Goal: Task Accomplishment & Management: Manage account settings

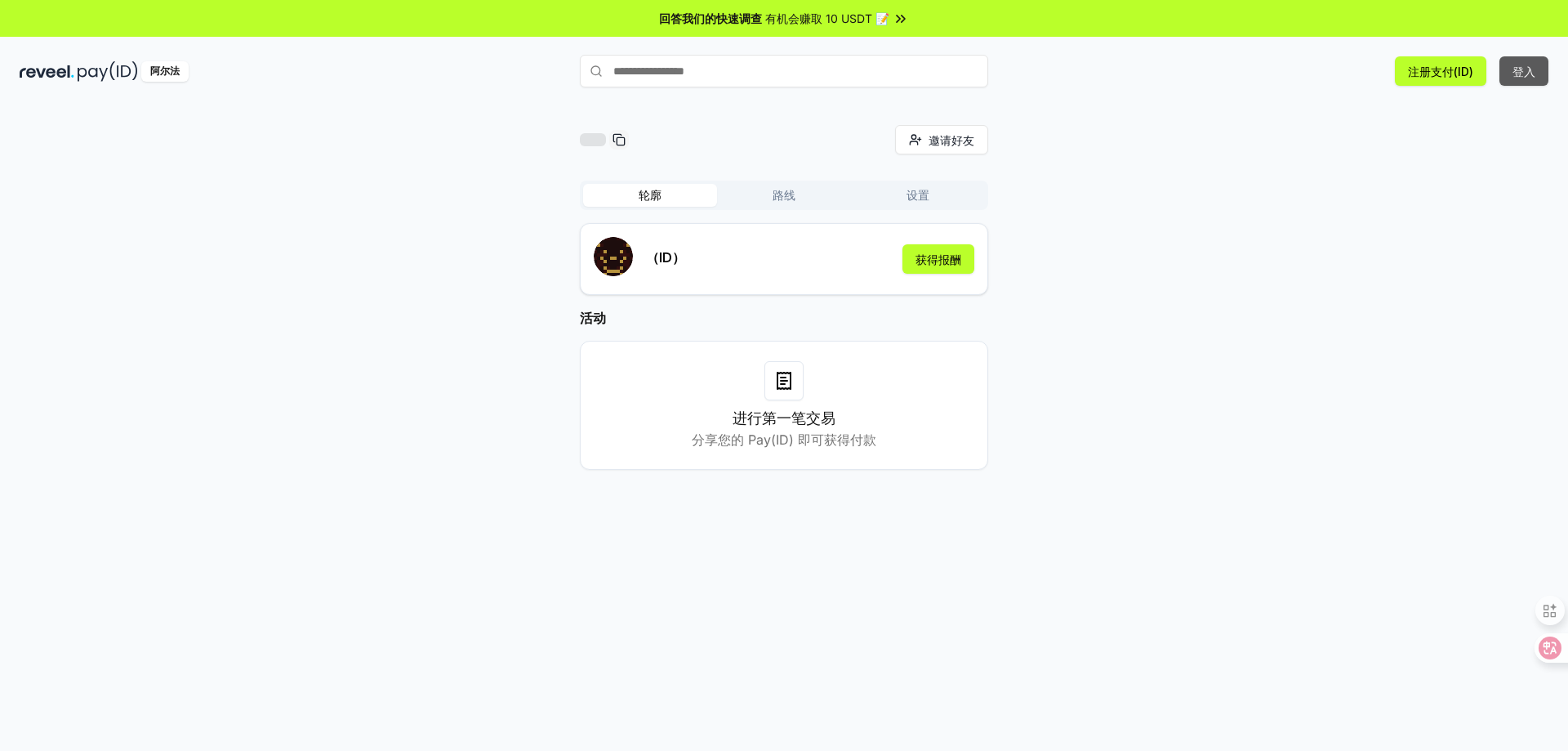
click at [1532, 79] on button "登入" at bounding box center [1524, 71] width 49 height 29
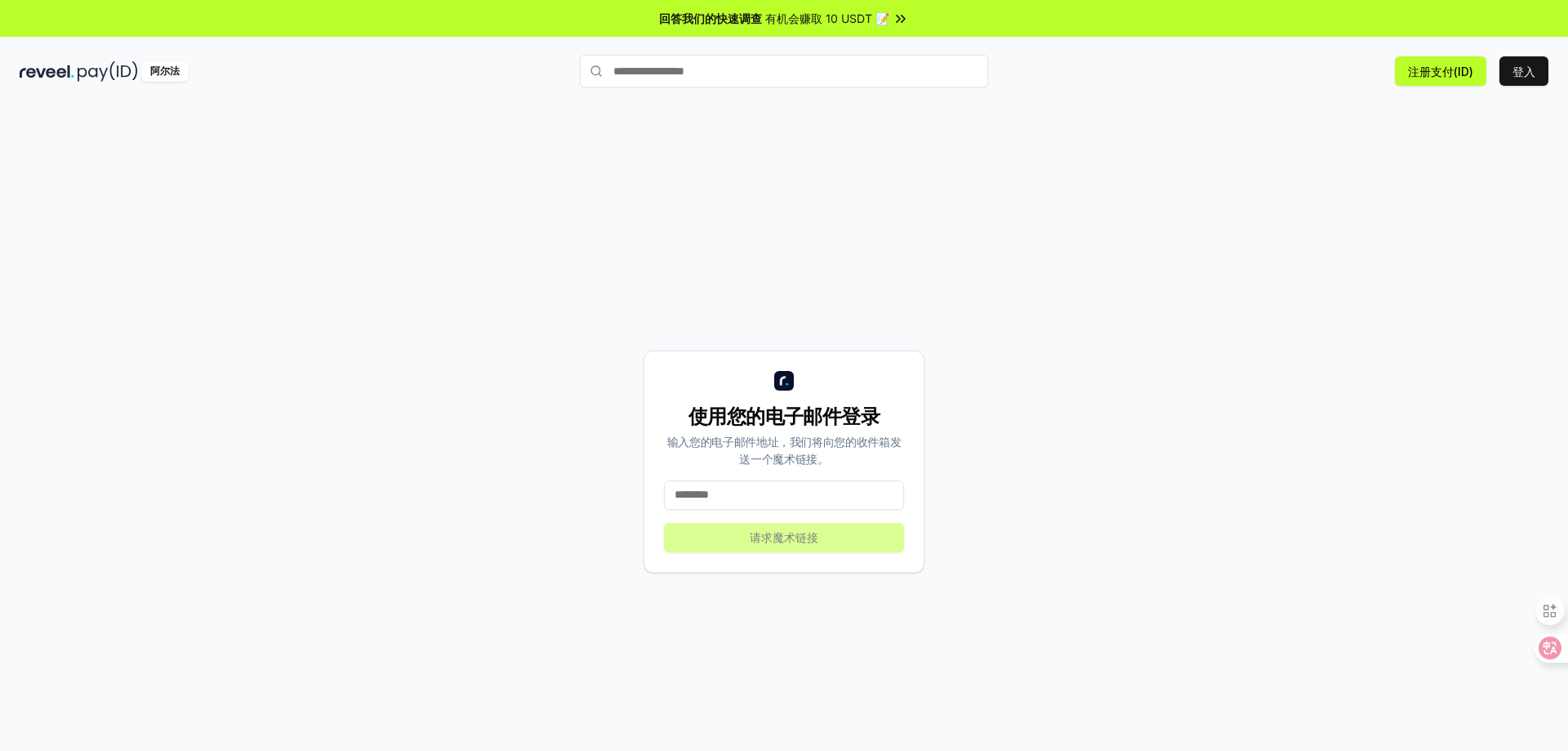
click at [837, 489] on input at bounding box center [784, 495] width 240 height 29
click at [747, 486] on input at bounding box center [784, 495] width 240 height 29
paste input "**********"
type input "**********"
click at [810, 532] on font "请求魔术链接" at bounding box center [784, 538] width 68 height 14
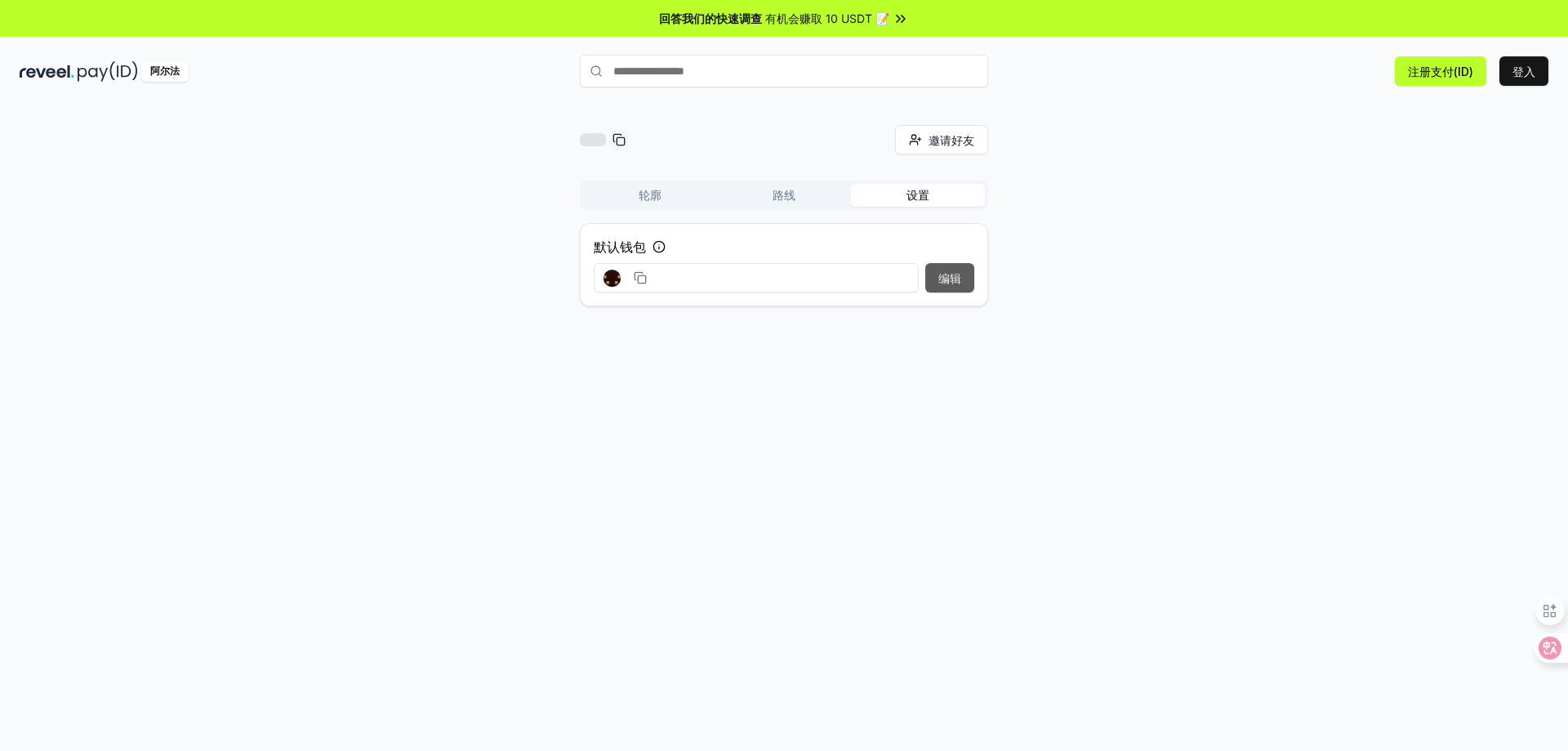
click at [943, 271] on font "编辑" at bounding box center [950, 278] width 23 height 14
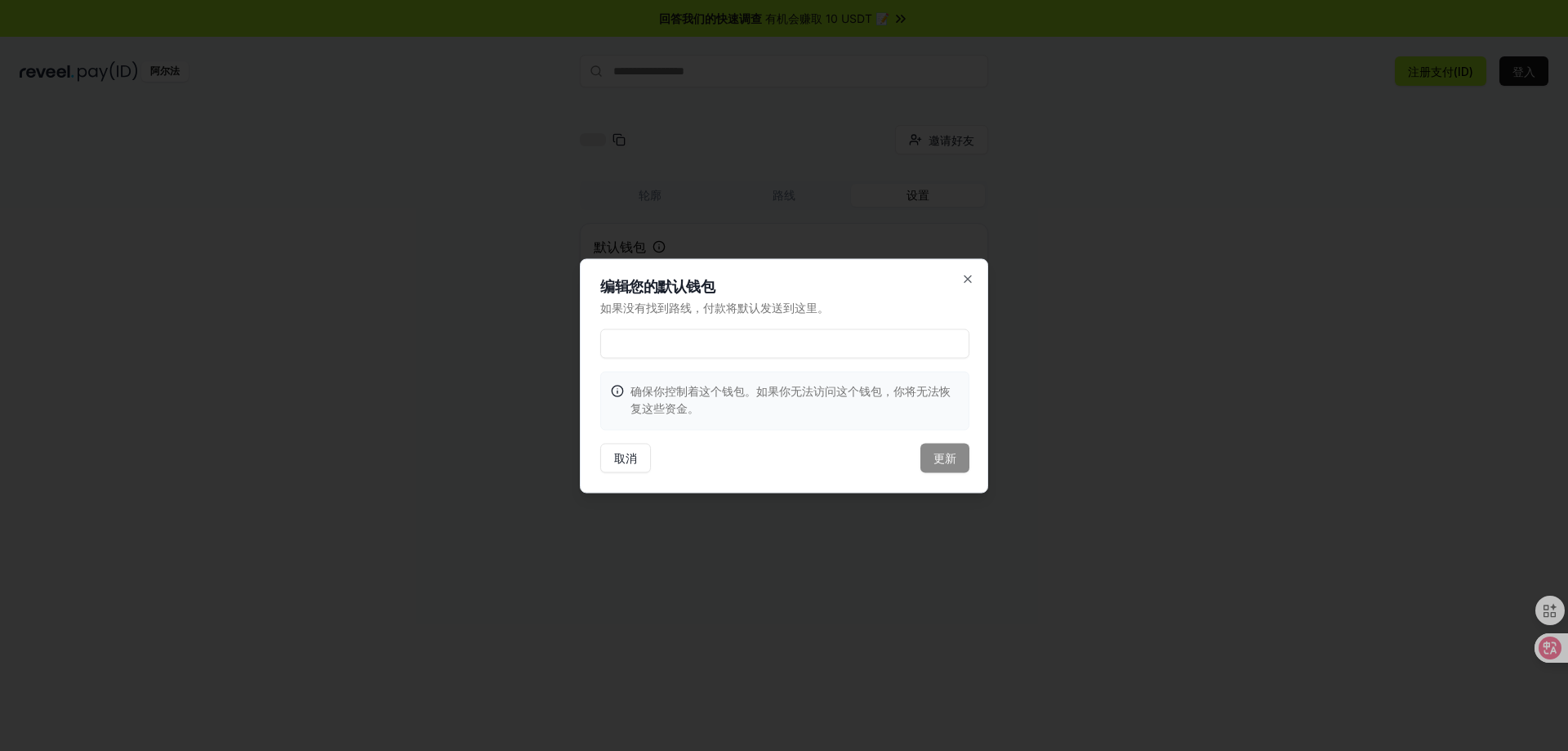
click at [773, 338] on input at bounding box center [785, 343] width 369 height 29
click at [969, 281] on icon "button" at bounding box center [967, 278] width 13 height 13
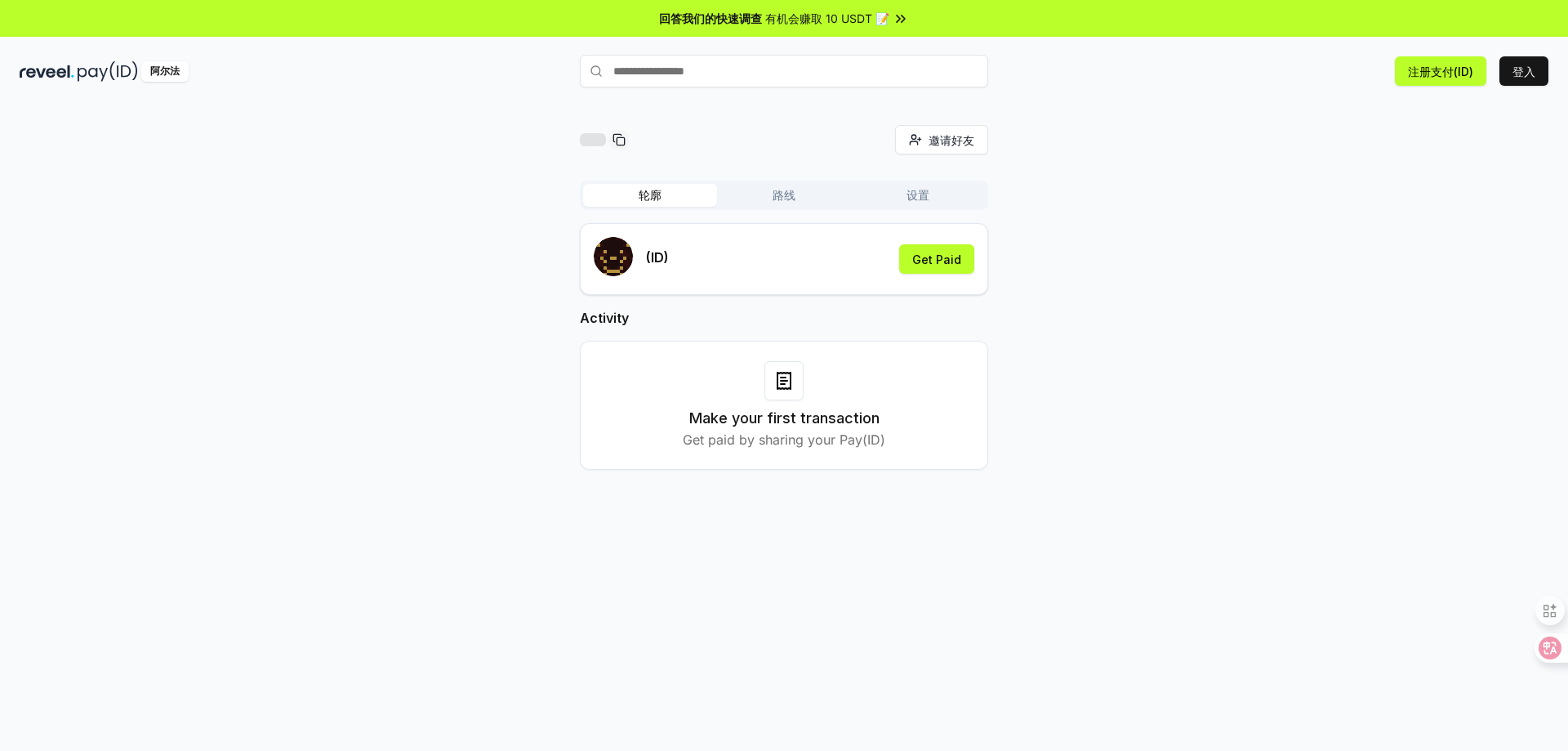
click at [650, 195] on font "轮廓" at bounding box center [650, 195] width 23 height 14
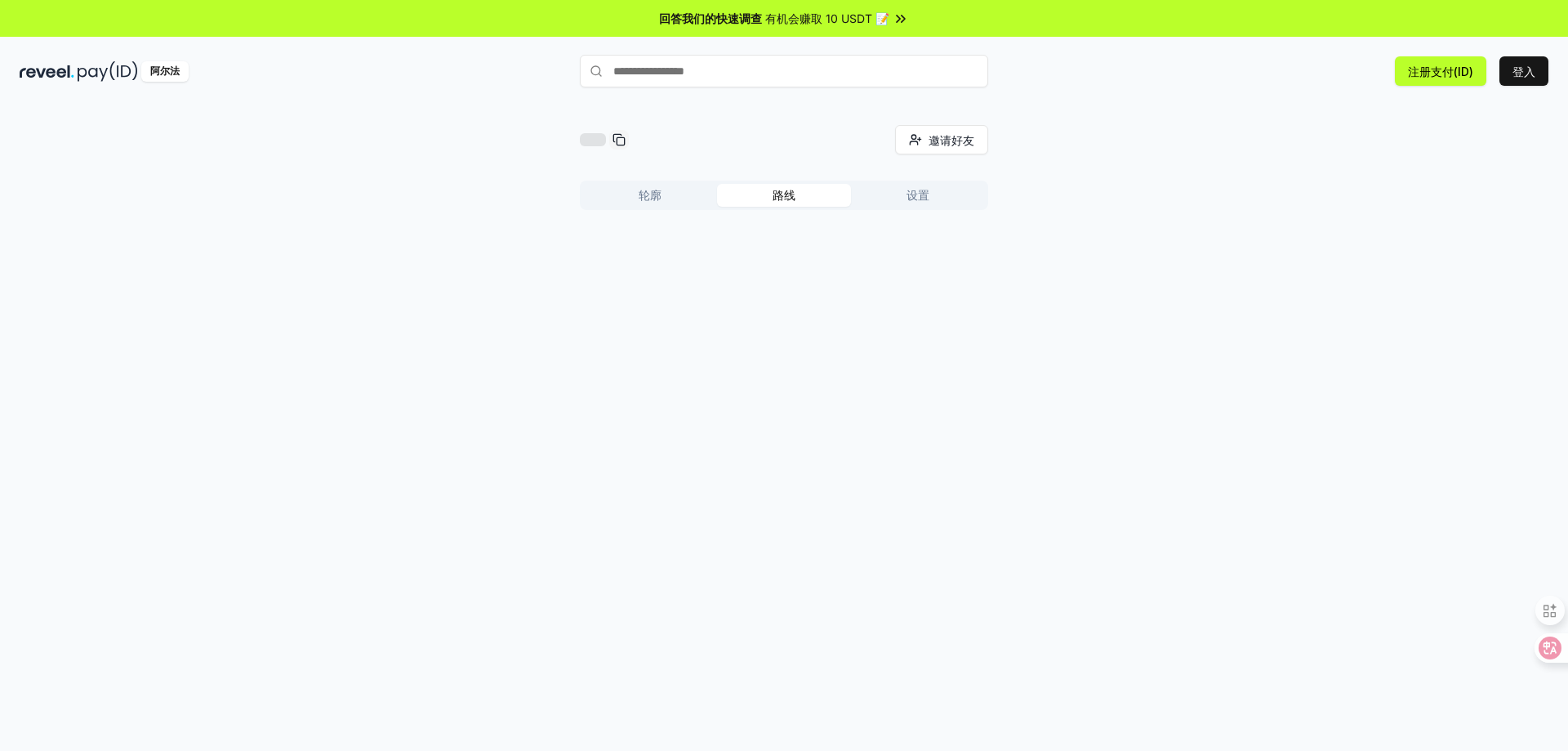
click at [782, 201] on font "路线" at bounding box center [784, 195] width 23 height 14
click at [944, 234] on font "创建路线" at bounding box center [952, 238] width 46 height 14
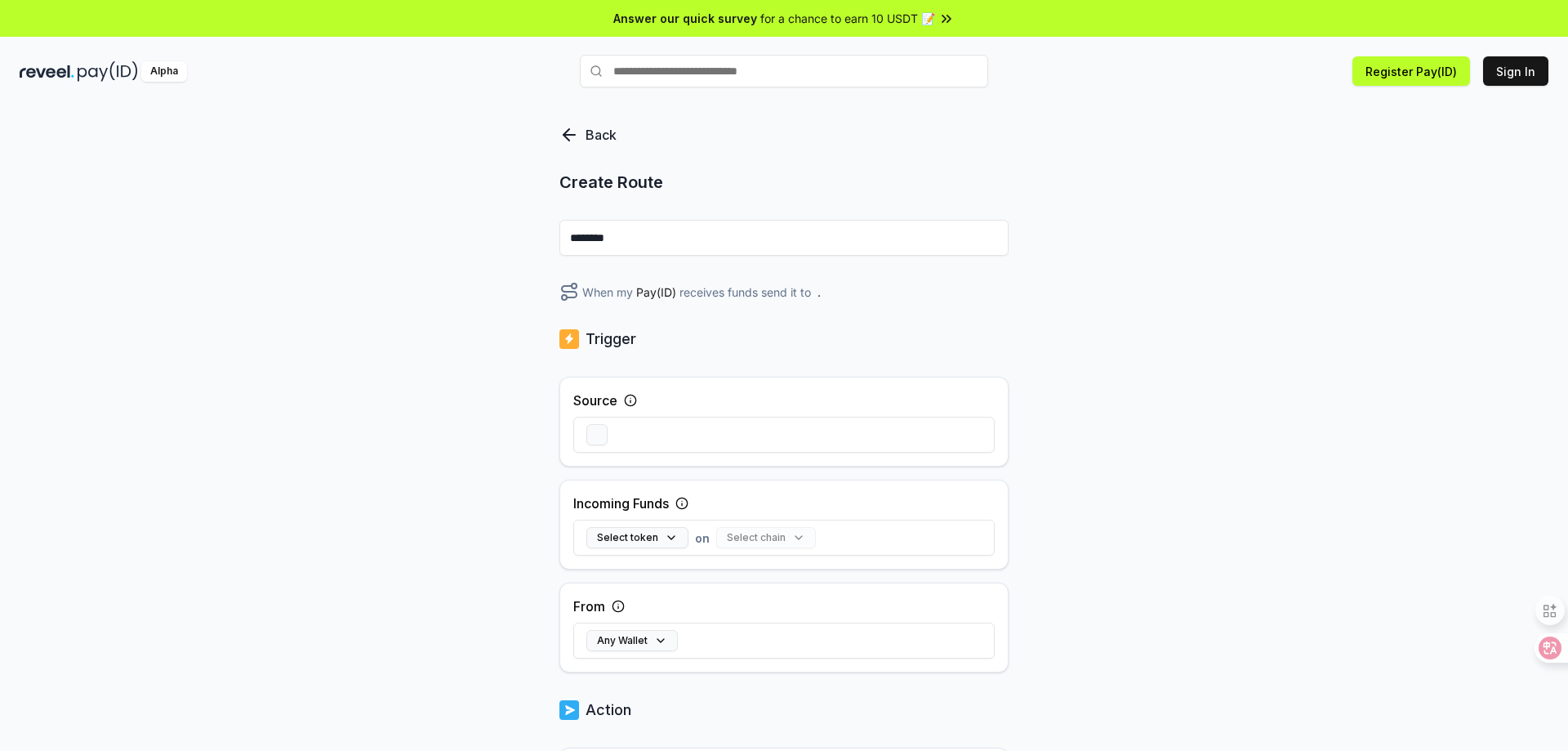
click at [784, 386] on div "Source" at bounding box center [784, 421] width 449 height 90
click at [759, 238] on input "********" at bounding box center [784, 238] width 449 height 36
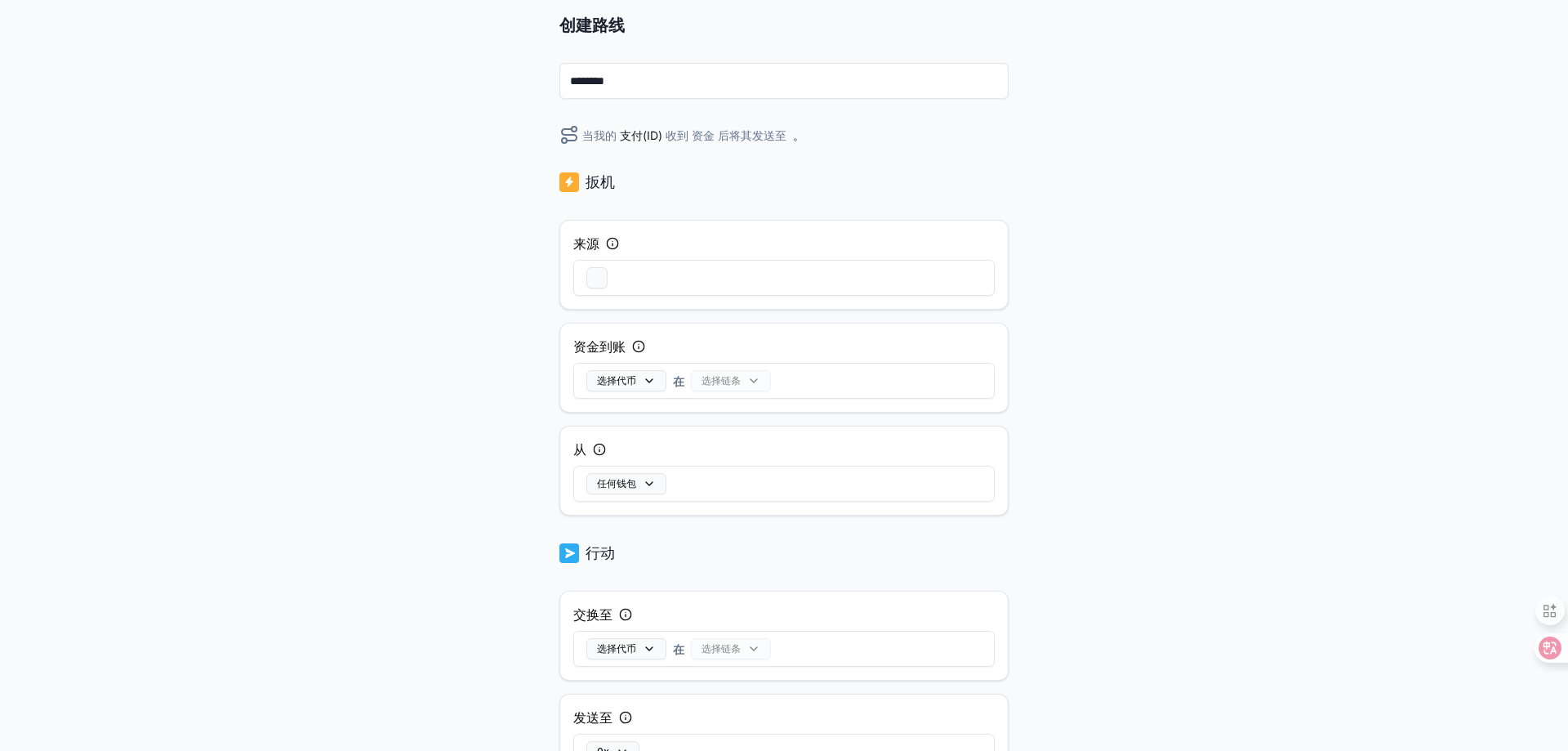
scroll to position [163, 0]
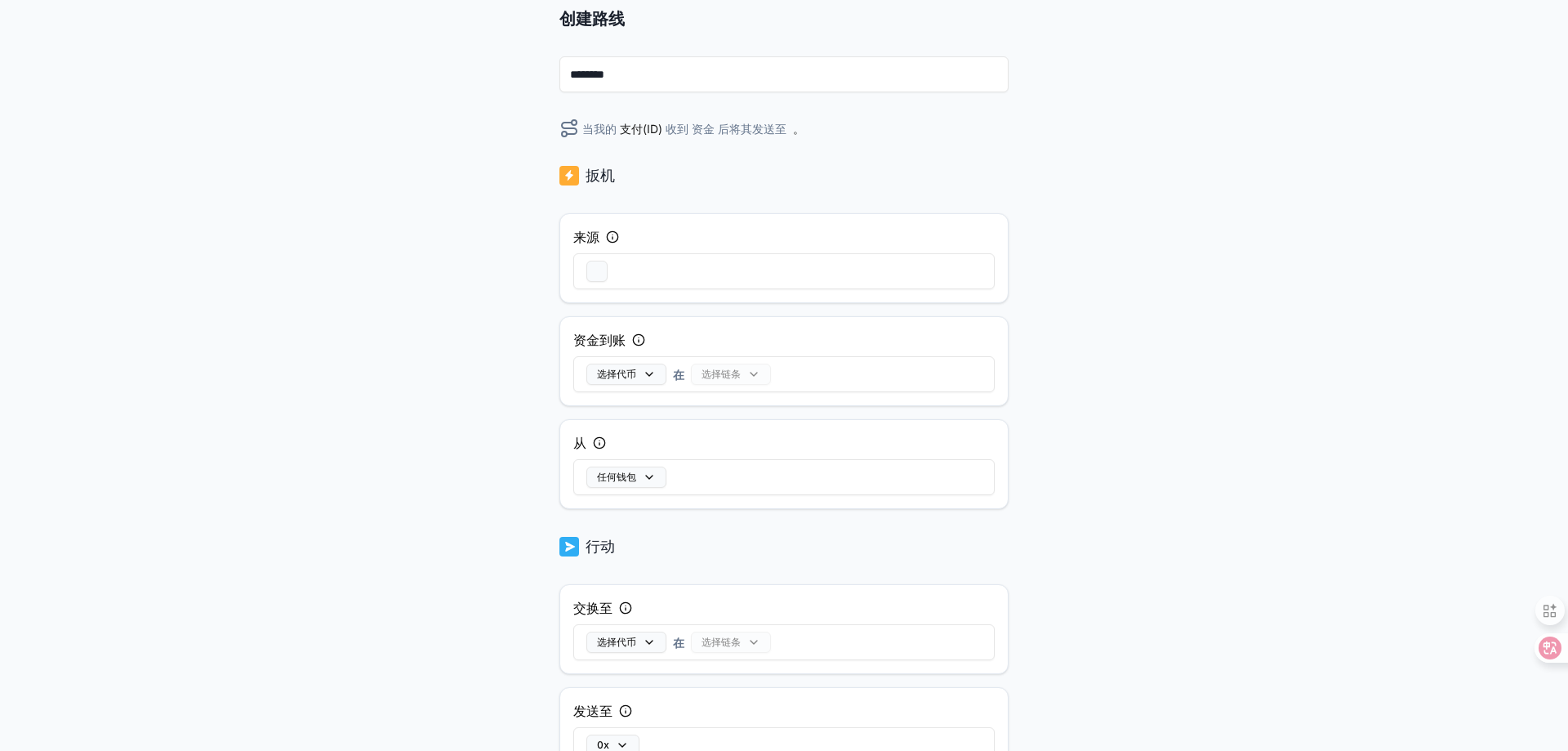
click at [735, 376] on div "选择链条" at bounding box center [731, 374] width 80 height 22
click at [748, 374] on div "选择链条" at bounding box center [731, 374] width 80 height 22
click at [739, 374] on div "选择链条" at bounding box center [731, 374] width 80 height 22
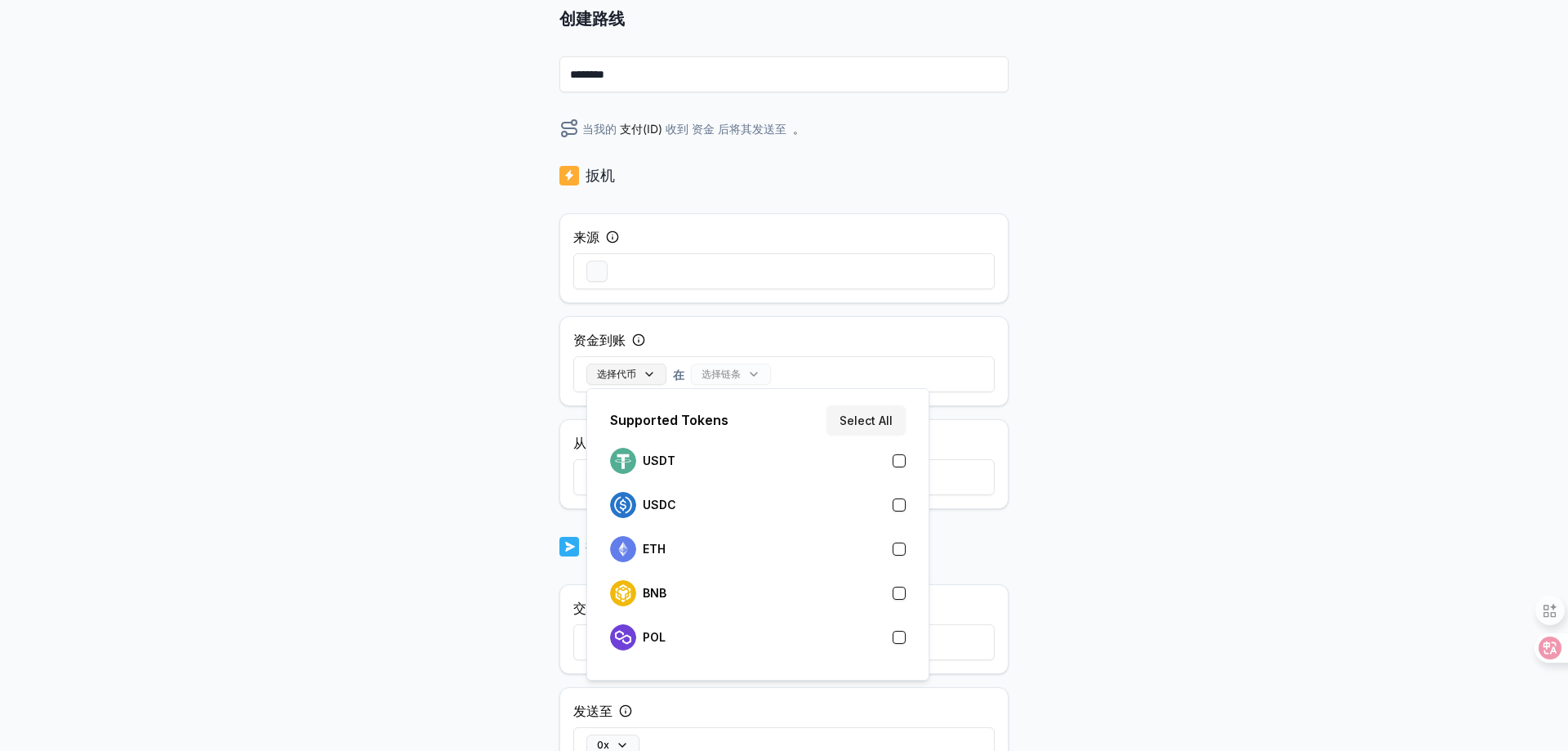
click at [646, 376] on button "选择代币" at bounding box center [627, 374] width 80 height 22
click at [693, 506] on div "USDC" at bounding box center [758, 505] width 296 height 26
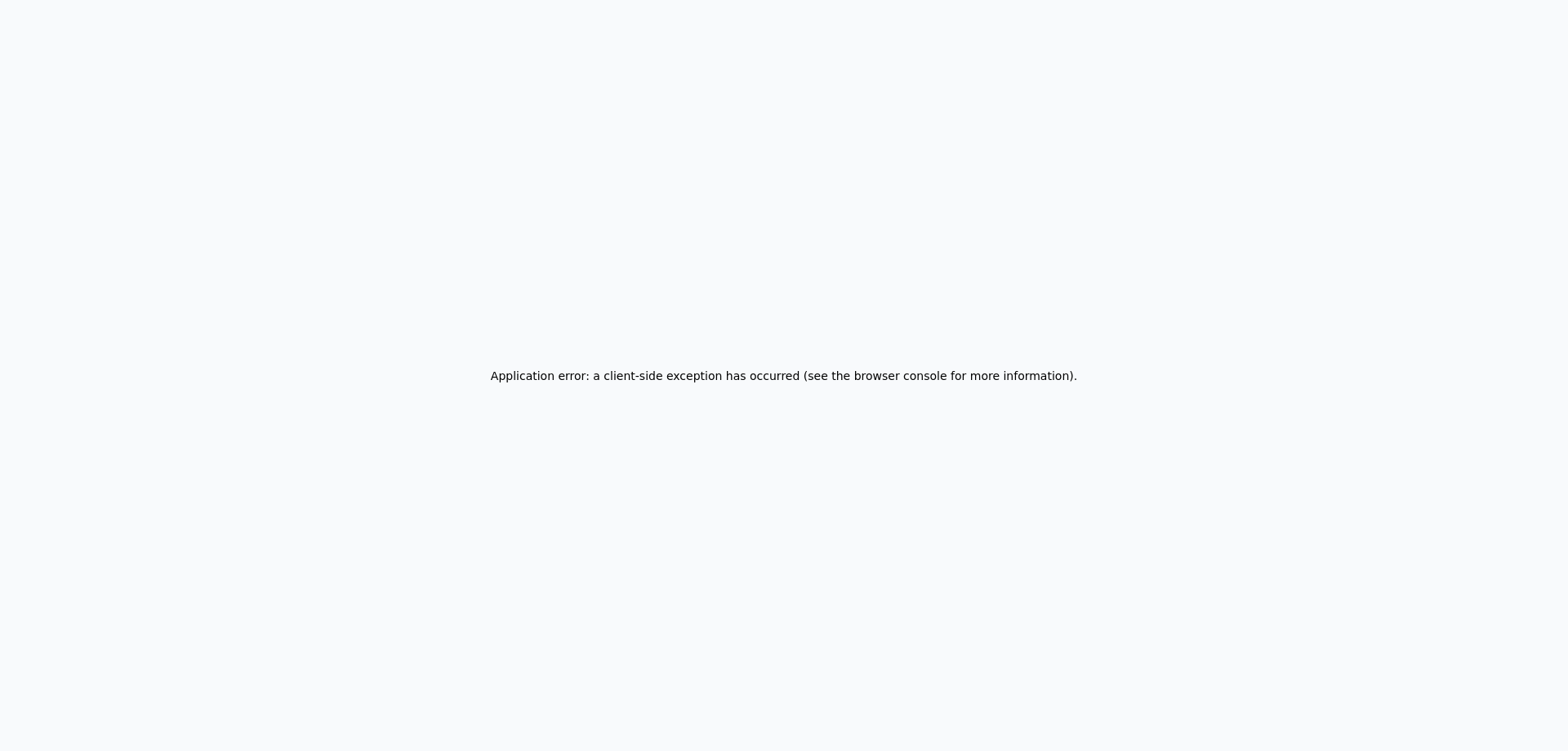
scroll to position [0, 0]
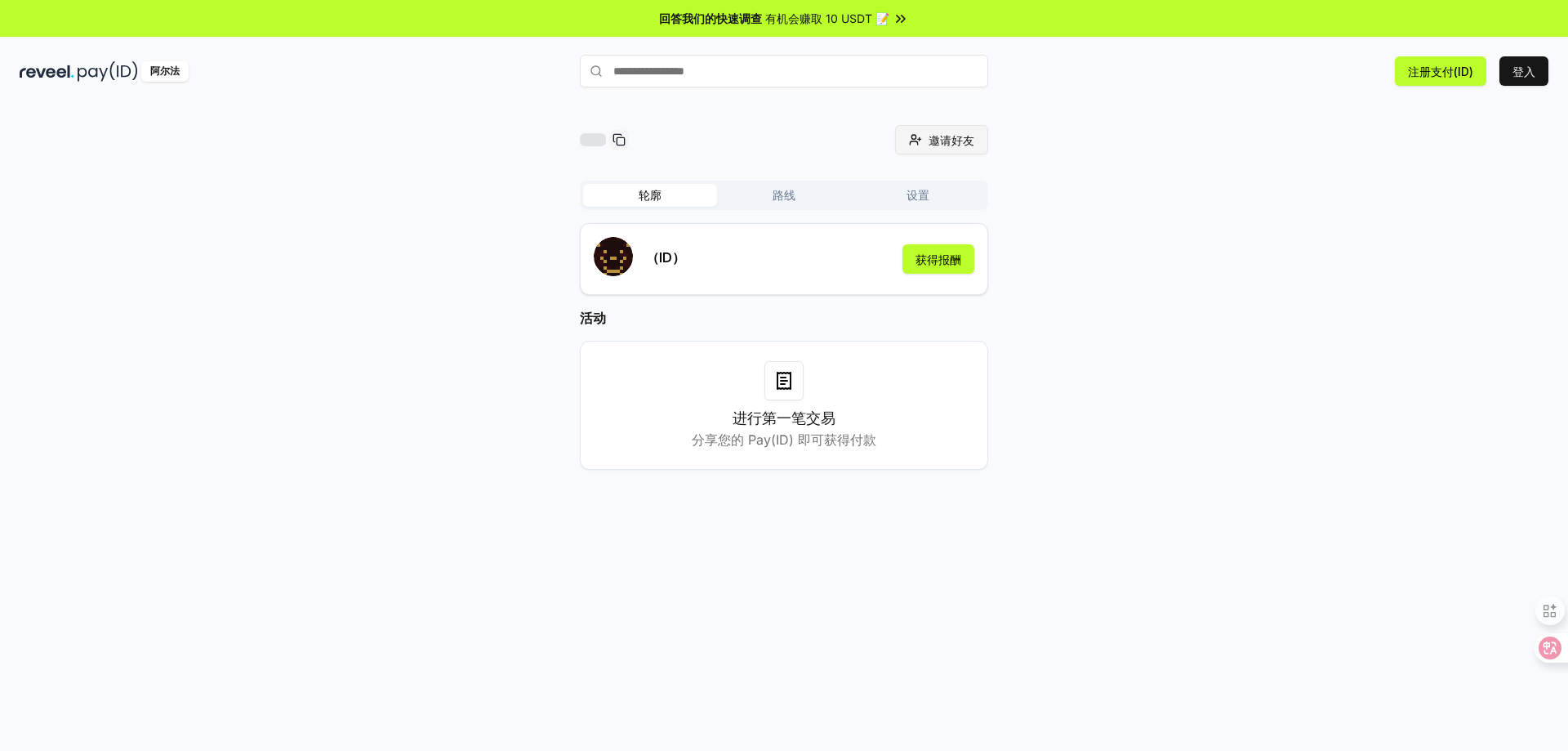
click at [960, 140] on font "邀请好友" at bounding box center [952, 140] width 46 height 14
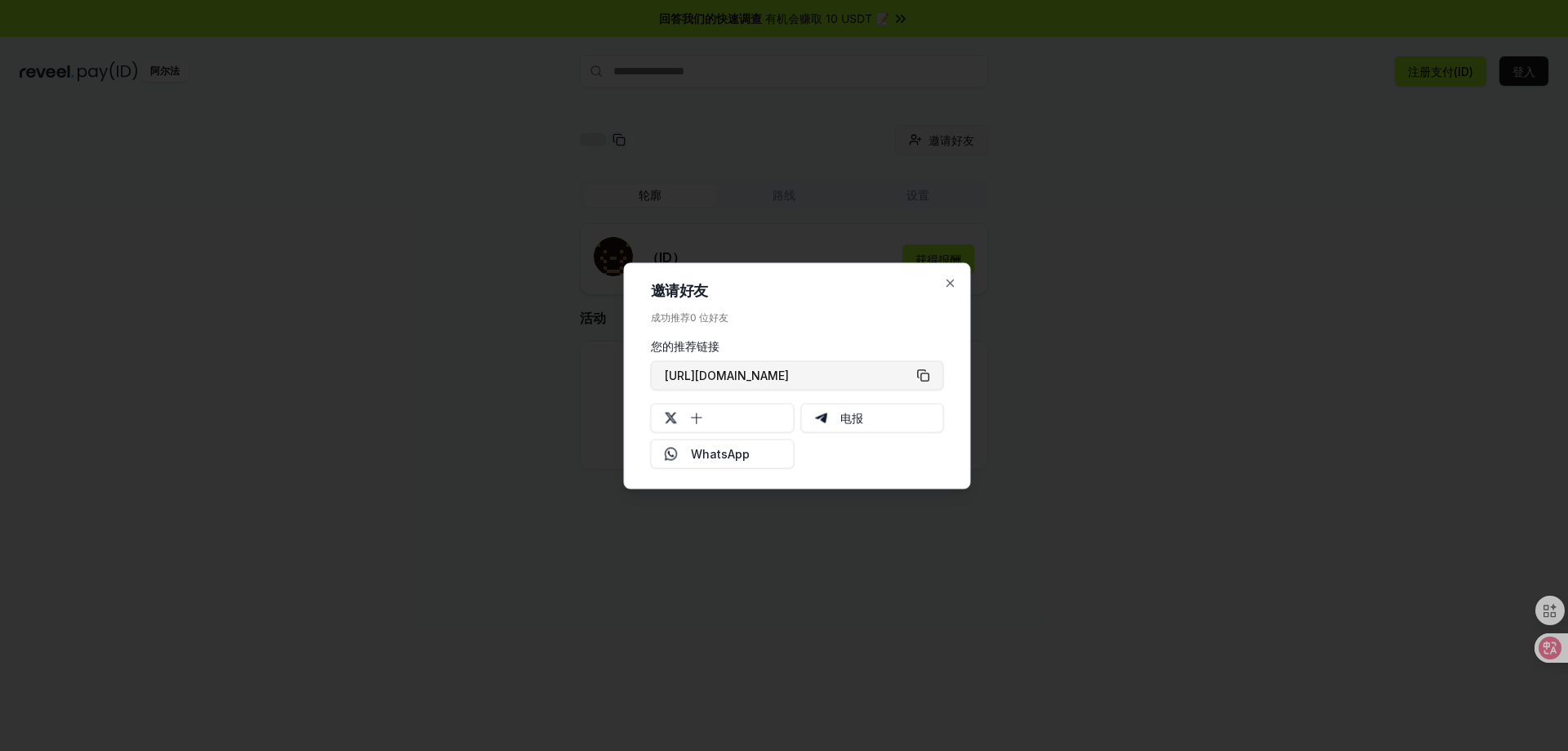
click at [918, 376] on button "[URL][DOMAIN_NAME]" at bounding box center [797, 376] width 293 height 29
click at [947, 280] on icon "button" at bounding box center [951, 283] width 7 height 7
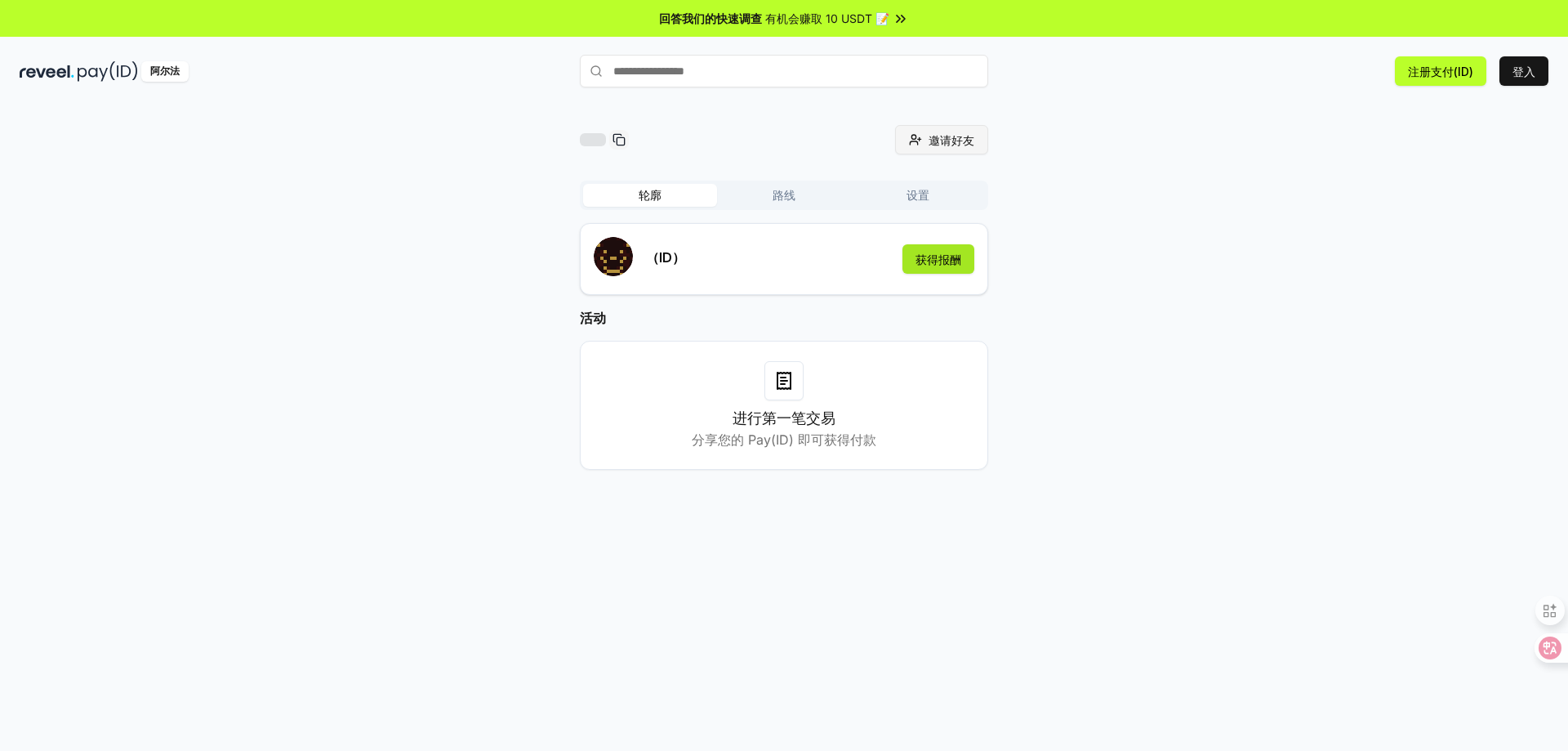
click at [934, 262] on font "获得报酬" at bounding box center [938, 259] width 46 height 14
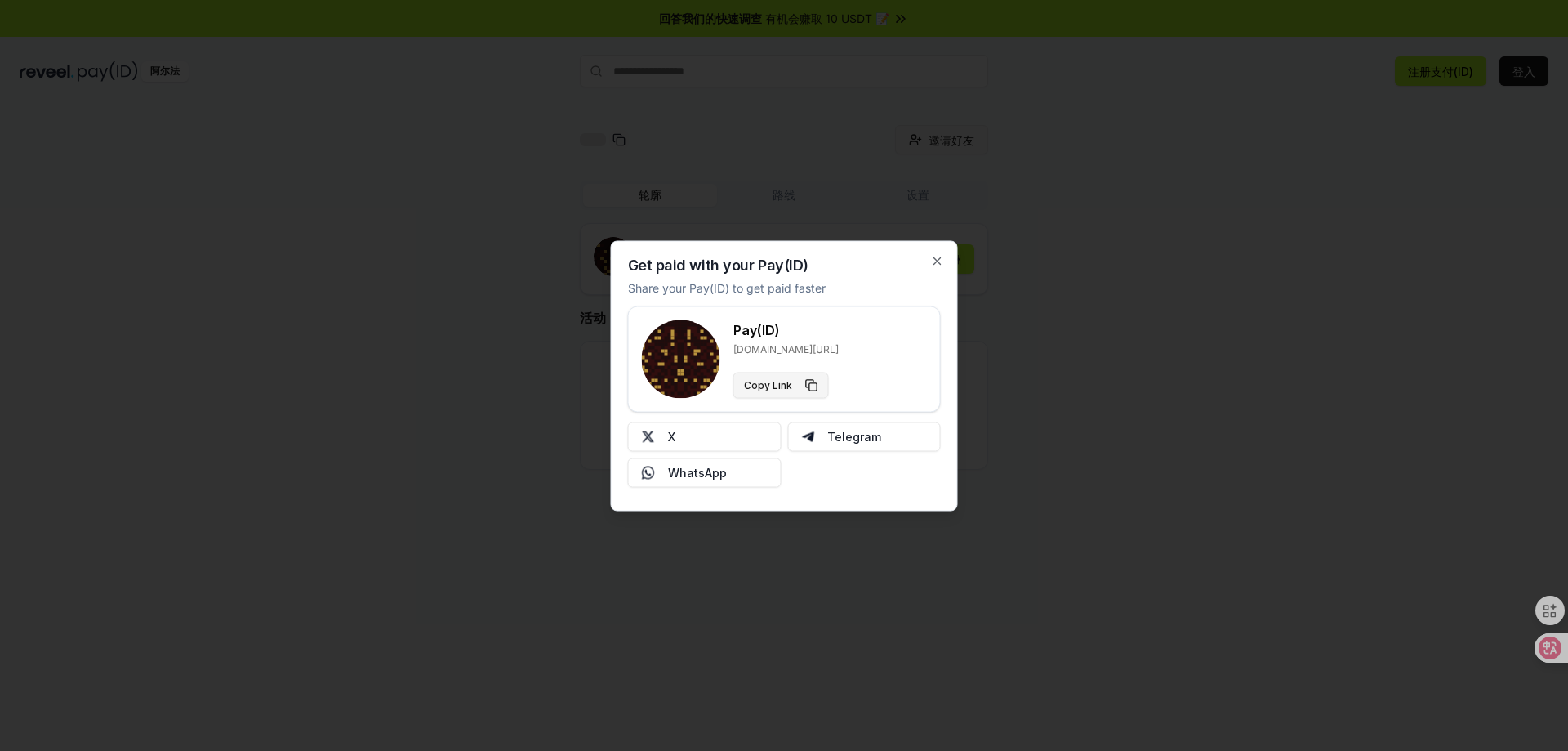
click at [811, 385] on button "Copy Link" at bounding box center [781, 385] width 95 height 26
click at [936, 264] on icon "button" at bounding box center [937, 260] width 13 height 13
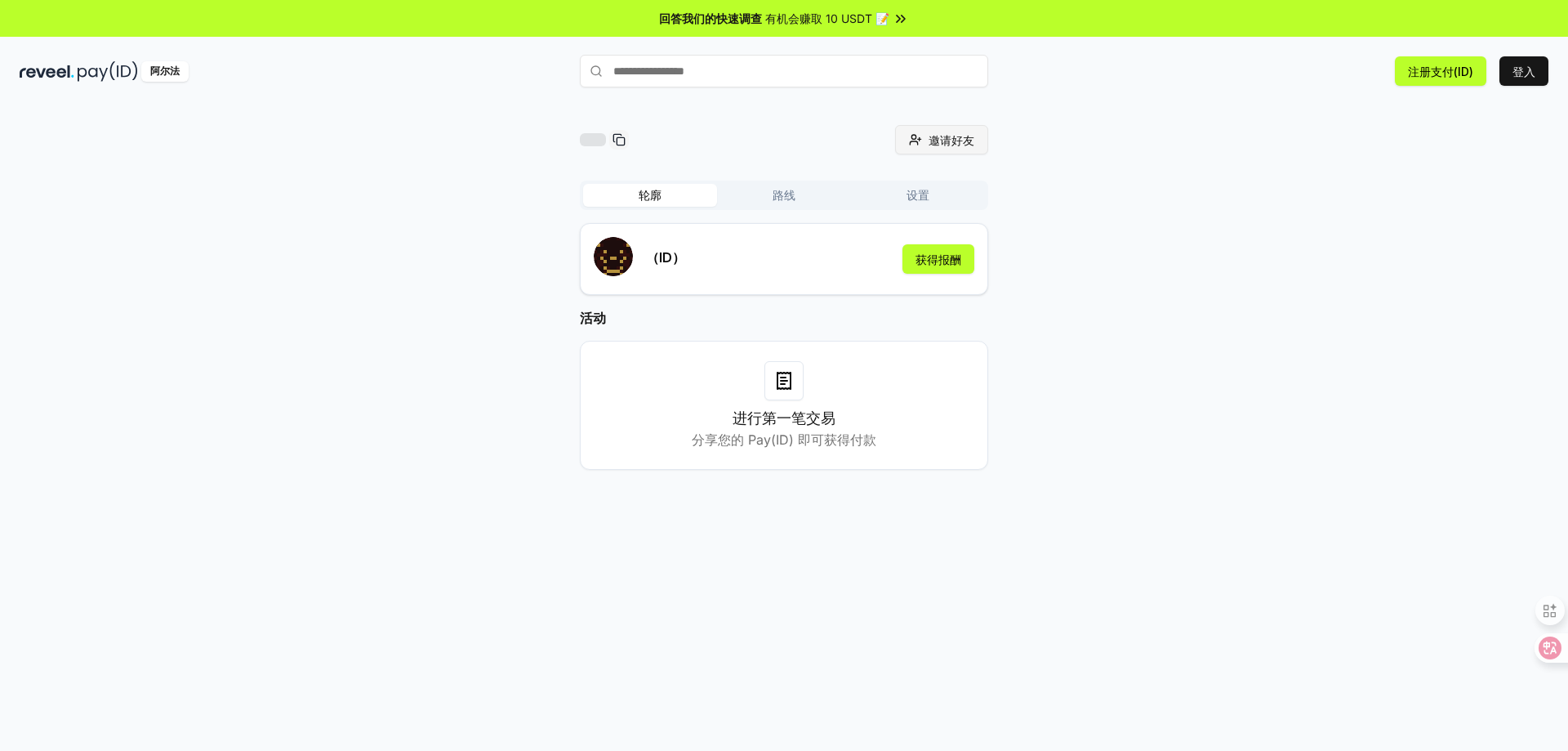
click at [963, 144] on font "邀请好友" at bounding box center [952, 140] width 46 height 14
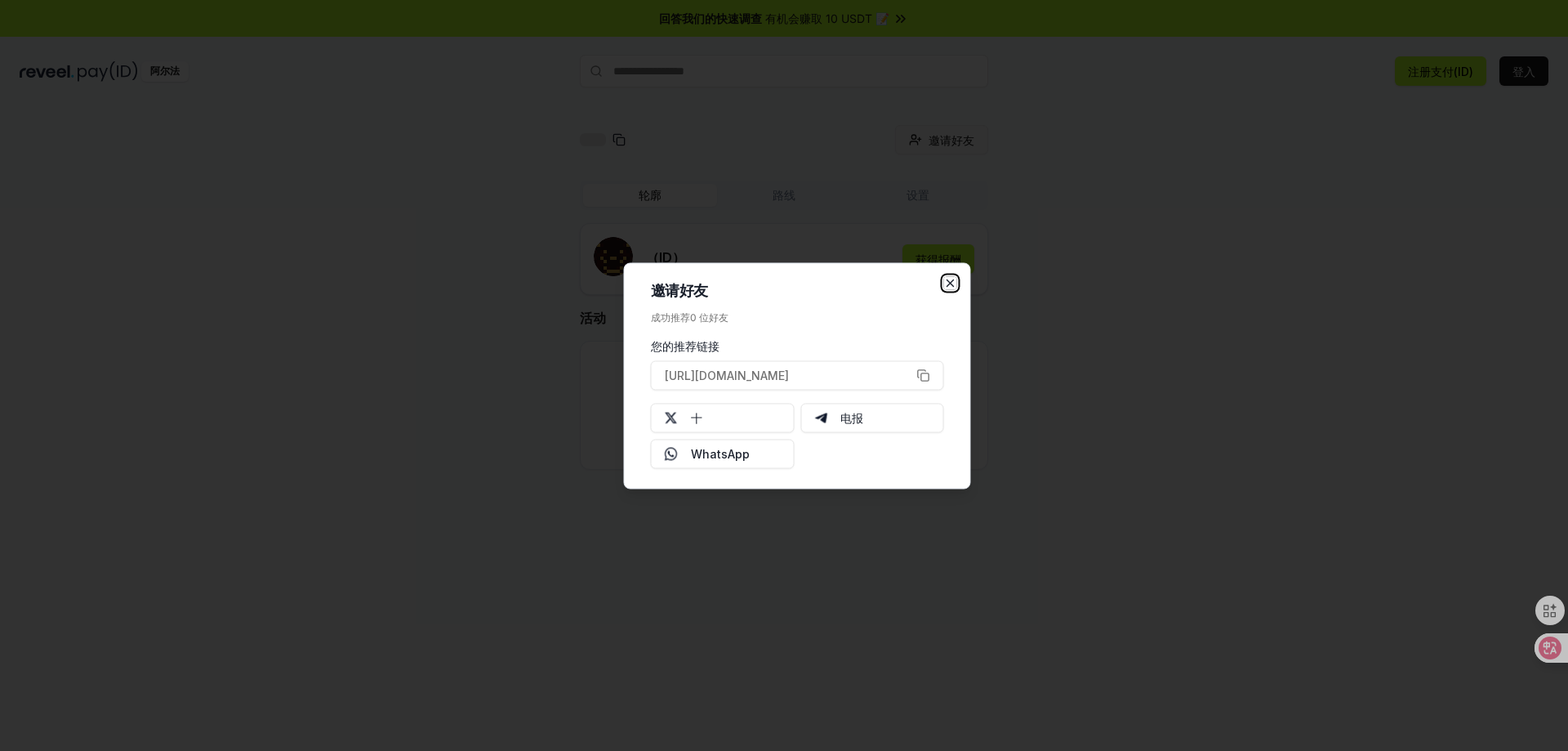
click at [946, 280] on icon "button" at bounding box center [950, 283] width 13 height 13
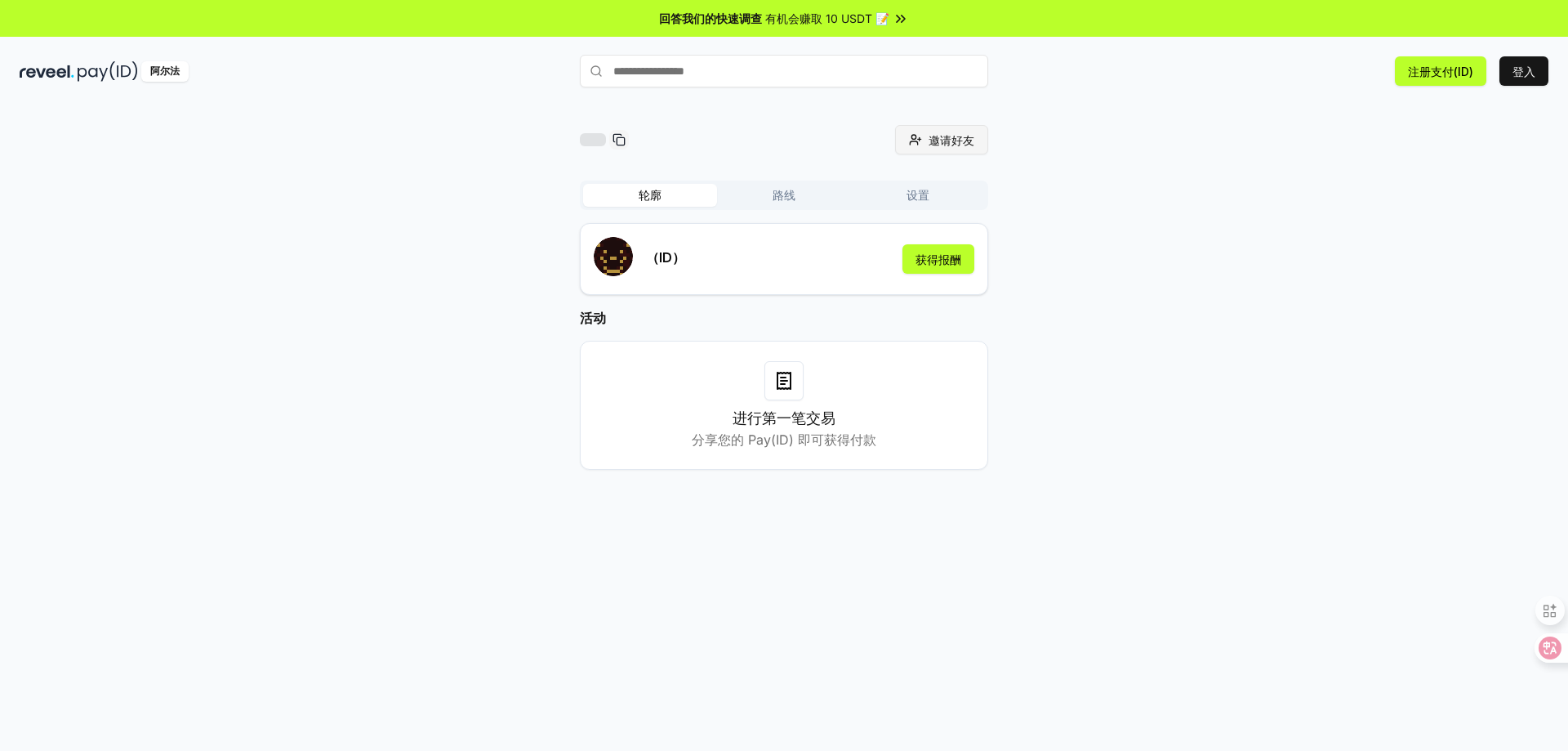
paste input "**********"
type input "**********"
click at [963, 102] on font "登记" at bounding box center [965, 102] width 20 height 12
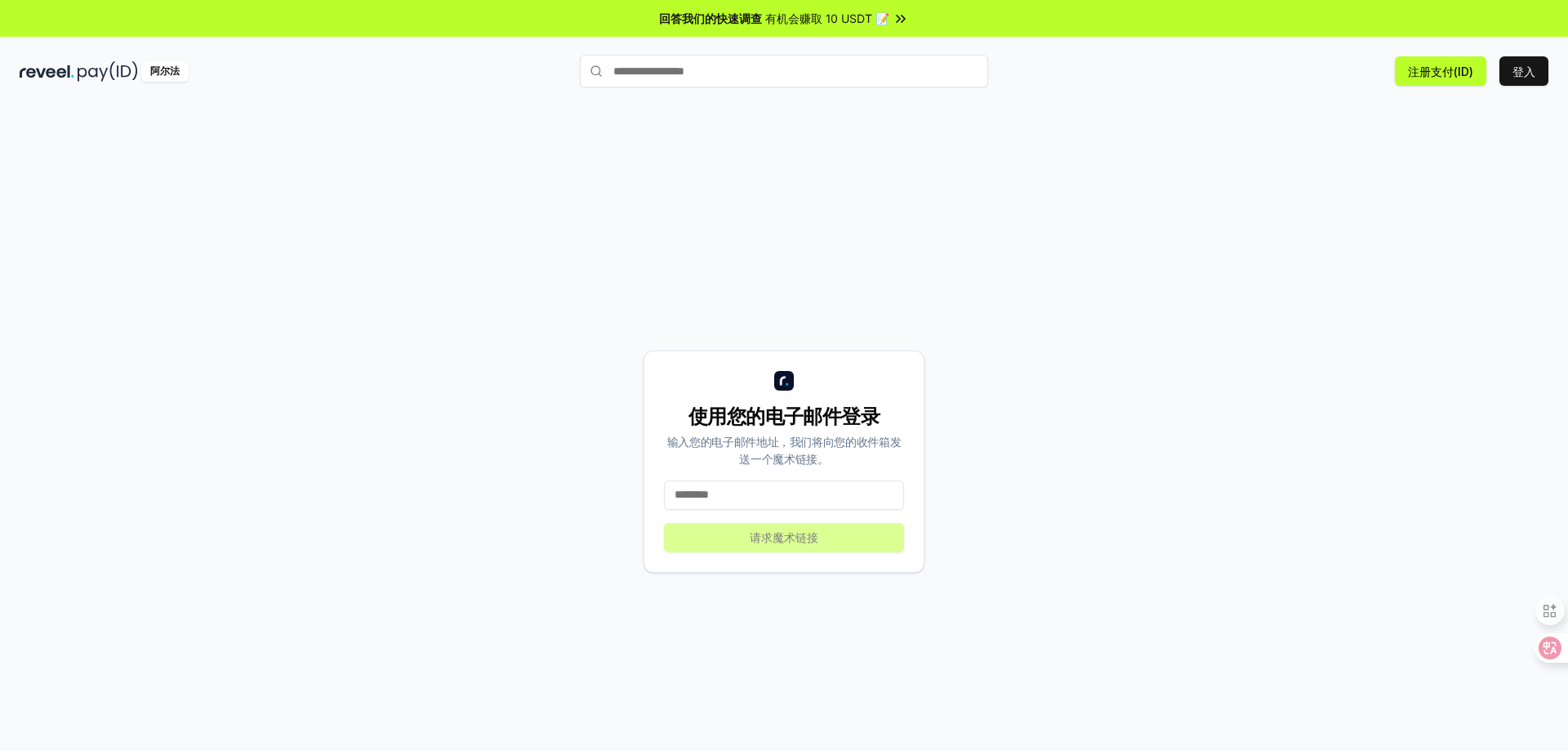
click at [789, 503] on input at bounding box center [784, 495] width 240 height 29
drag, startPoint x: 746, startPoint y: 493, endPoint x: 550, endPoint y: 493, distance: 196.0
click at [550, 493] on div "使用您的电子邮件登录 输入您的电子邮件地址，我们将向您的收件箱发送一个魔术链接。 * 请求魔术链接" at bounding box center [784, 461] width 1529 height 673
paste input "**********"
type input "**********"
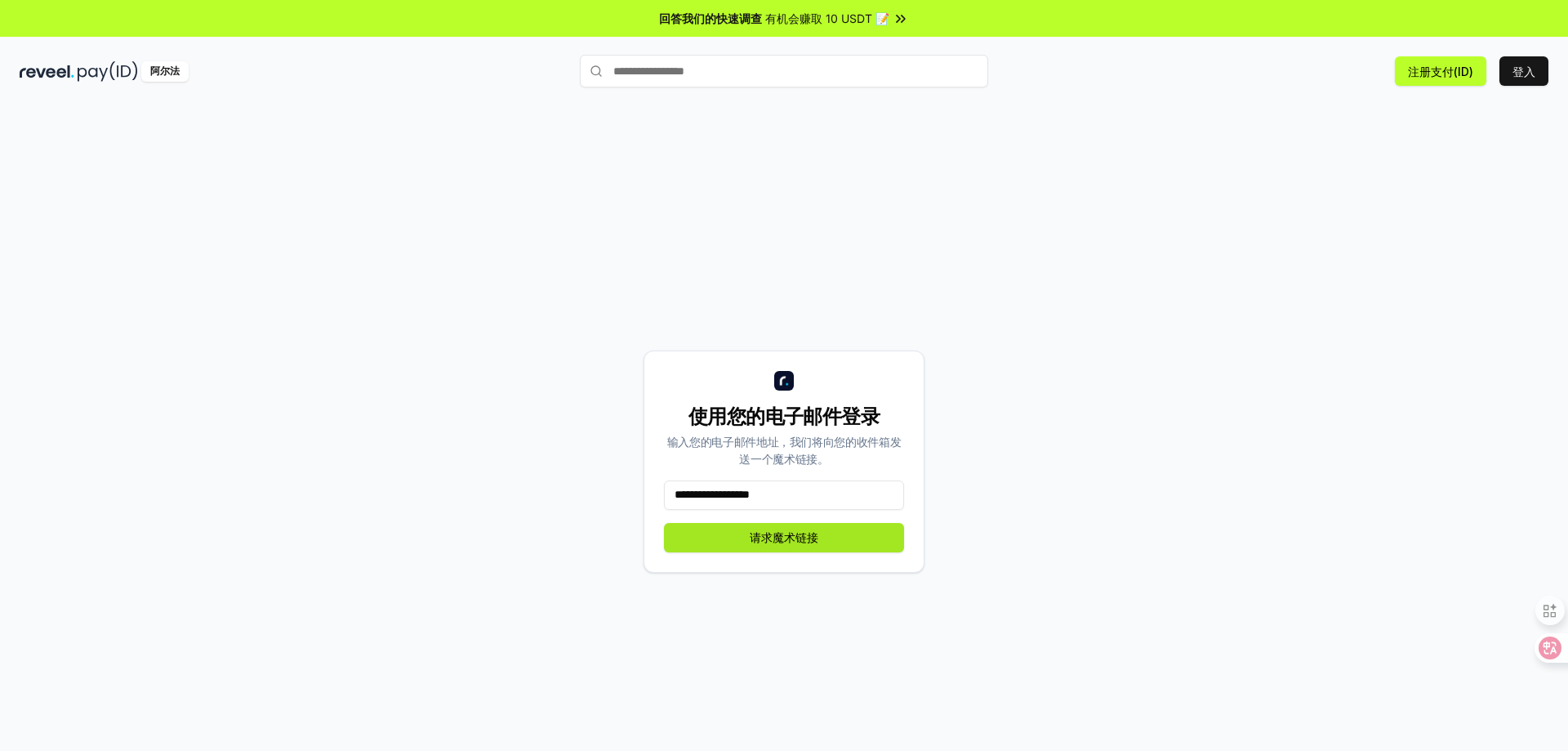
click at [842, 536] on button "请求魔术链接" at bounding box center [784, 538] width 240 height 29
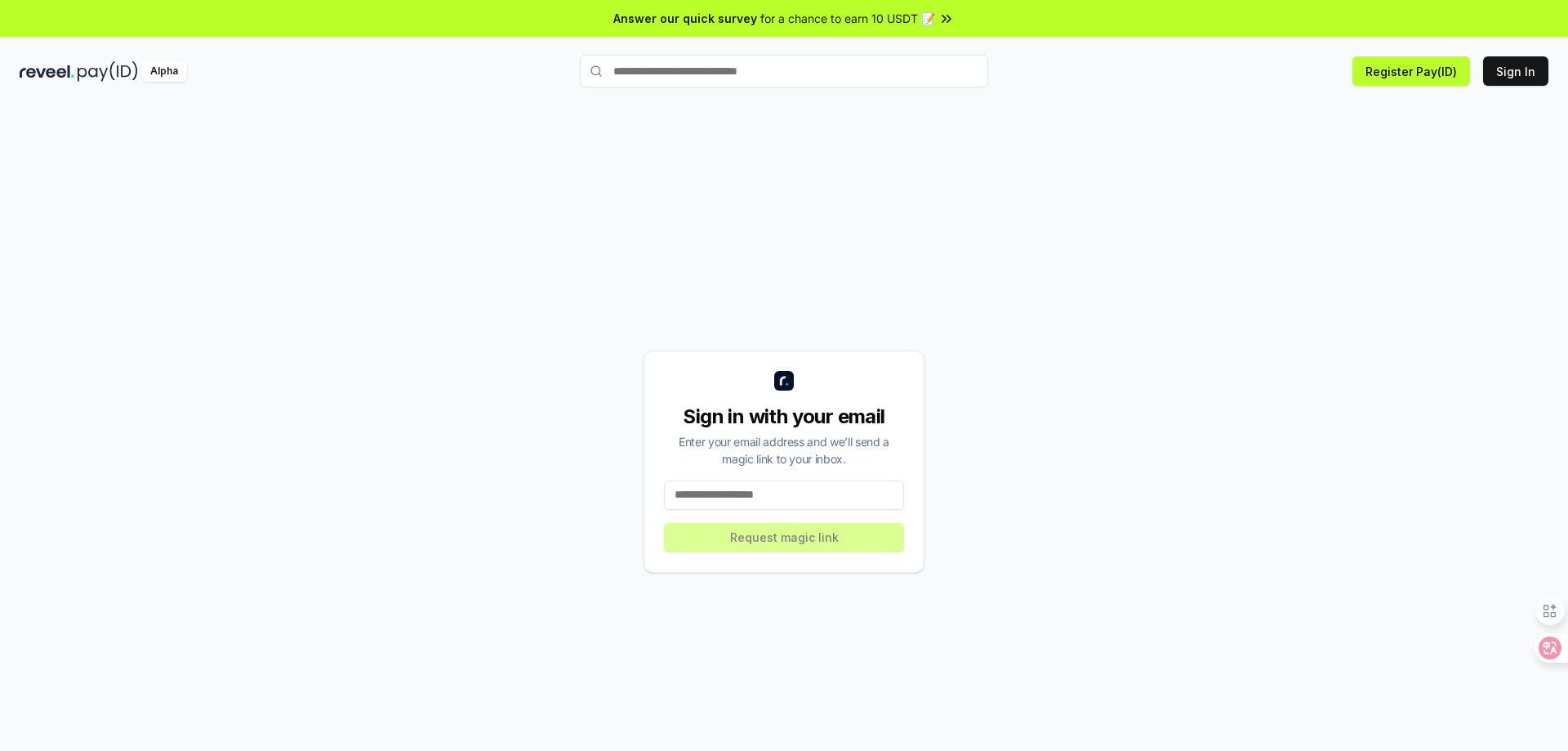
click at [731, 501] on input at bounding box center [784, 495] width 240 height 29
paste input "**********"
type input "**********"
click at [792, 530] on button "Request magic link" at bounding box center [784, 538] width 240 height 29
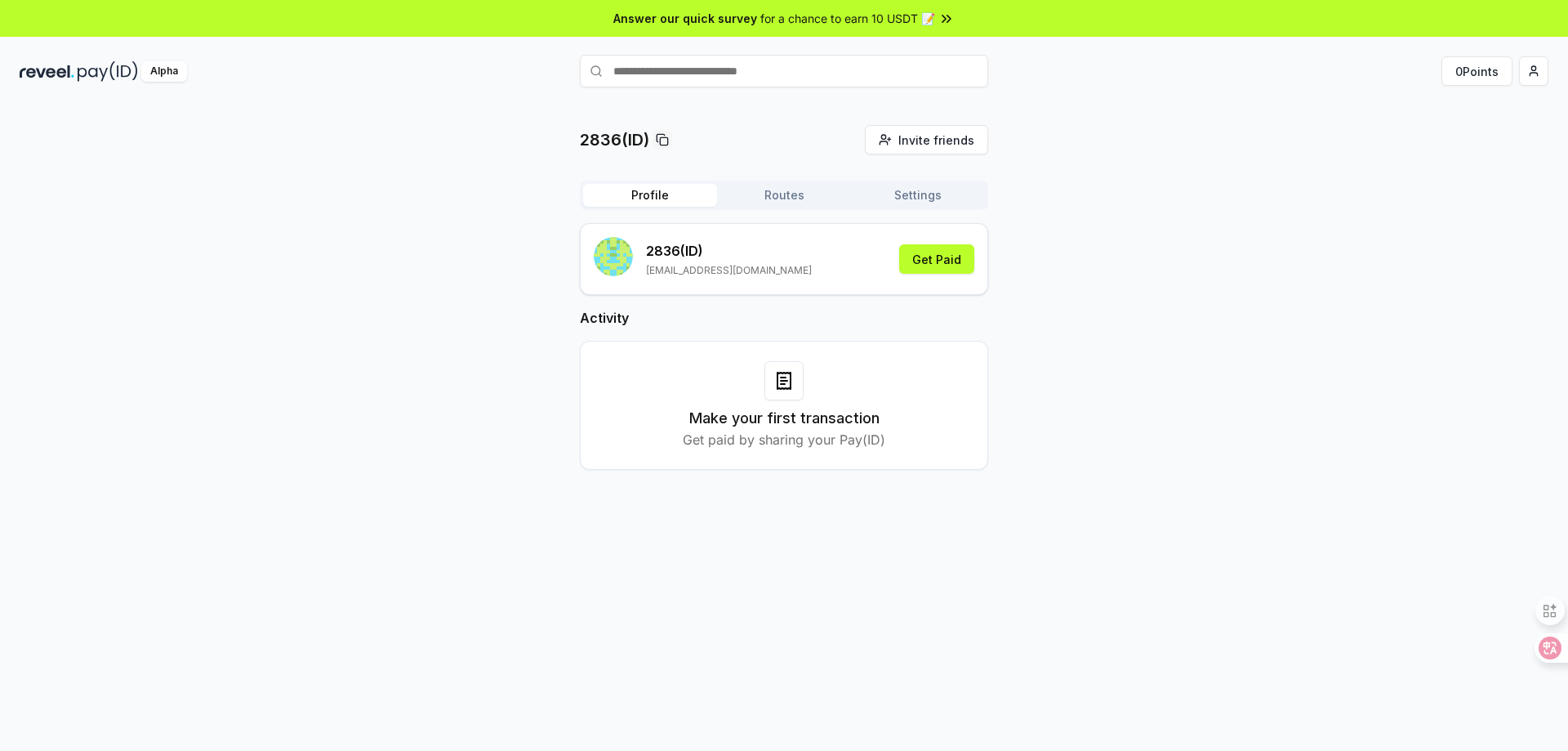
paste input "**********"
click at [756, 70] on input "**********" at bounding box center [784, 71] width 408 height 33
drag, startPoint x: 804, startPoint y: 66, endPoint x: 540, endPoint y: 68, distance: 264.0
click at [540, 68] on div "**********" at bounding box center [784, 71] width 510 height 33
type input "****"
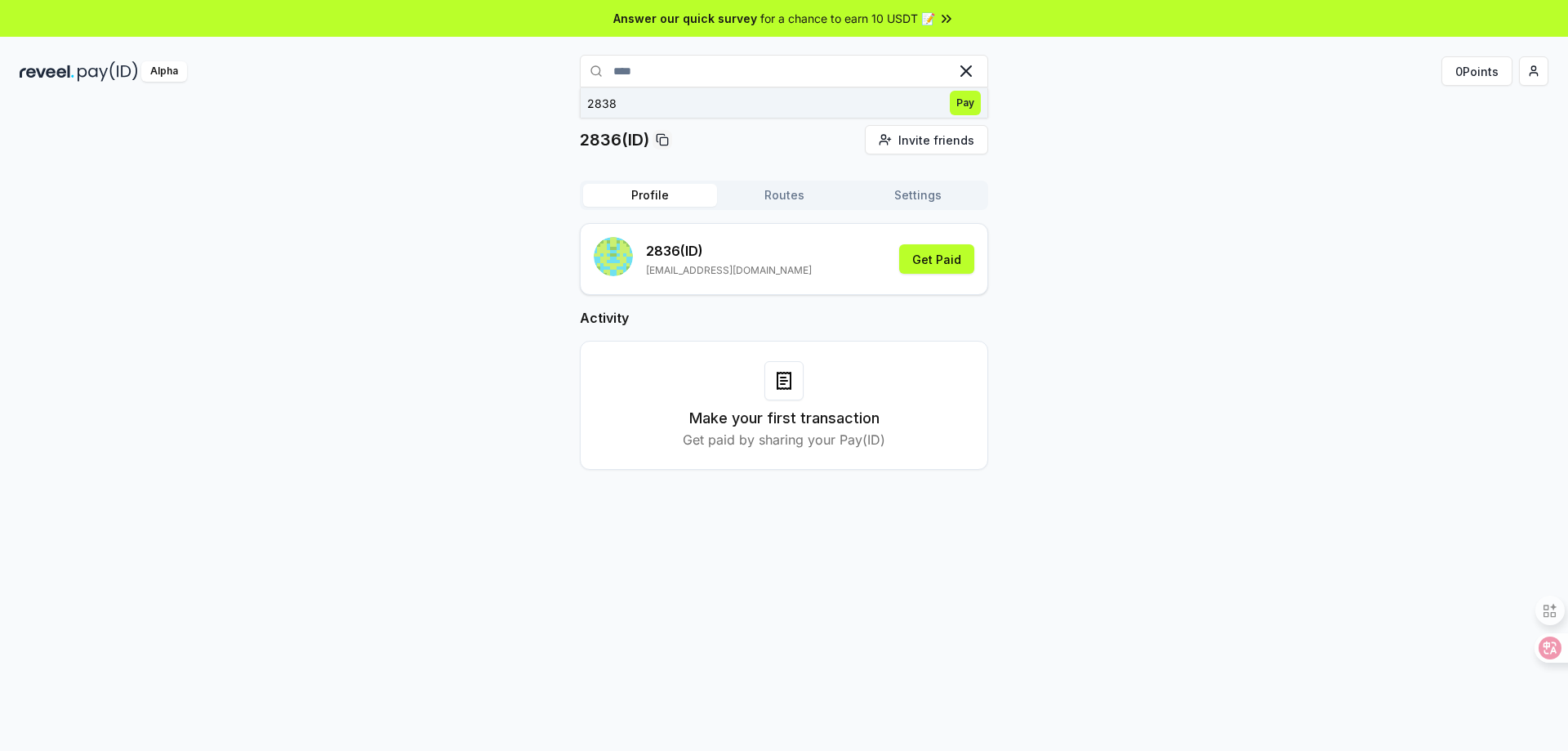
click at [972, 104] on span "Pay" at bounding box center [966, 103] width 31 height 24
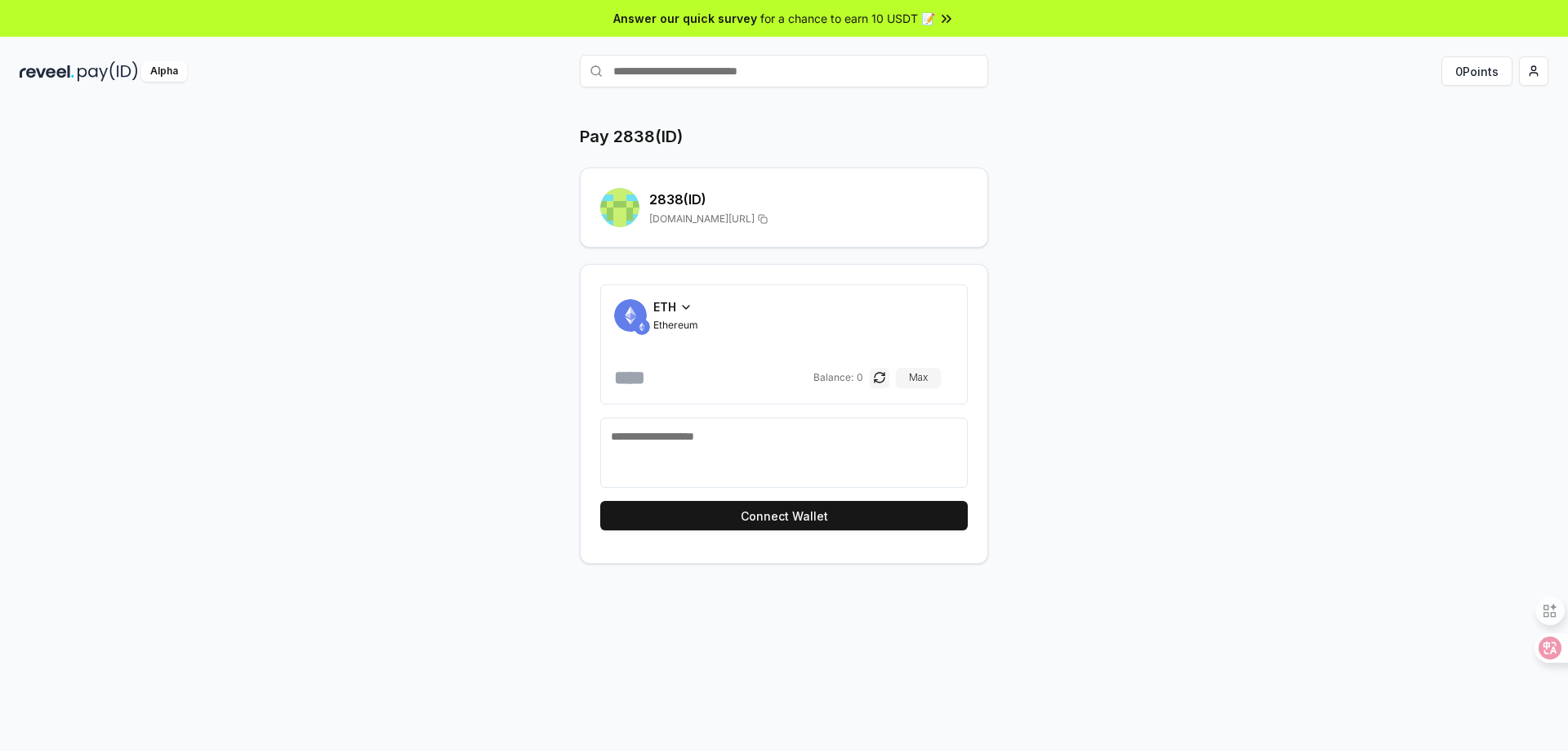
click at [688, 305] on icon at bounding box center [686, 307] width 7 height 3
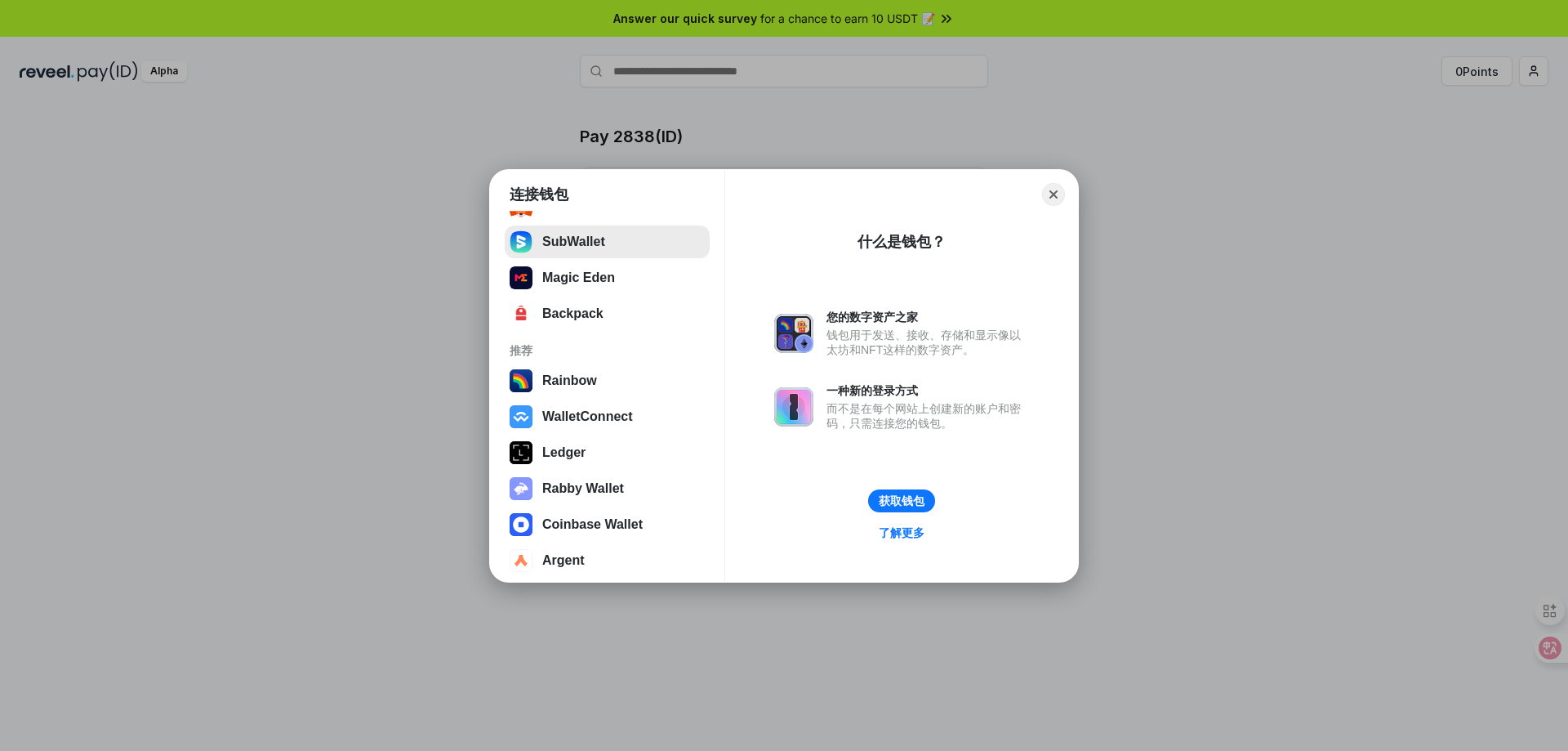
scroll to position [173, 0]
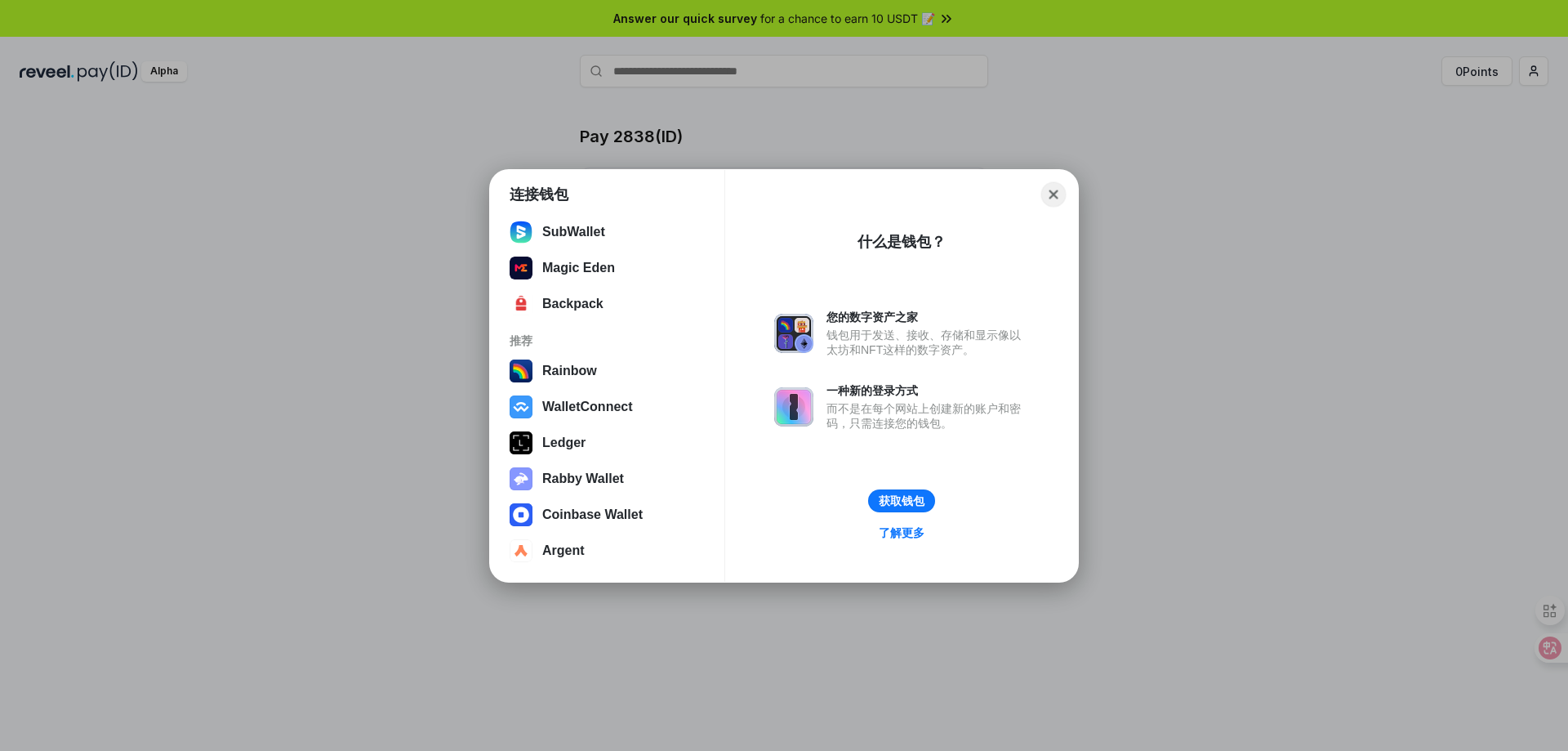
click at [1048, 194] on button "Close" at bounding box center [1054, 193] width 25 height 25
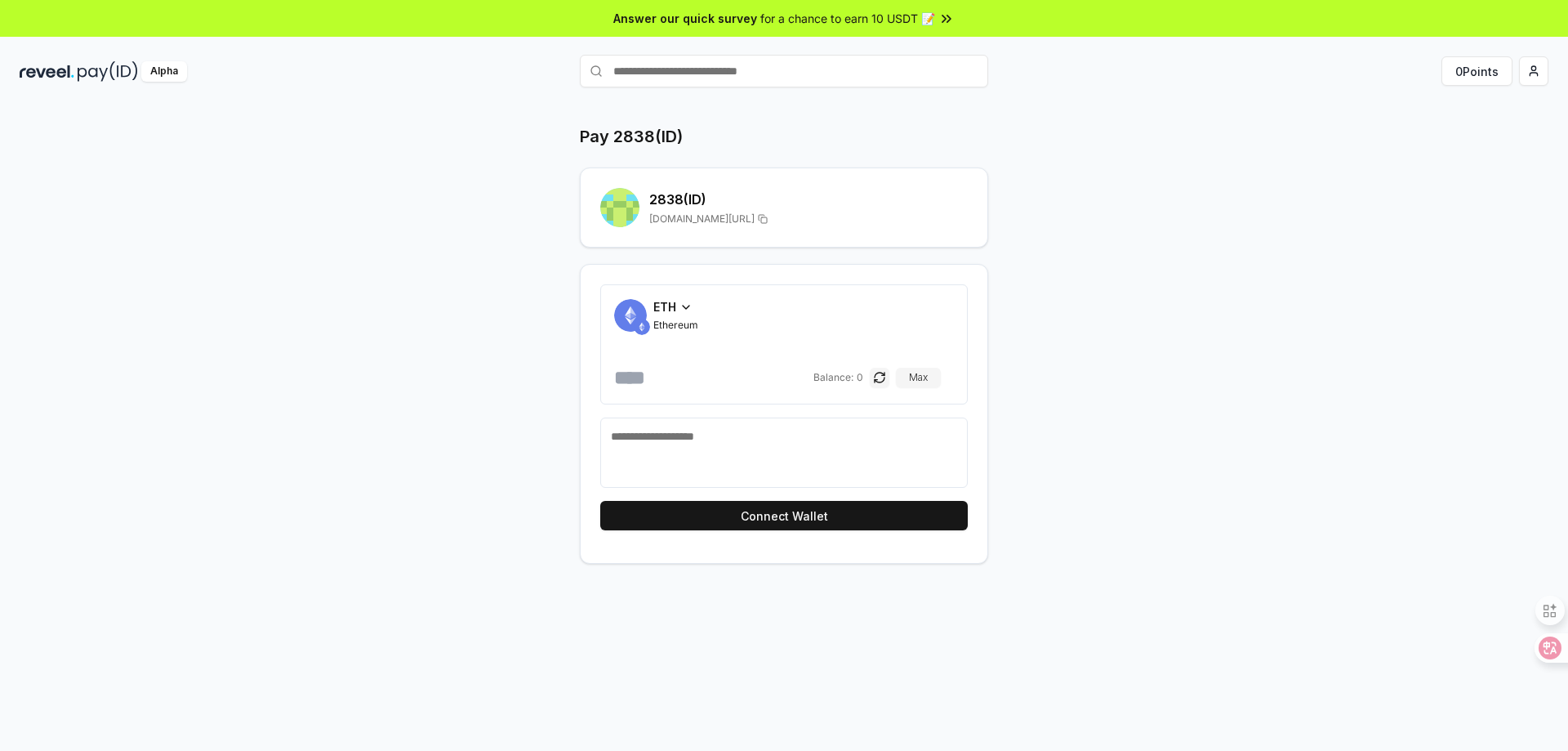
click at [660, 306] on span "ETH" at bounding box center [665, 307] width 23 height 17
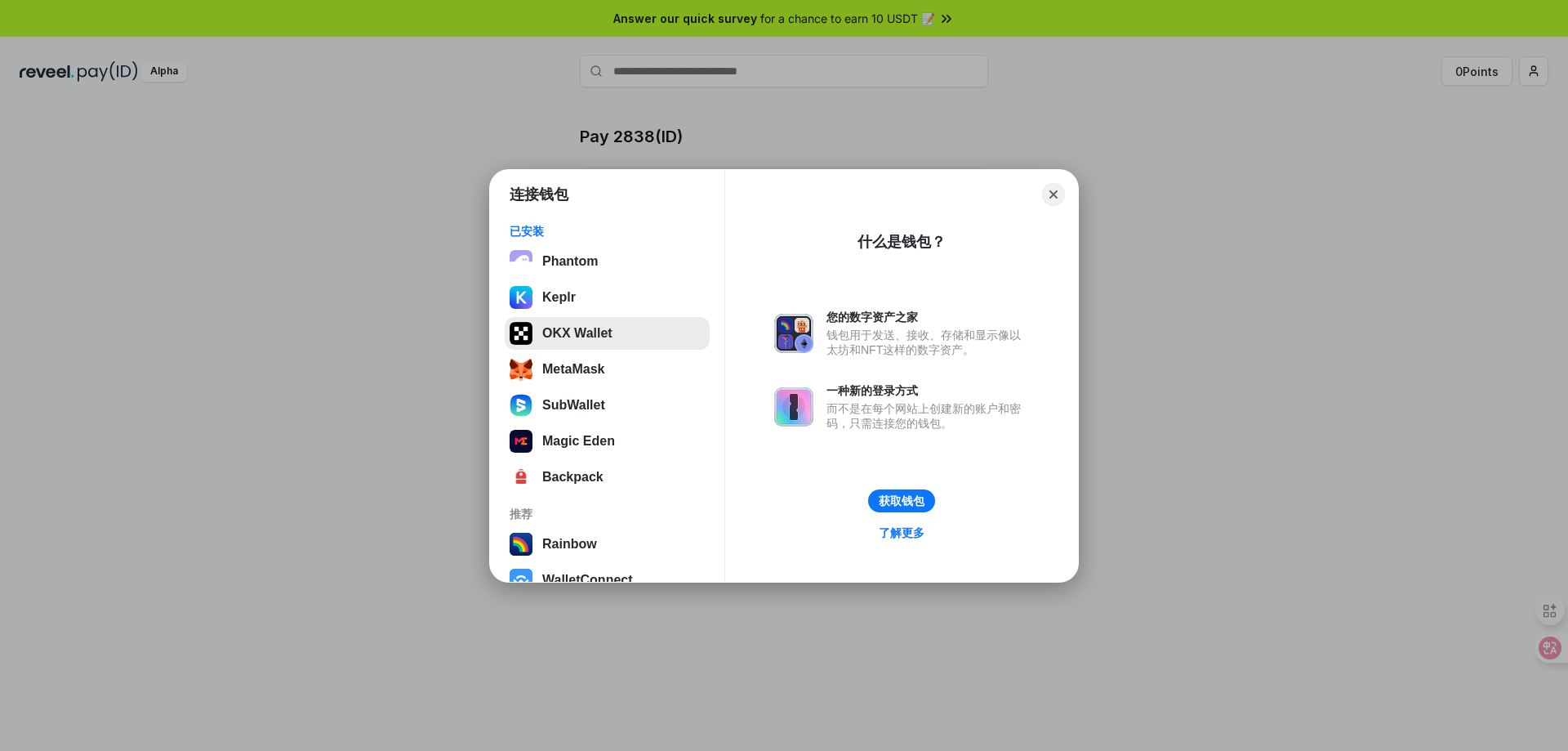
click at [625, 326] on button "OKX Wallet" at bounding box center [607, 334] width 205 height 33
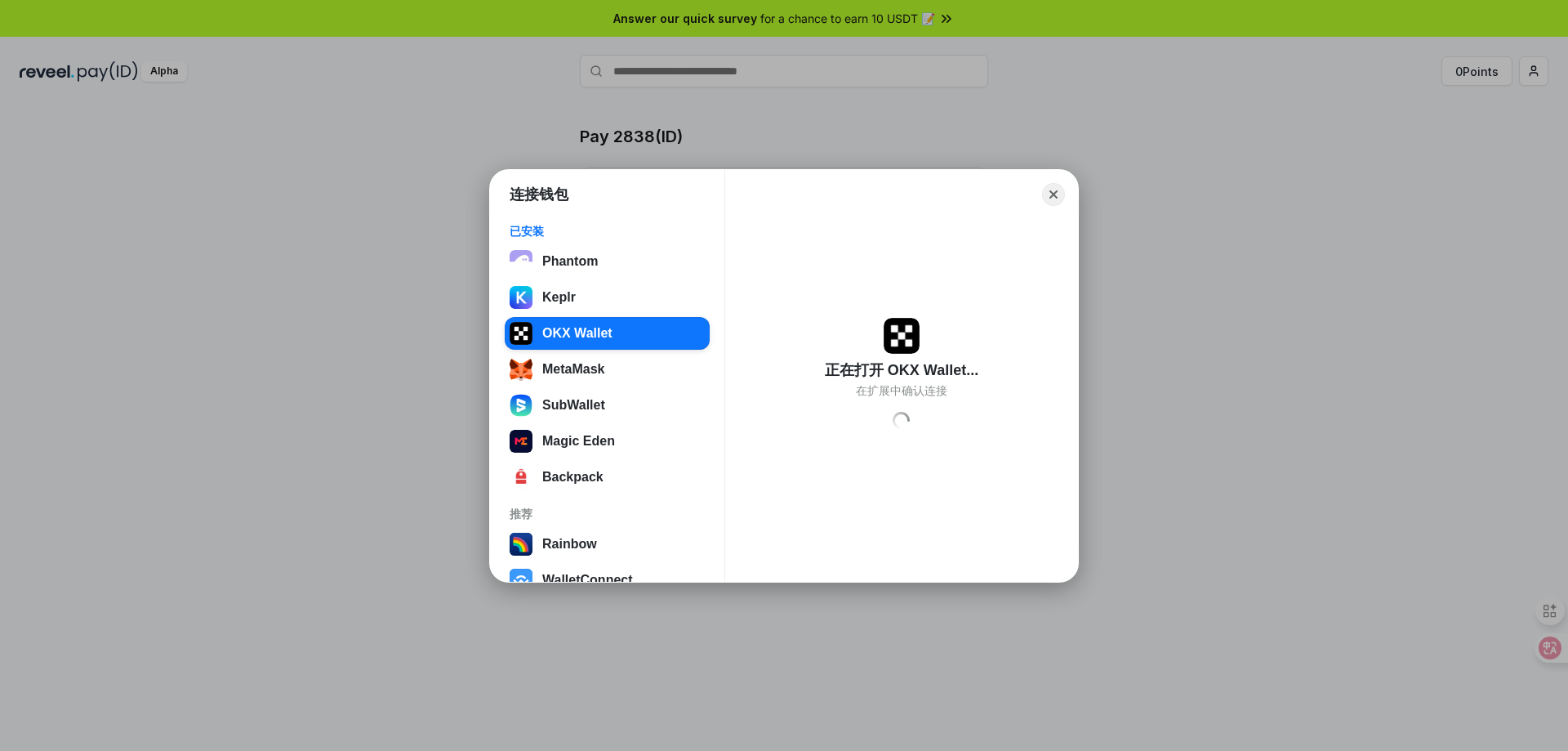
click at [1057, 206] on div "Close 正在打开 OKX Wallet... 在扩展中确认连接 Loading" at bounding box center [901, 376] width 327 height 386
click at [1053, 198] on button "Close" at bounding box center [1054, 193] width 25 height 25
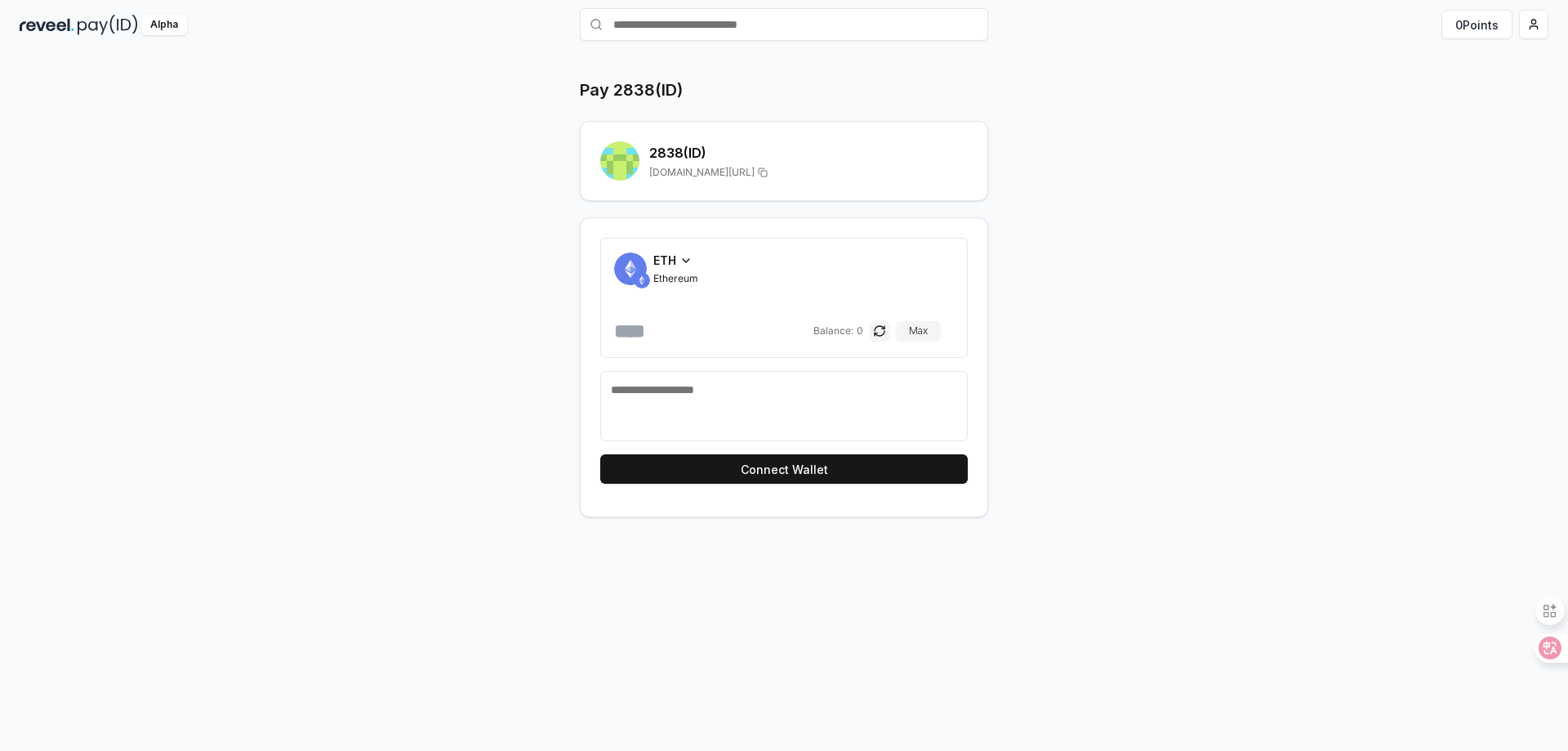
scroll to position [0, 0]
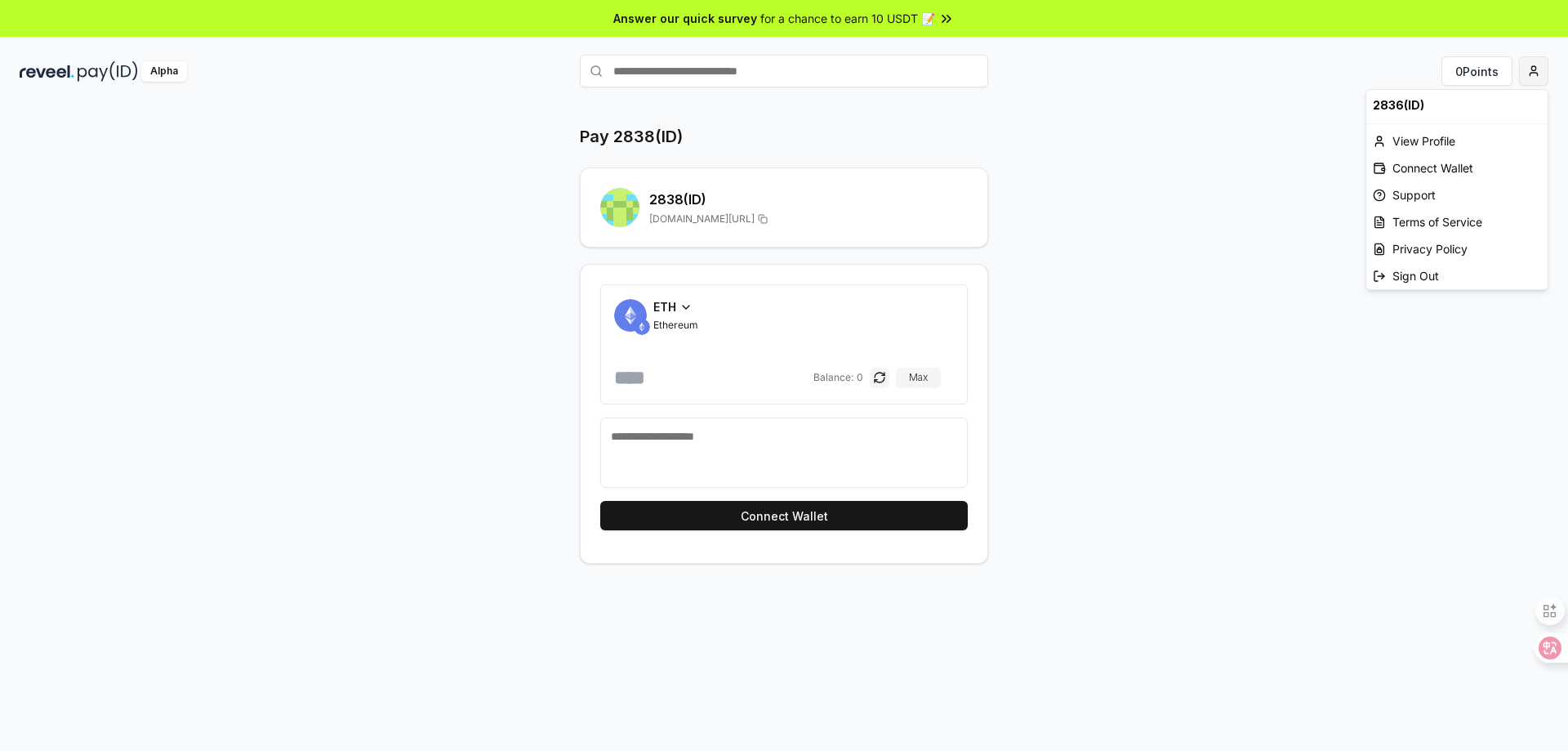
click at [1532, 75] on html "Answer our quick survey for a chance to earn 10 USDT 📝 Alpha 0 Points Pay 2838(…" at bounding box center [784, 376] width 1568 height 751
click at [1458, 160] on div "Connect Wallet" at bounding box center [1457, 167] width 181 height 27
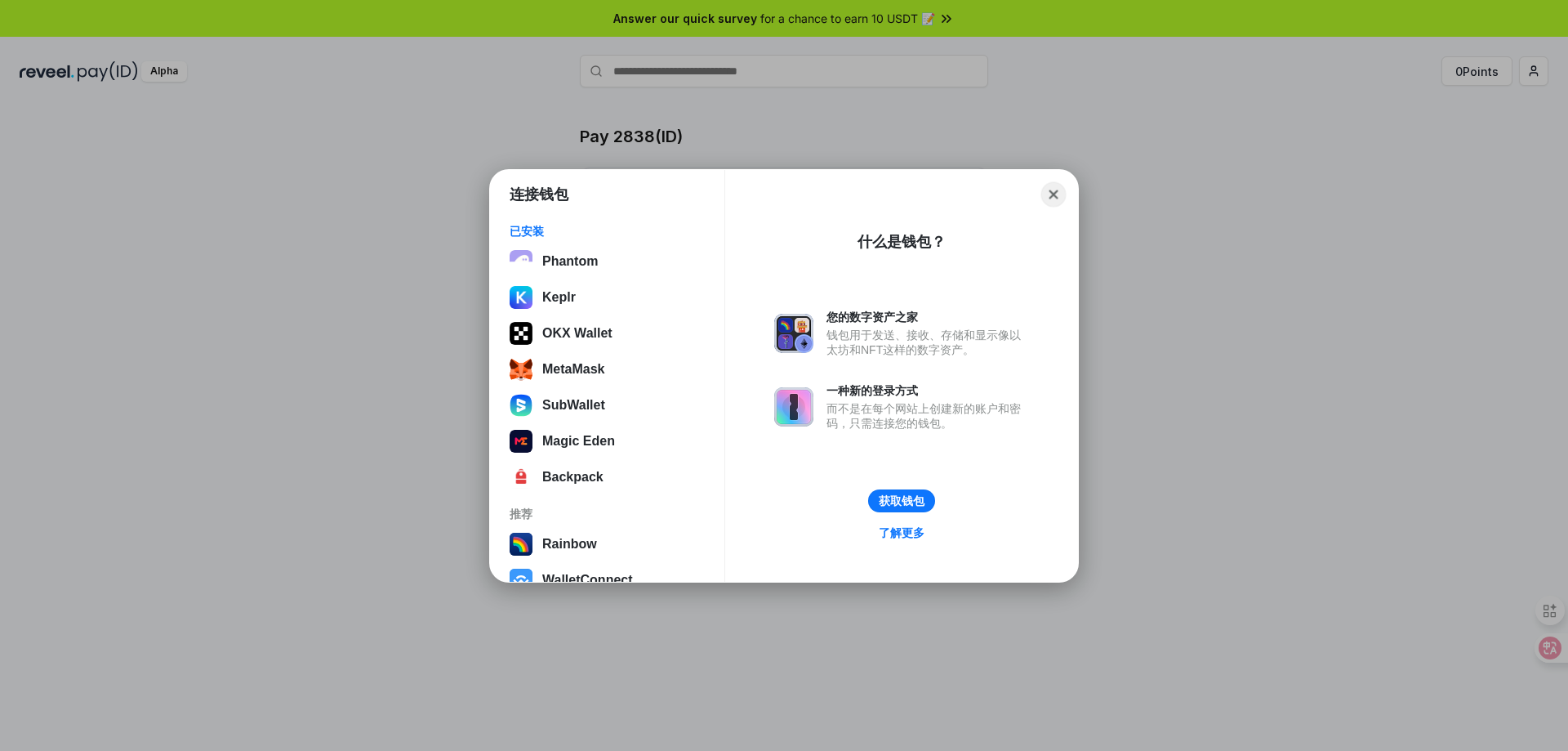
click at [1054, 197] on button "Close" at bounding box center [1054, 193] width 25 height 25
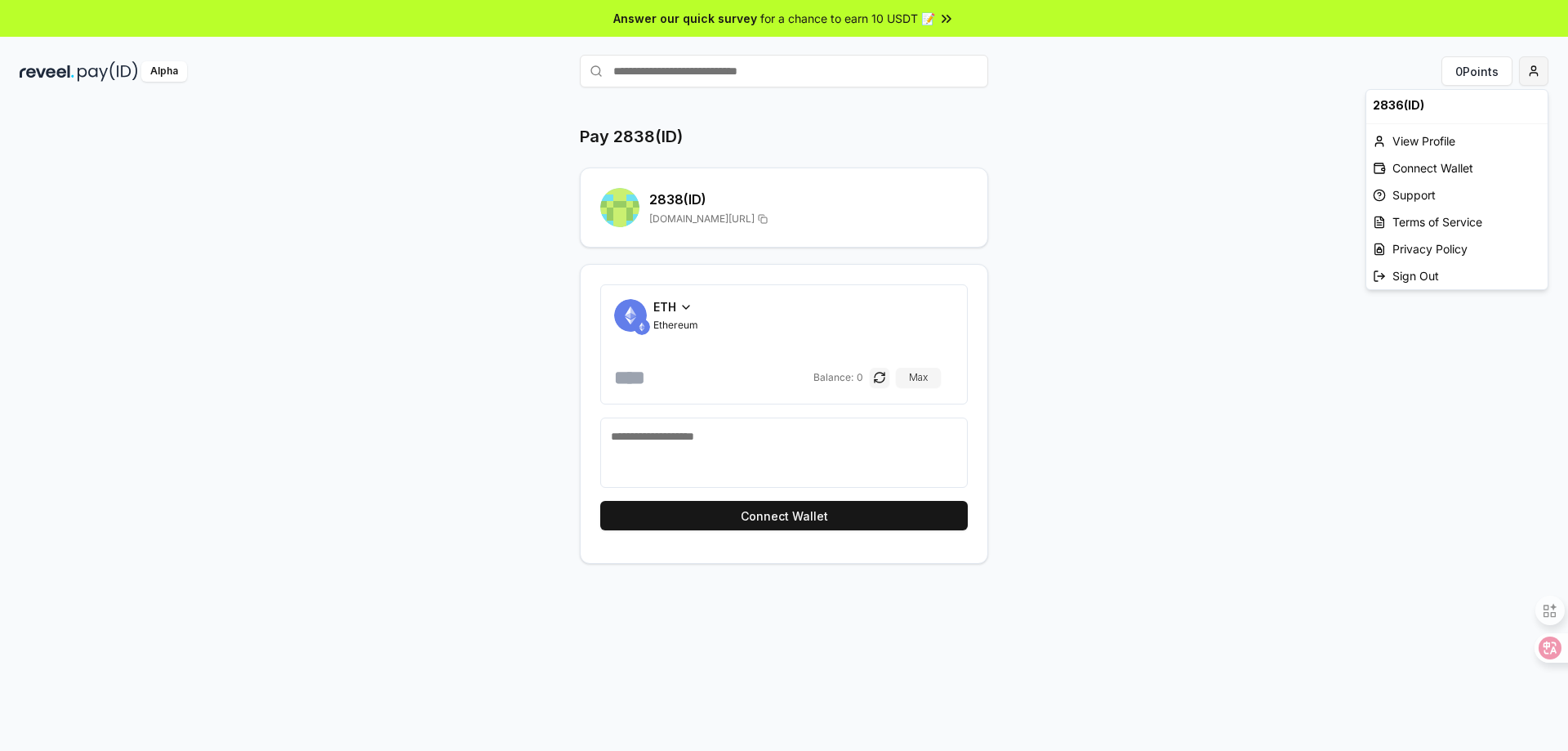
click at [1528, 70] on html "Answer our quick survey for a chance to earn 10 USDT 📝 Alpha 0 Points Pay 2838(…" at bounding box center [784, 376] width 1568 height 751
click at [1456, 136] on div "View Profile" at bounding box center [1457, 140] width 181 height 27
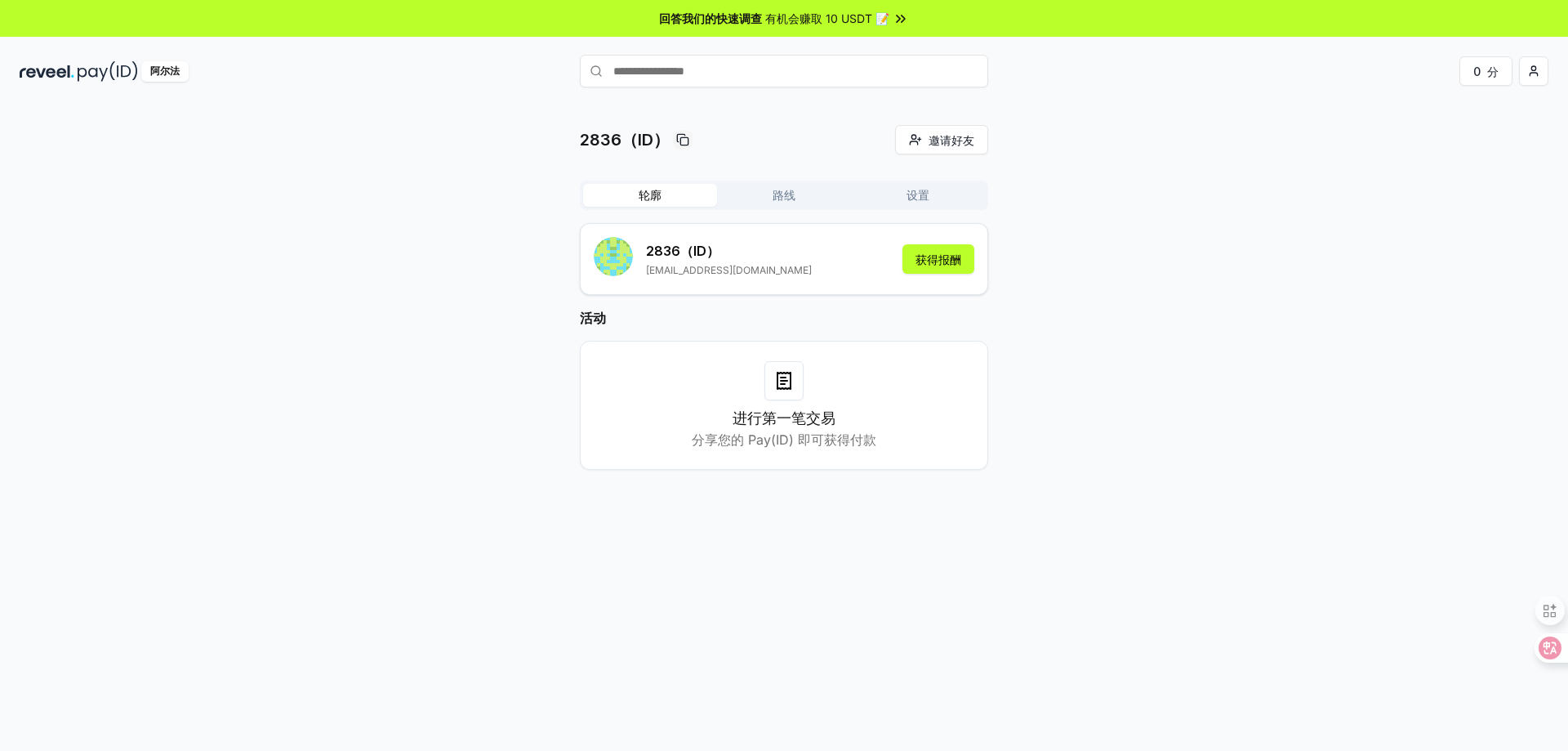
click at [793, 192] on font "路线" at bounding box center [784, 195] width 23 height 14
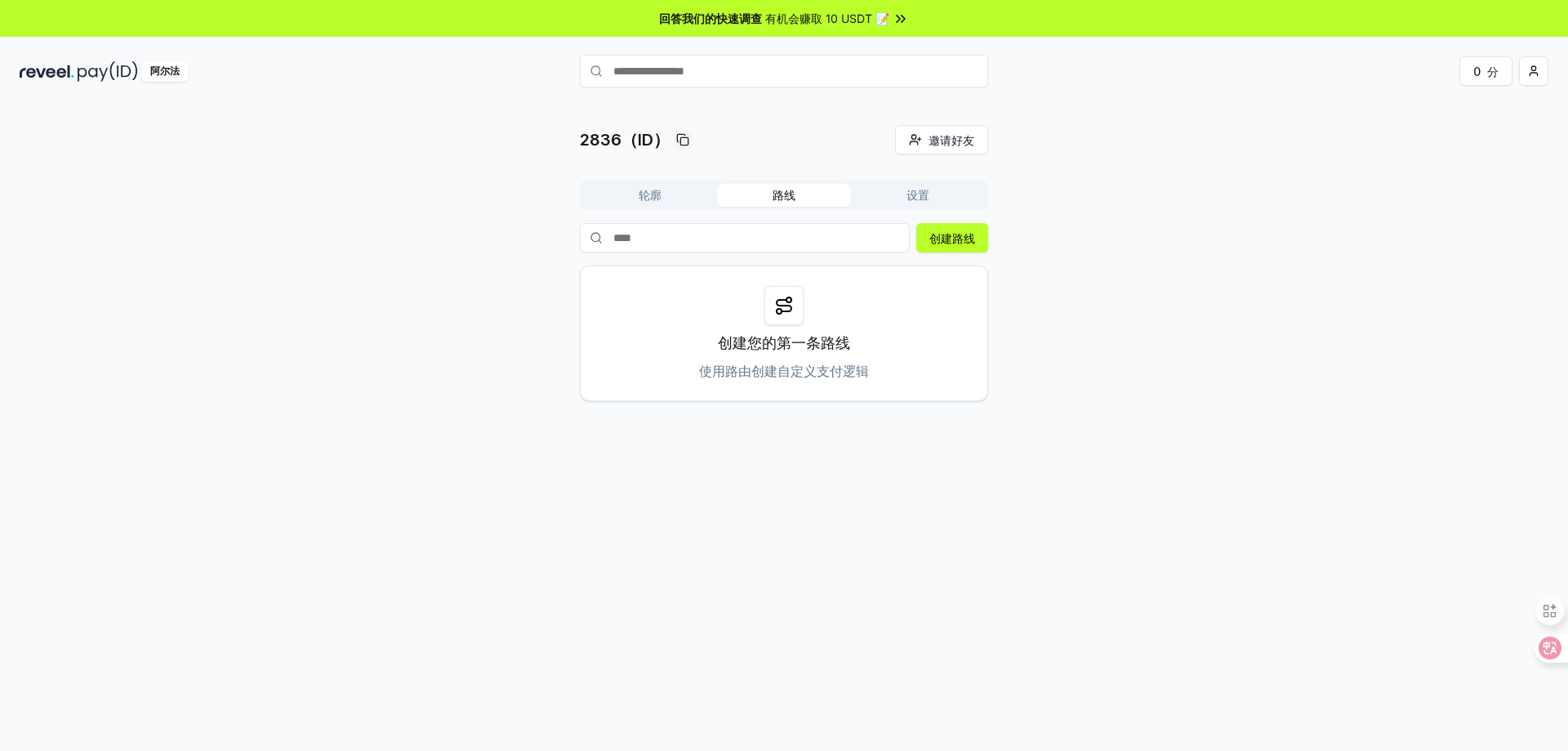
click at [918, 193] on font "设置" at bounding box center [918, 195] width 23 height 14
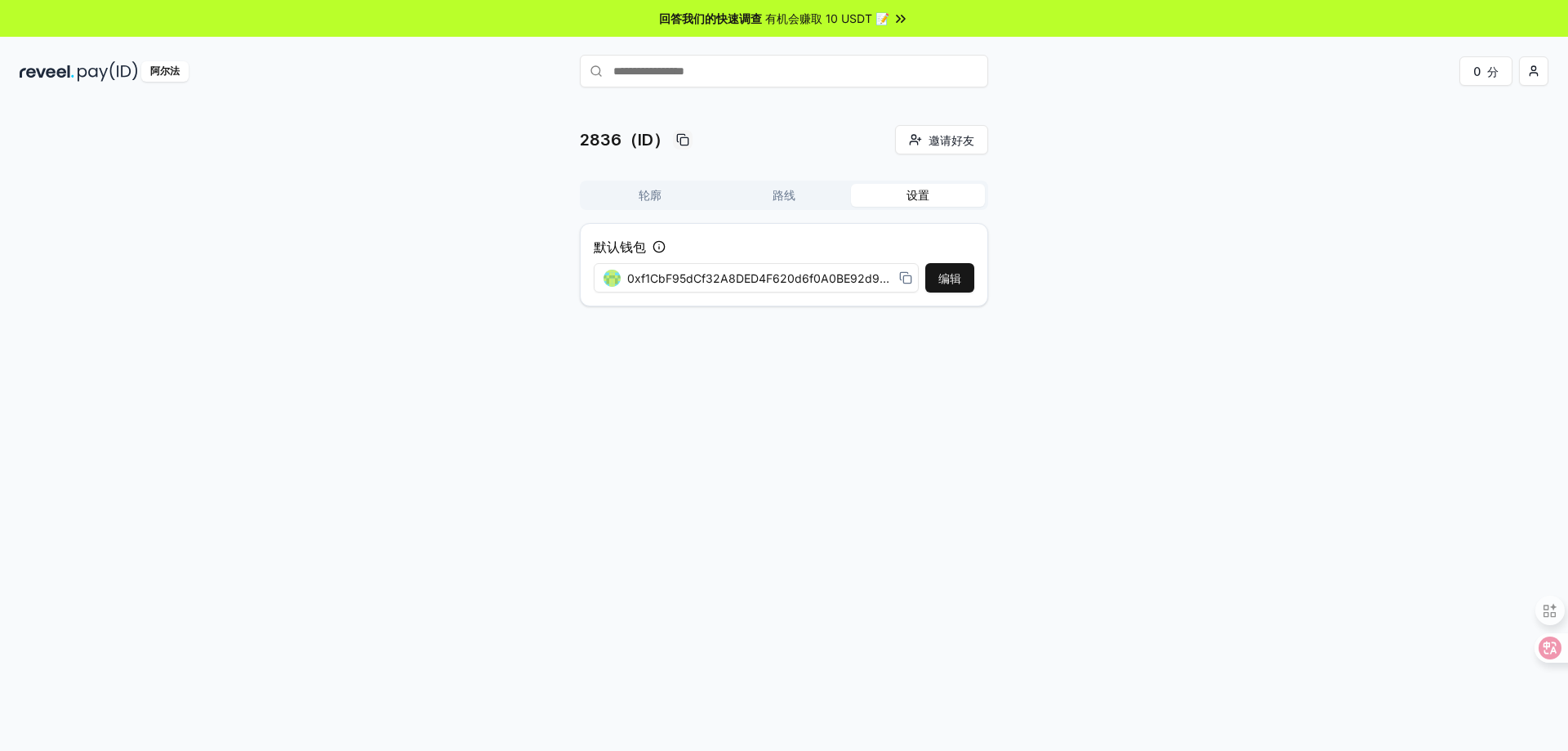
click at [730, 75] on input "text" at bounding box center [784, 71] width 408 height 33
type input "****"
click at [960, 99] on font "支付" at bounding box center [965, 102] width 20 height 12
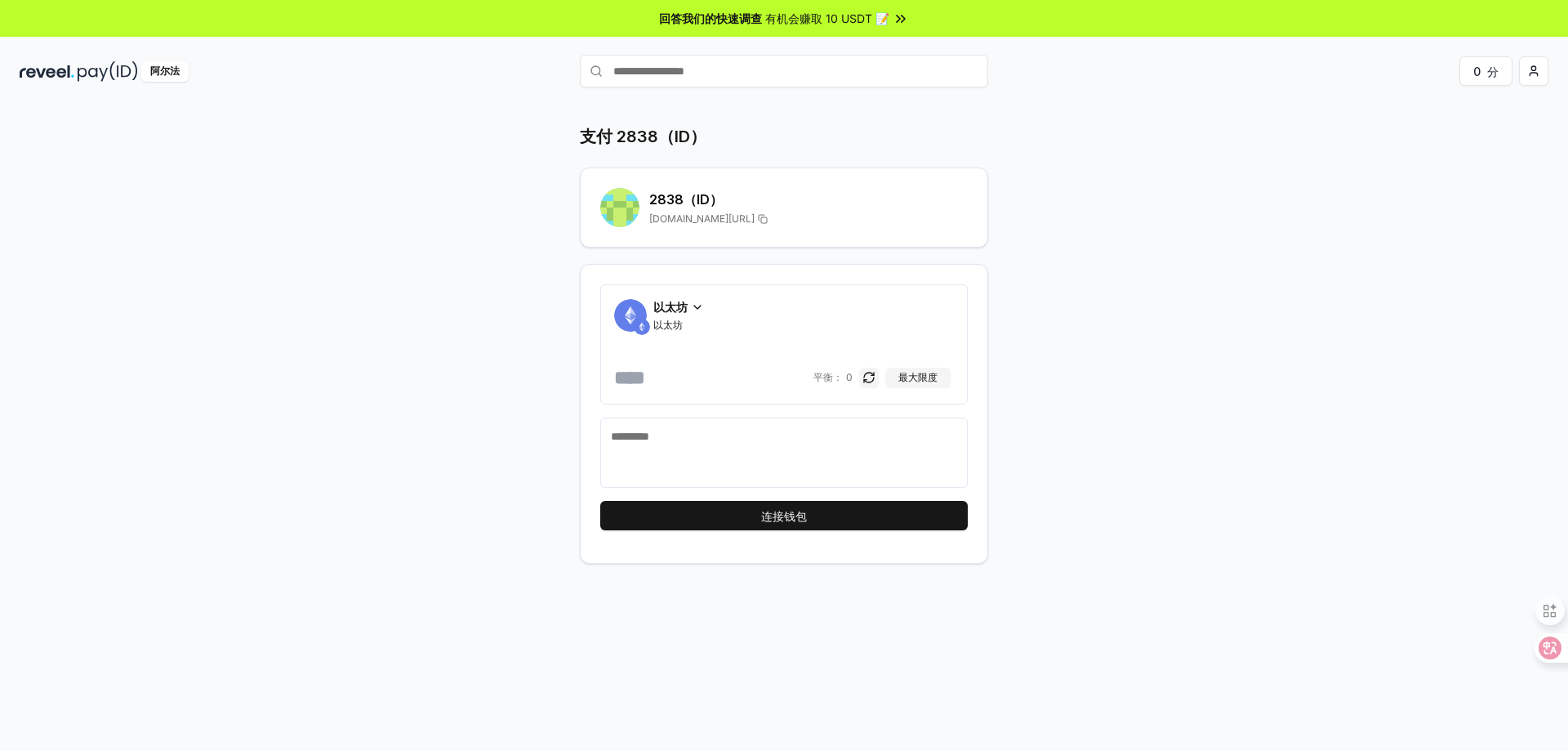
click at [692, 305] on icon at bounding box center [697, 307] width 13 height 13
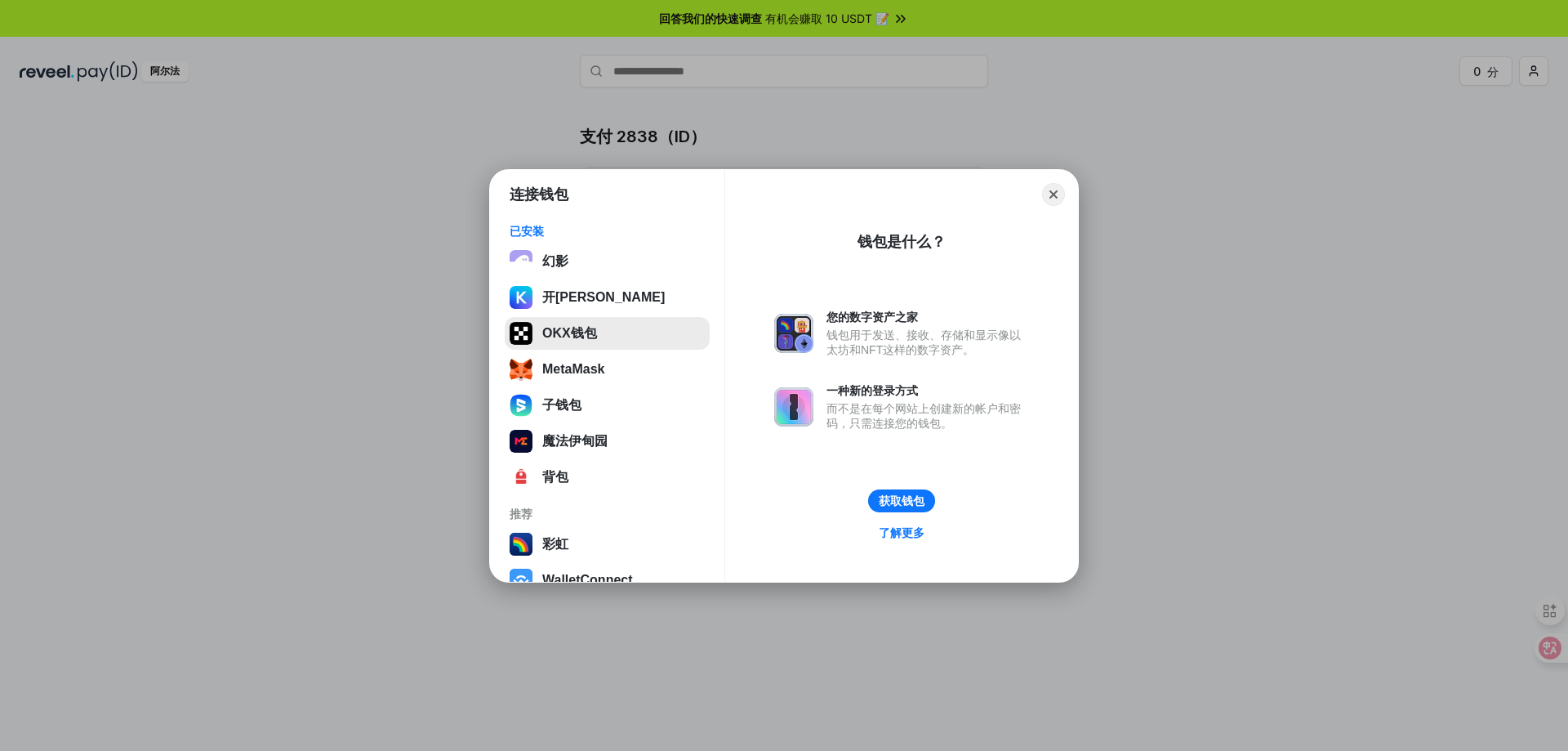
click at [642, 317] on button "OKX钱包" at bounding box center [607, 334] width 205 height 33
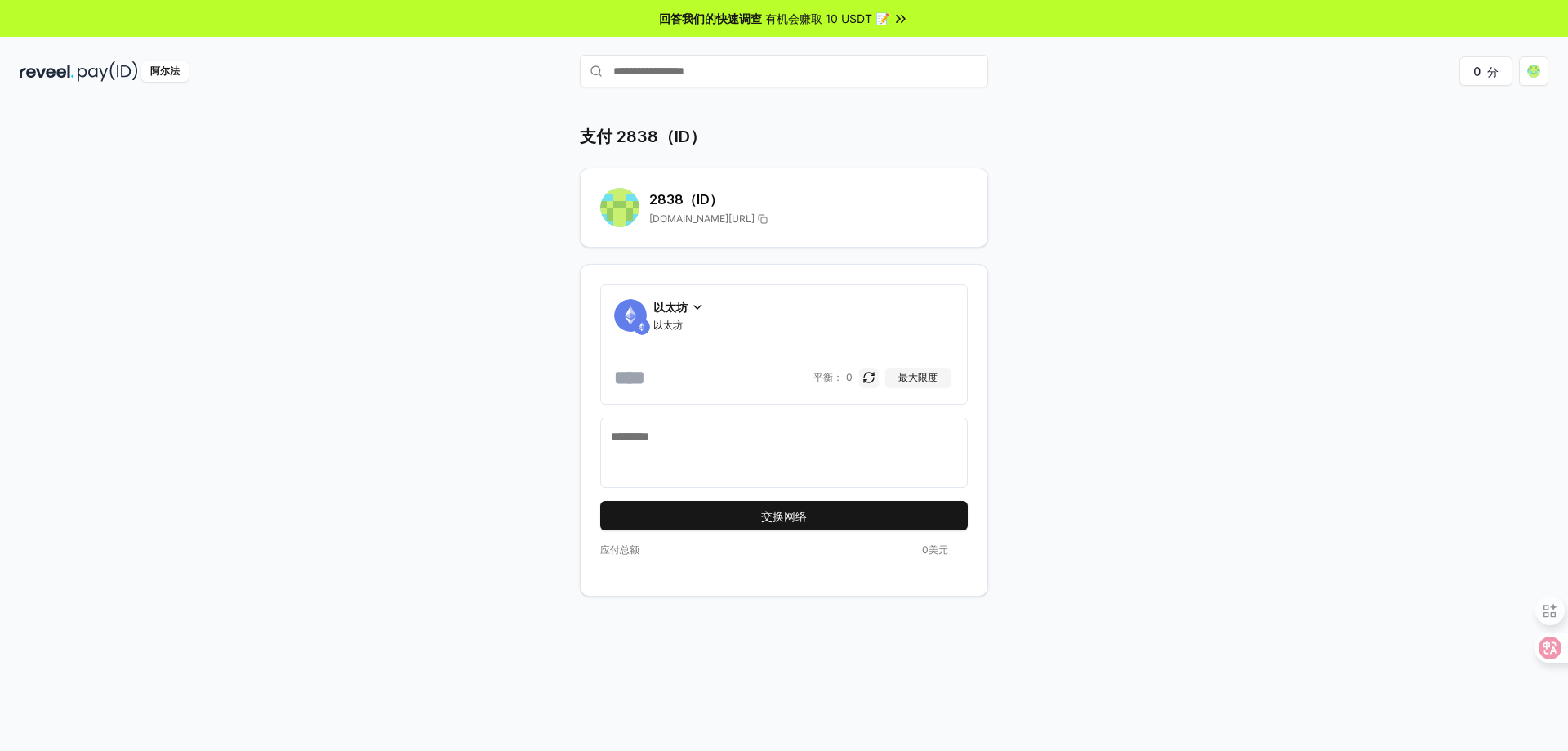
click at [693, 304] on icon at bounding box center [697, 307] width 13 height 13
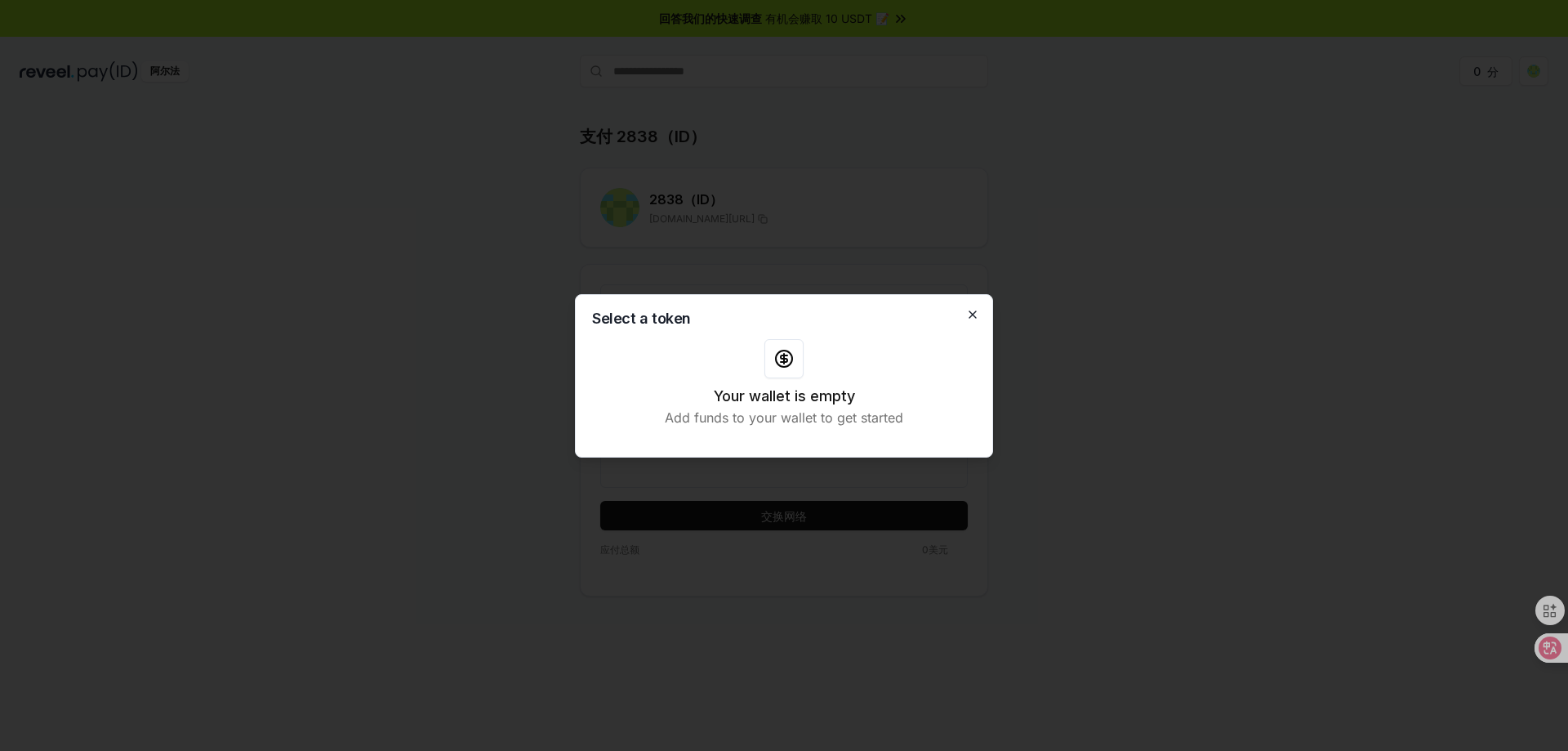
click at [971, 316] on icon "button" at bounding box center [973, 314] width 13 height 13
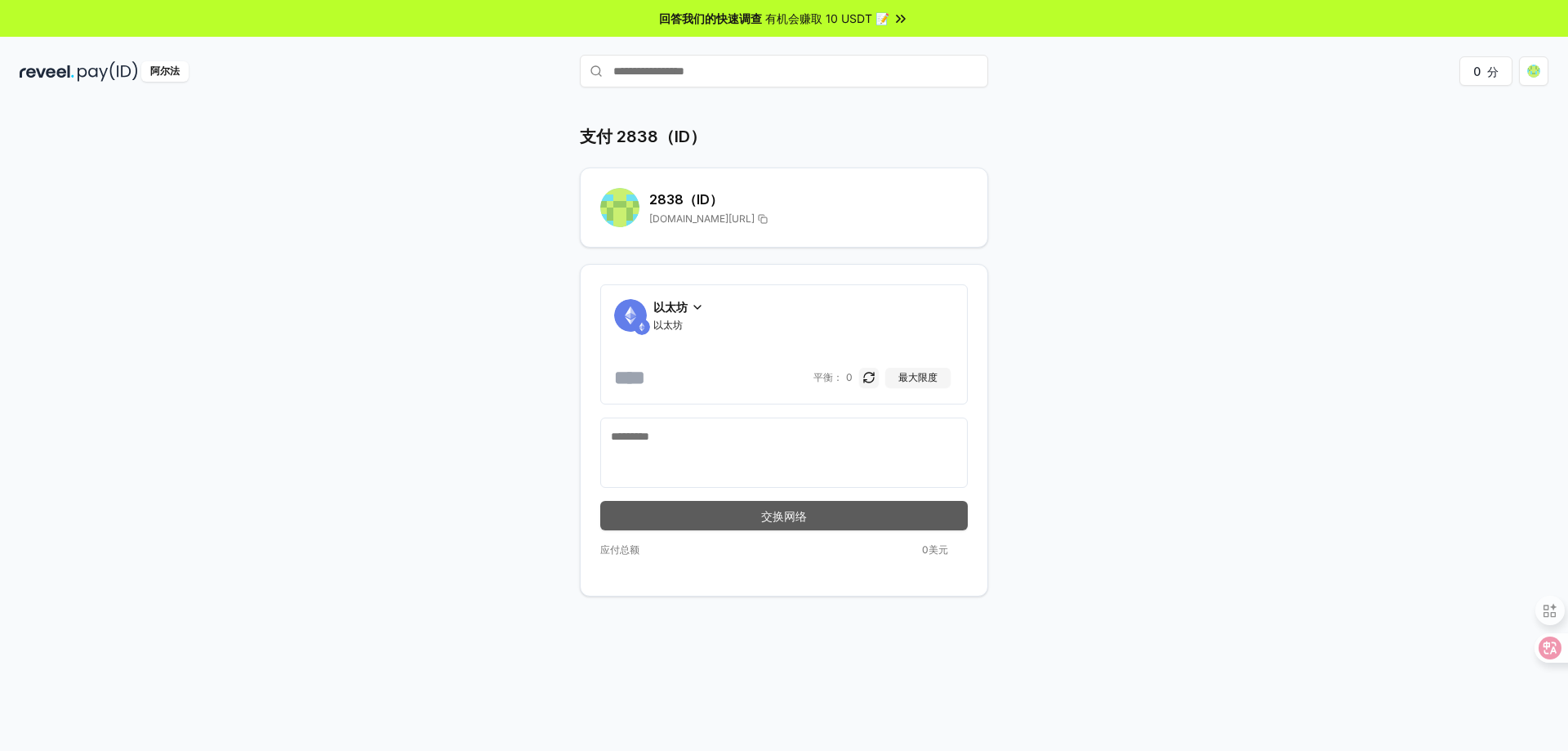
click at [816, 519] on button "交换网络" at bounding box center [784, 516] width 368 height 29
click at [815, 514] on button "交换网络" at bounding box center [784, 516] width 368 height 29
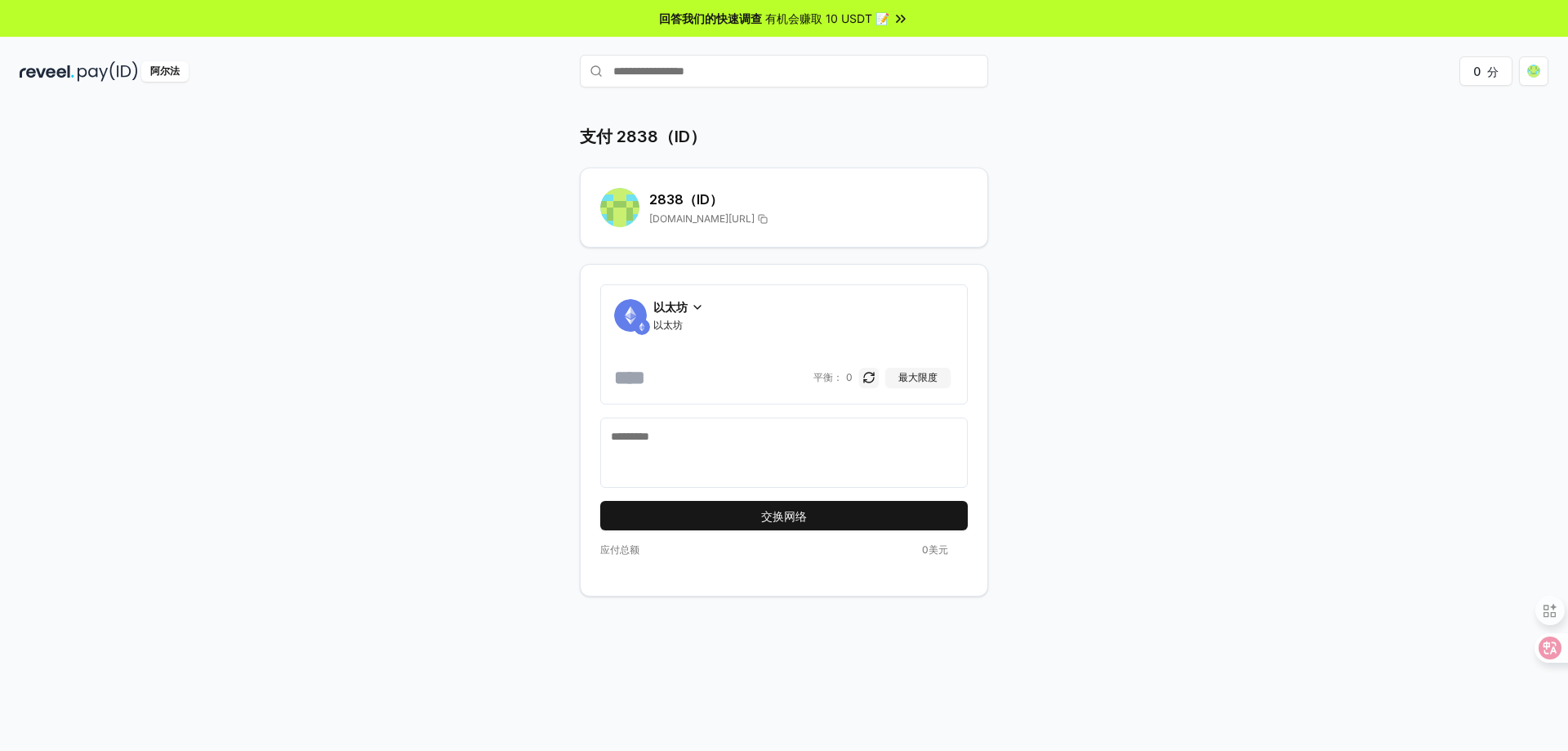
click at [769, 429] on textarea at bounding box center [784, 453] width 347 height 49
click at [922, 377] on font "最大限度" at bounding box center [918, 377] width 39 height 12
click at [692, 308] on icon at bounding box center [697, 307] width 13 height 13
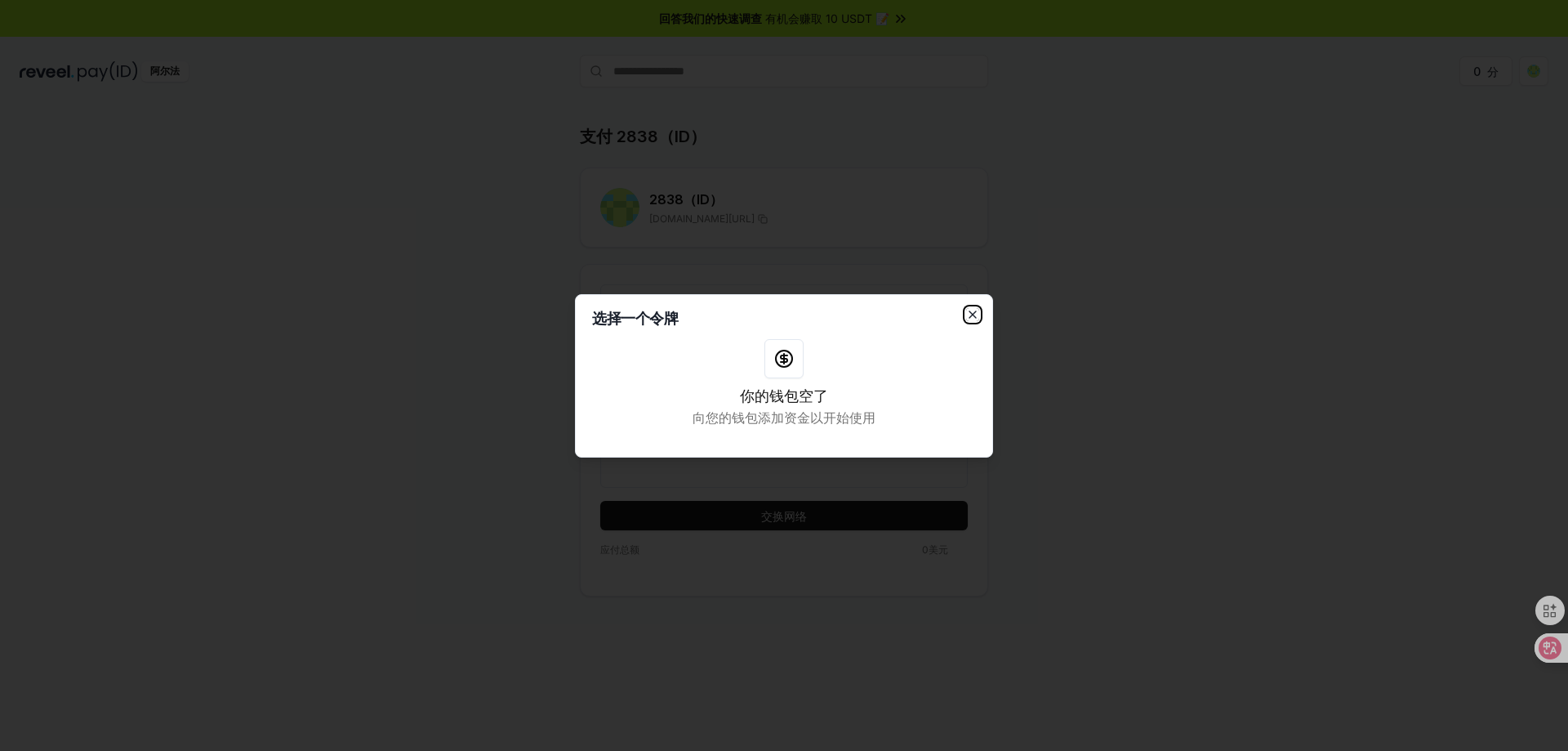
click at [975, 310] on icon "button" at bounding box center [973, 314] width 13 height 13
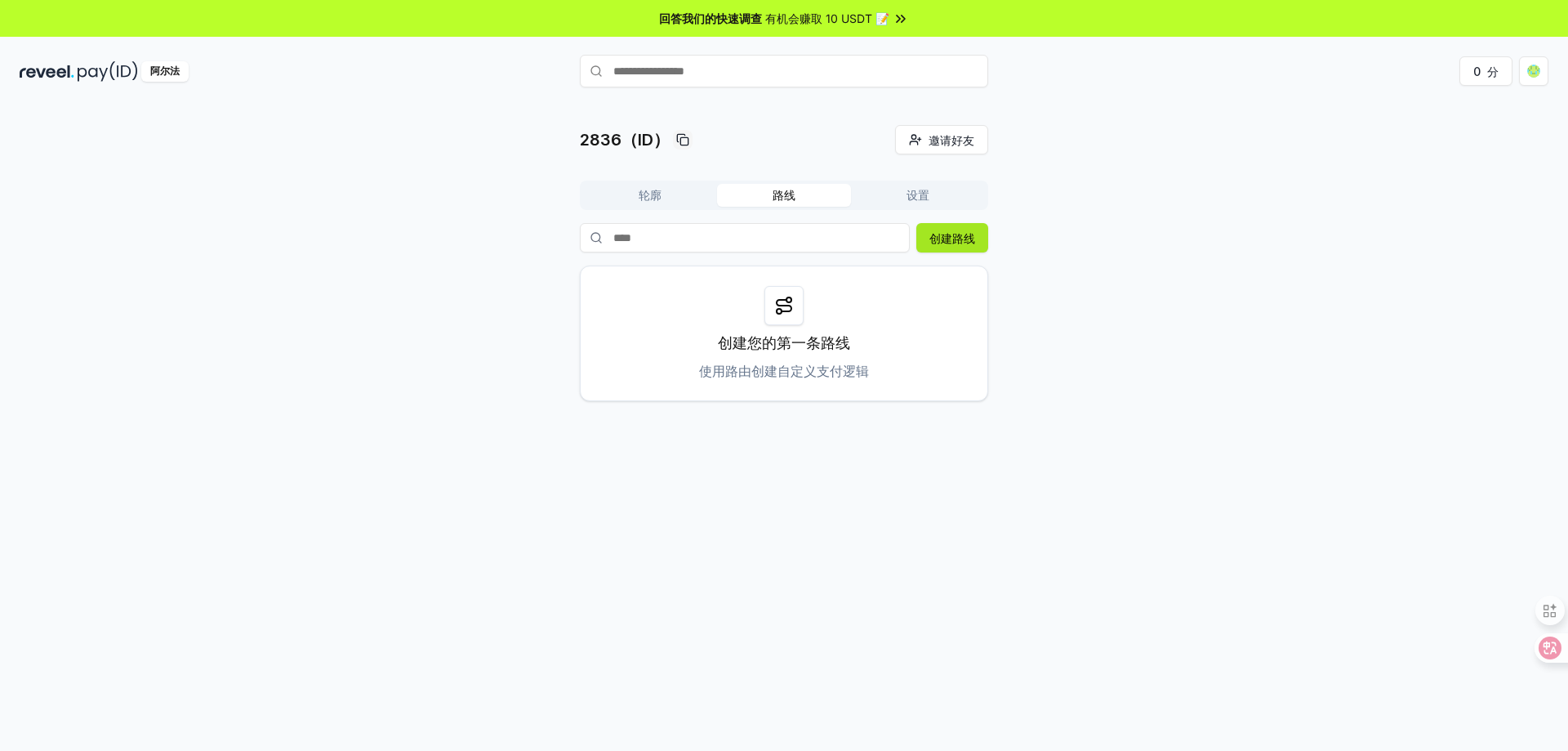
click at [954, 241] on font "创建路线" at bounding box center [952, 238] width 46 height 14
click at [976, 240] on button "创建路线" at bounding box center [952, 238] width 72 height 29
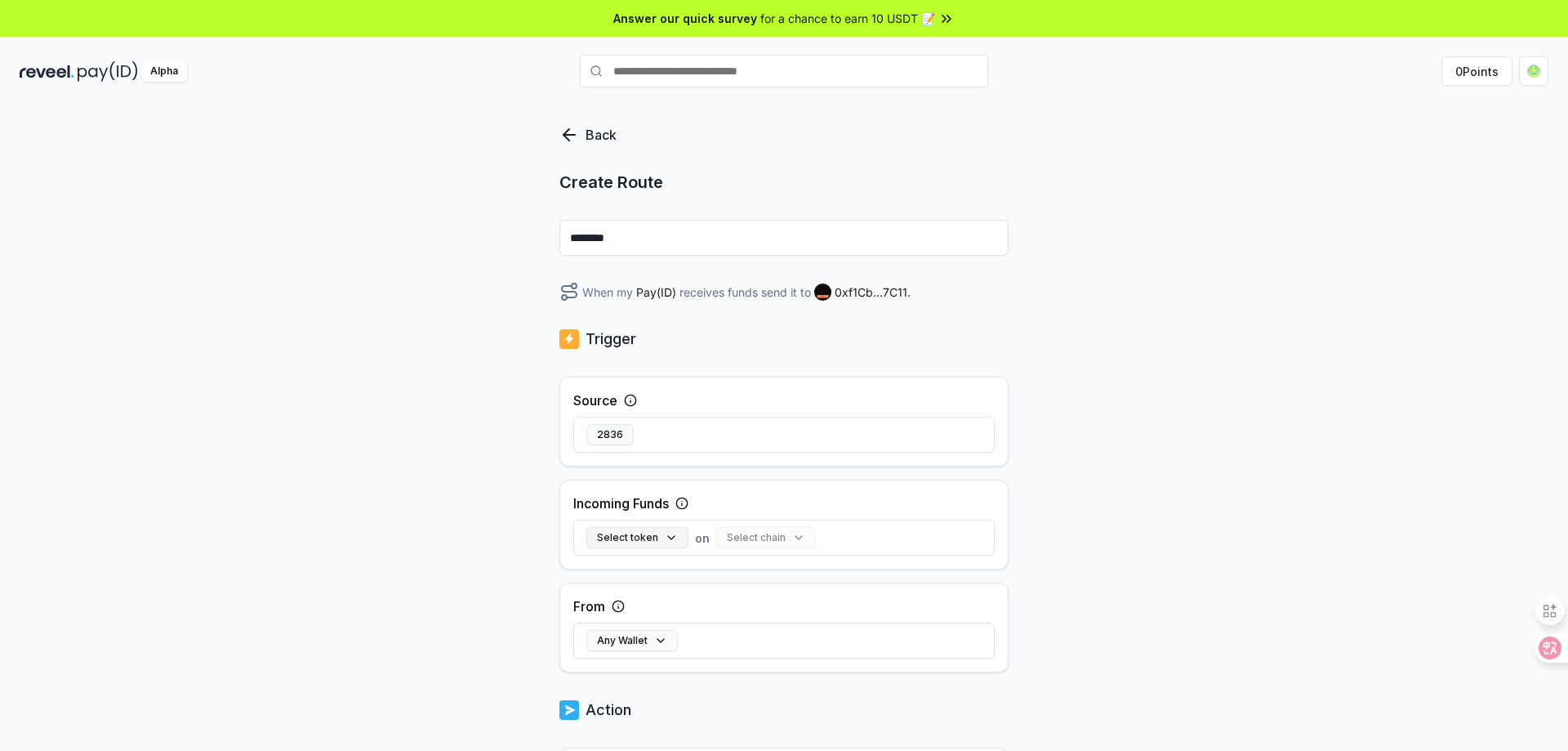
click at [670, 535] on button "Select token" at bounding box center [638, 538] width 102 height 22
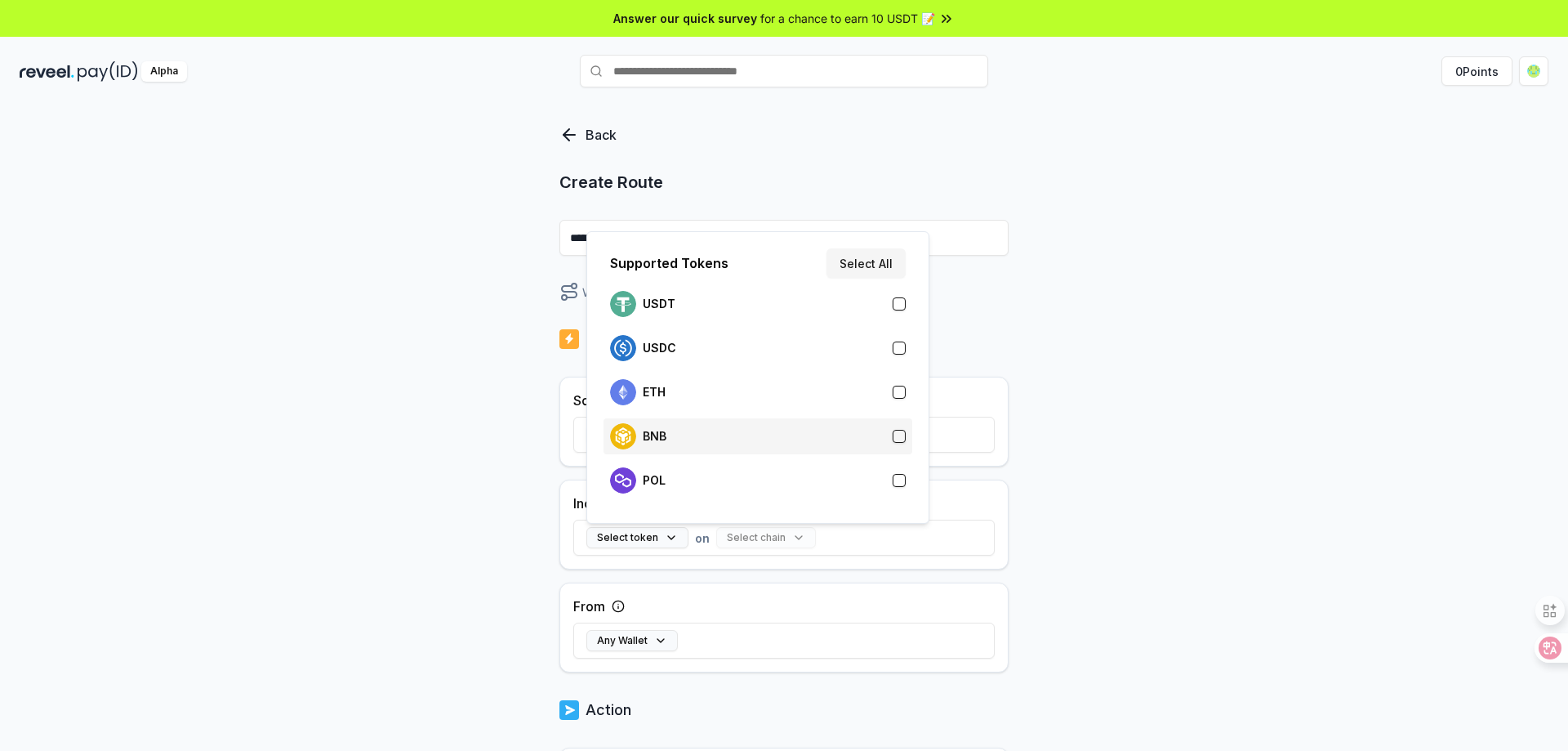
click at [725, 436] on div "BNB" at bounding box center [758, 436] width 296 height 26
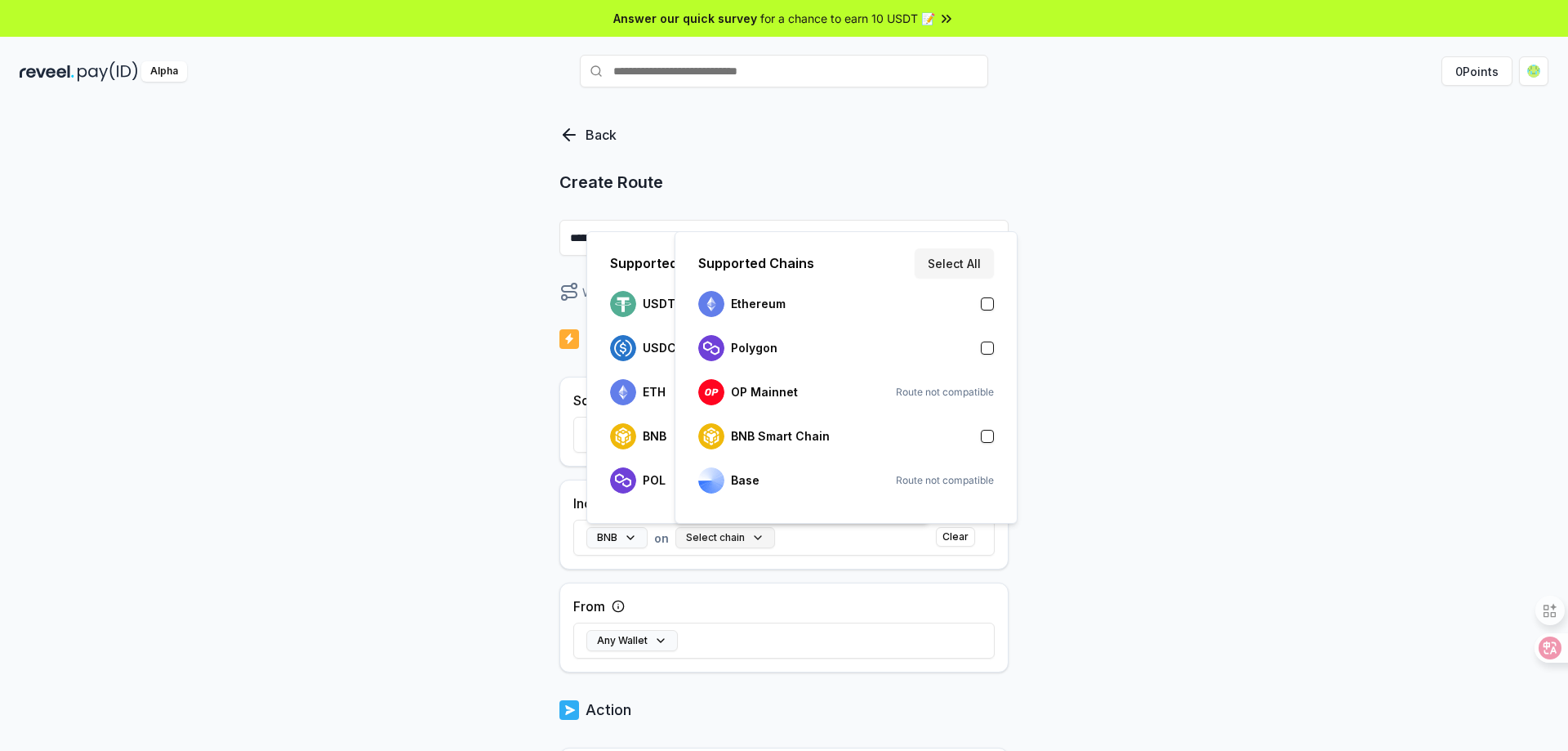
click at [746, 534] on button "Select chain" at bounding box center [725, 538] width 100 height 22
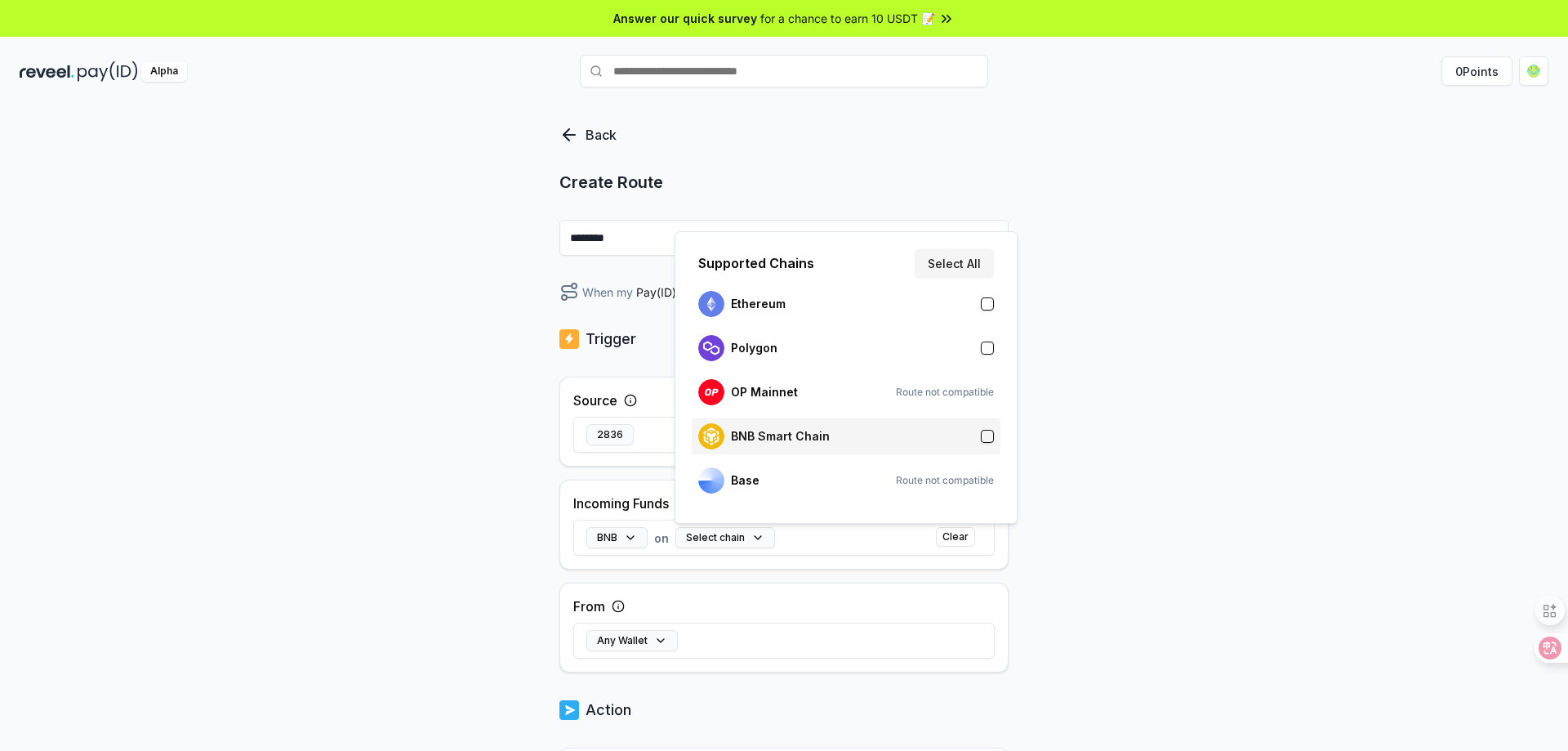
click at [840, 441] on div "BNB Smart Chain" at bounding box center [846, 436] width 296 height 26
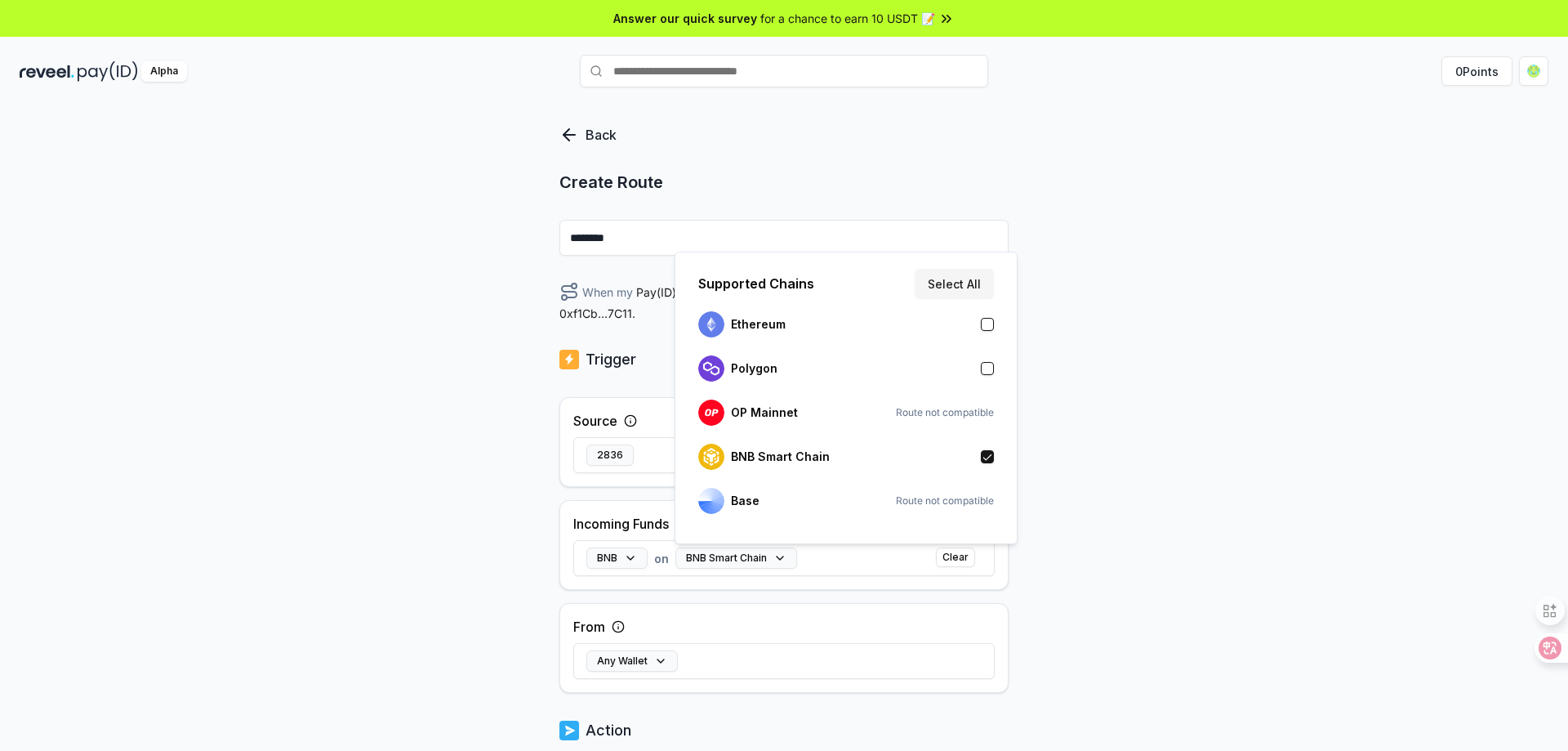
click at [1137, 389] on div "Back Create Route ******** When my Pay(ID) receives BNB on BNB Smart Chain send…" at bounding box center [784, 444] width 1568 height 705
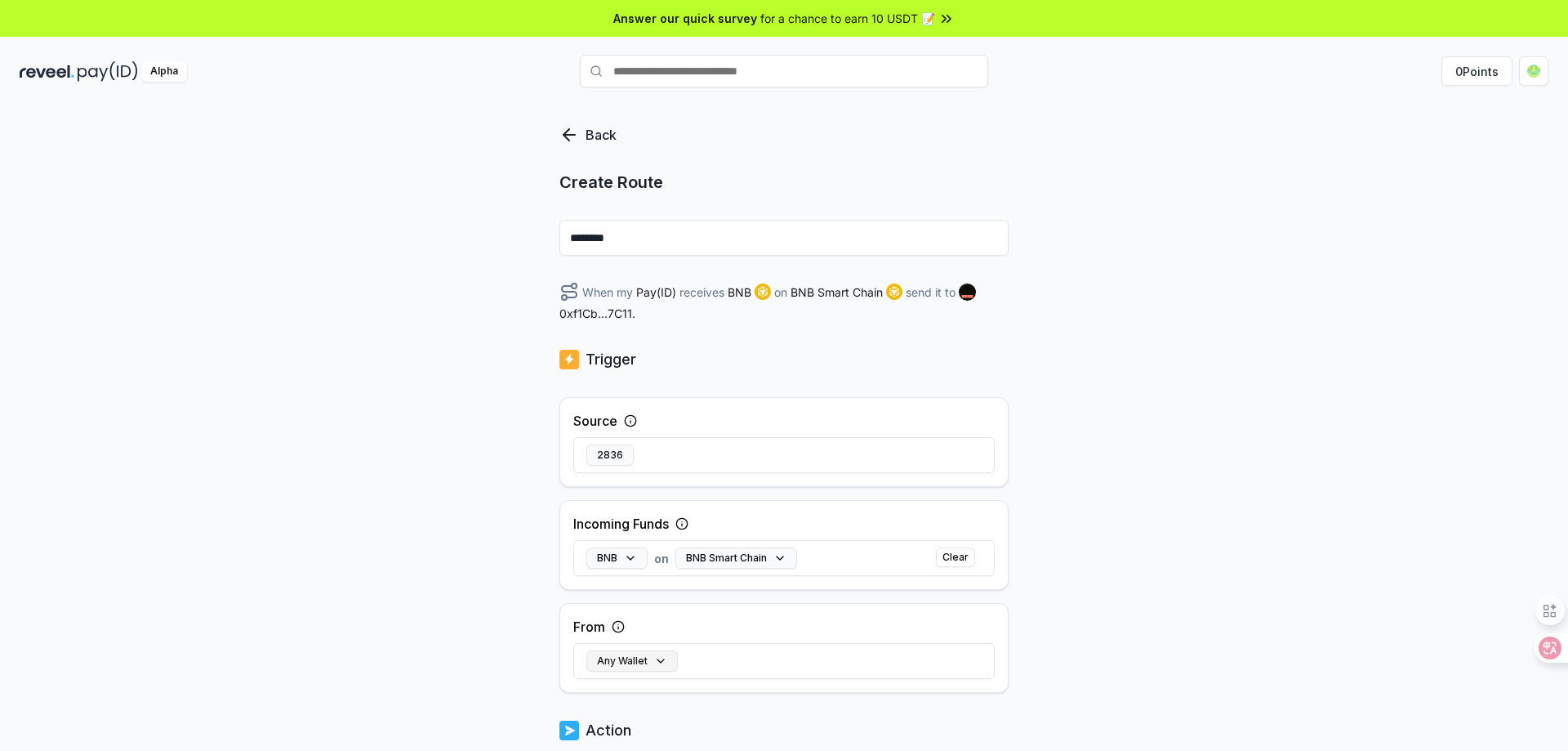
click at [656, 655] on button "Any Wallet" at bounding box center [633, 661] width 92 height 22
click at [692, 612] on div "Any Wallet" at bounding box center [658, 603] width 96 height 29
click at [1116, 518] on div "Back Create Route ******** When my Pay(ID) receives BNB on BNB Smart Chain send…" at bounding box center [784, 444] width 1568 height 705
click at [930, 296] on div "When my Pay(ID) receives BNB on BNB Smart Chain send it to 0xf1Cb...7C11 ." at bounding box center [784, 302] width 449 height 40
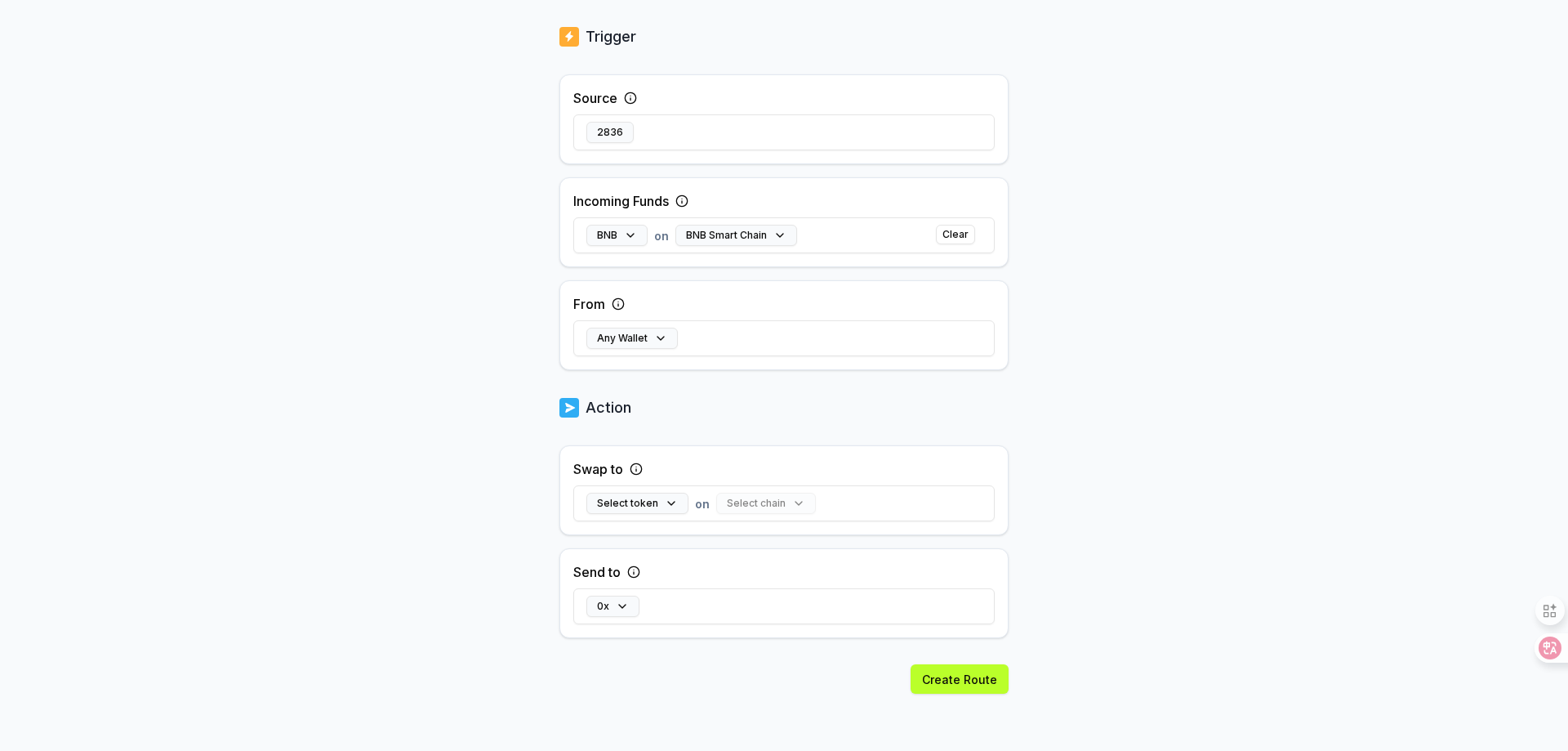
scroll to position [303, 0]
click at [641, 504] on button "选择代币" at bounding box center [627, 503] width 80 height 22
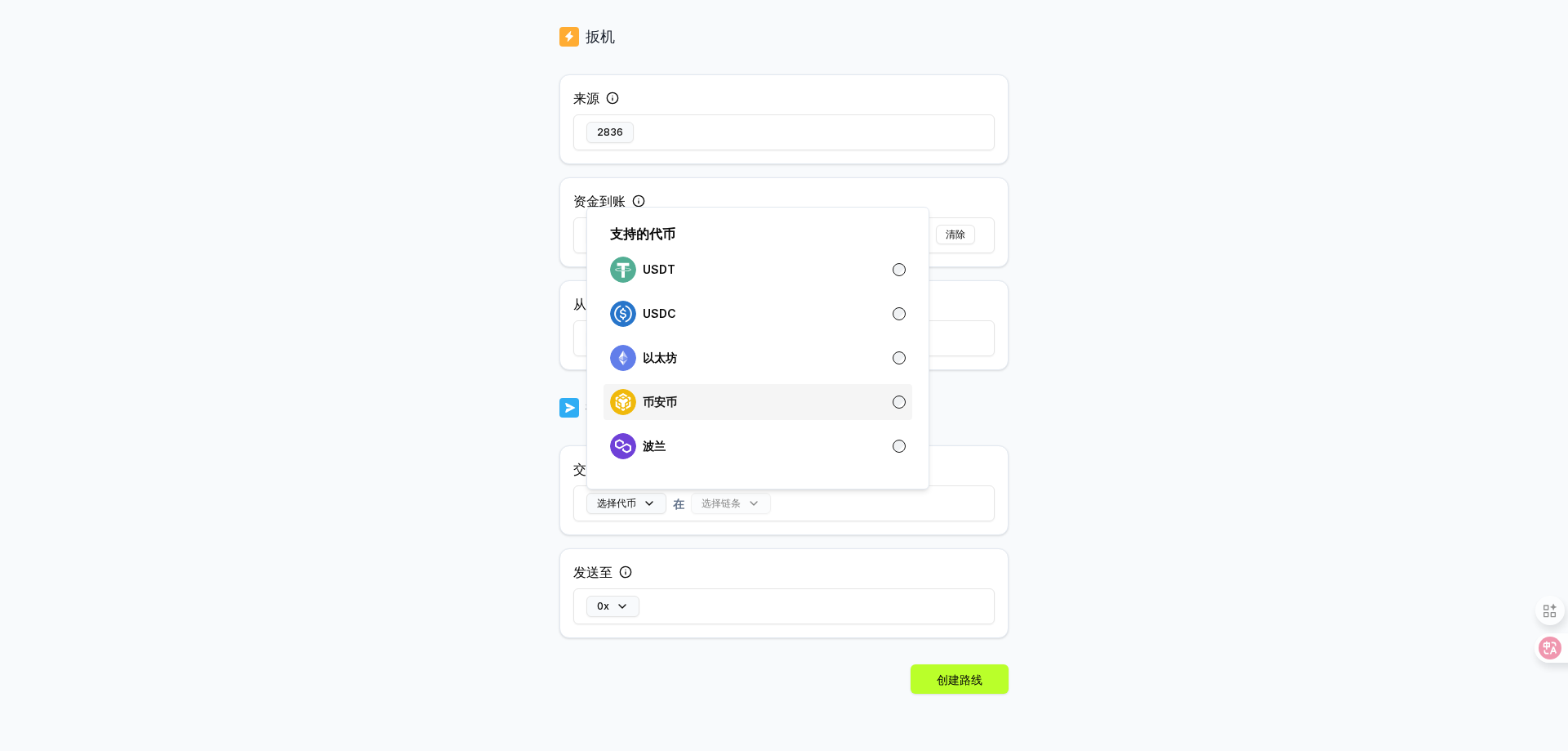
click at [702, 390] on div "币安币" at bounding box center [758, 402] width 296 height 26
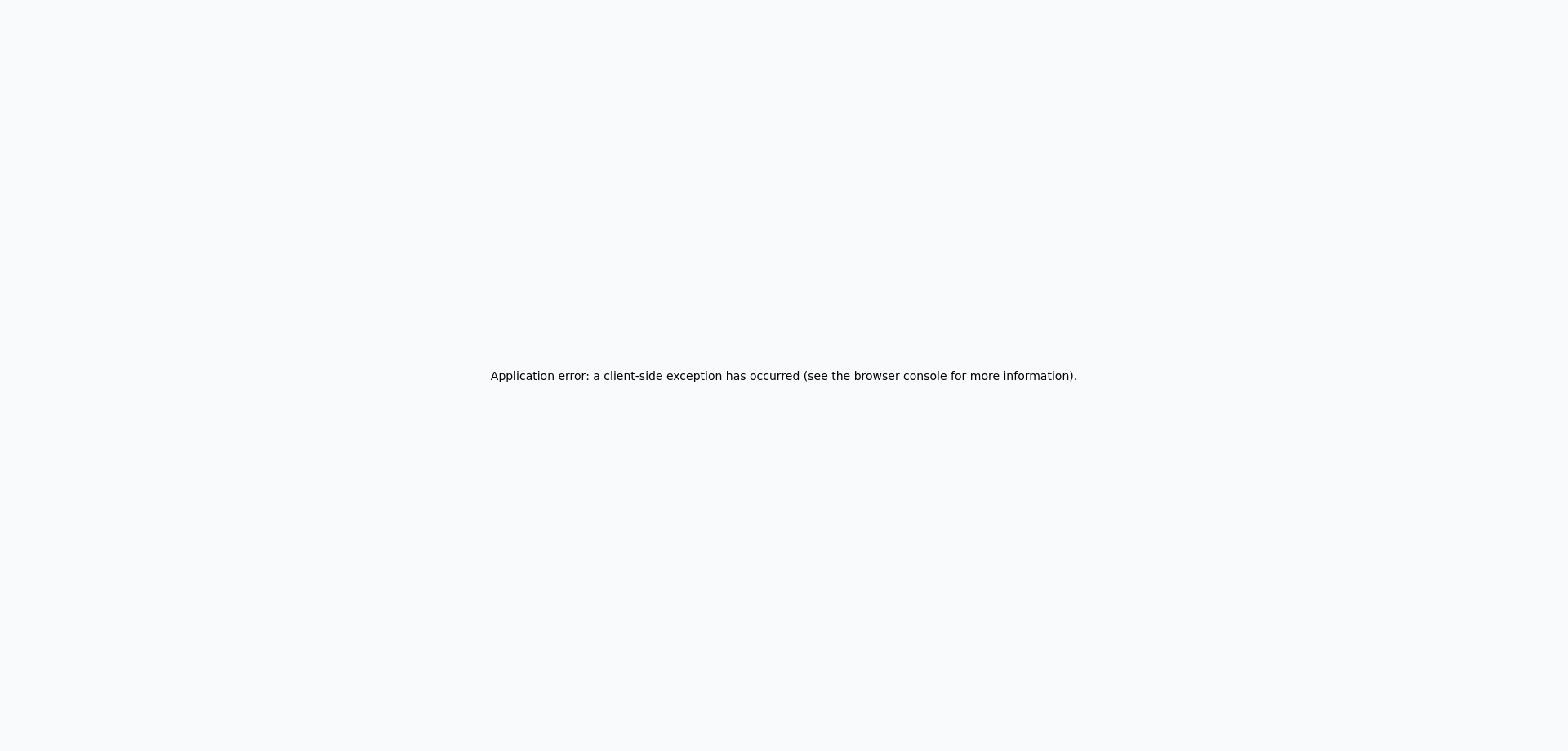
scroll to position [0, 0]
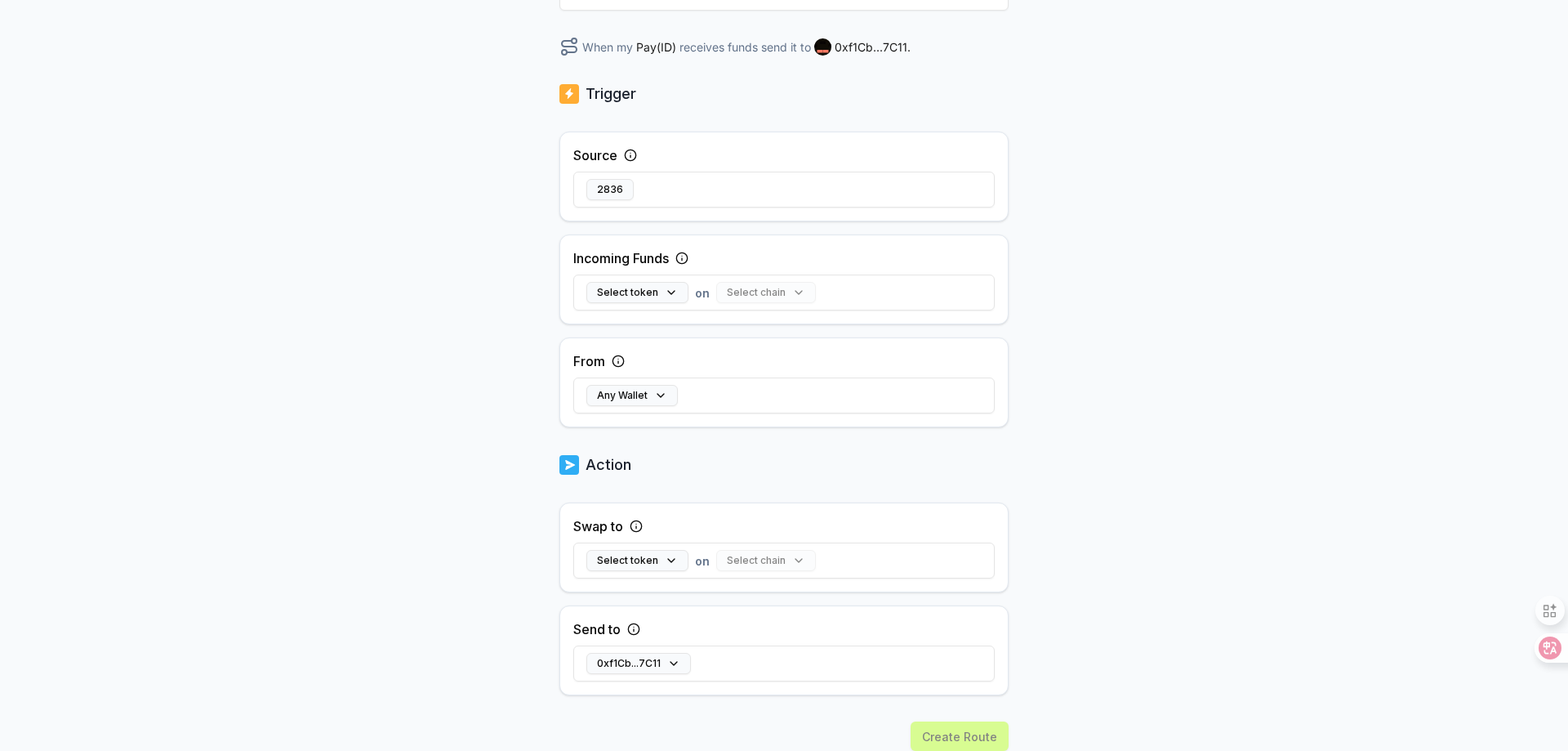
scroll to position [303, 0]
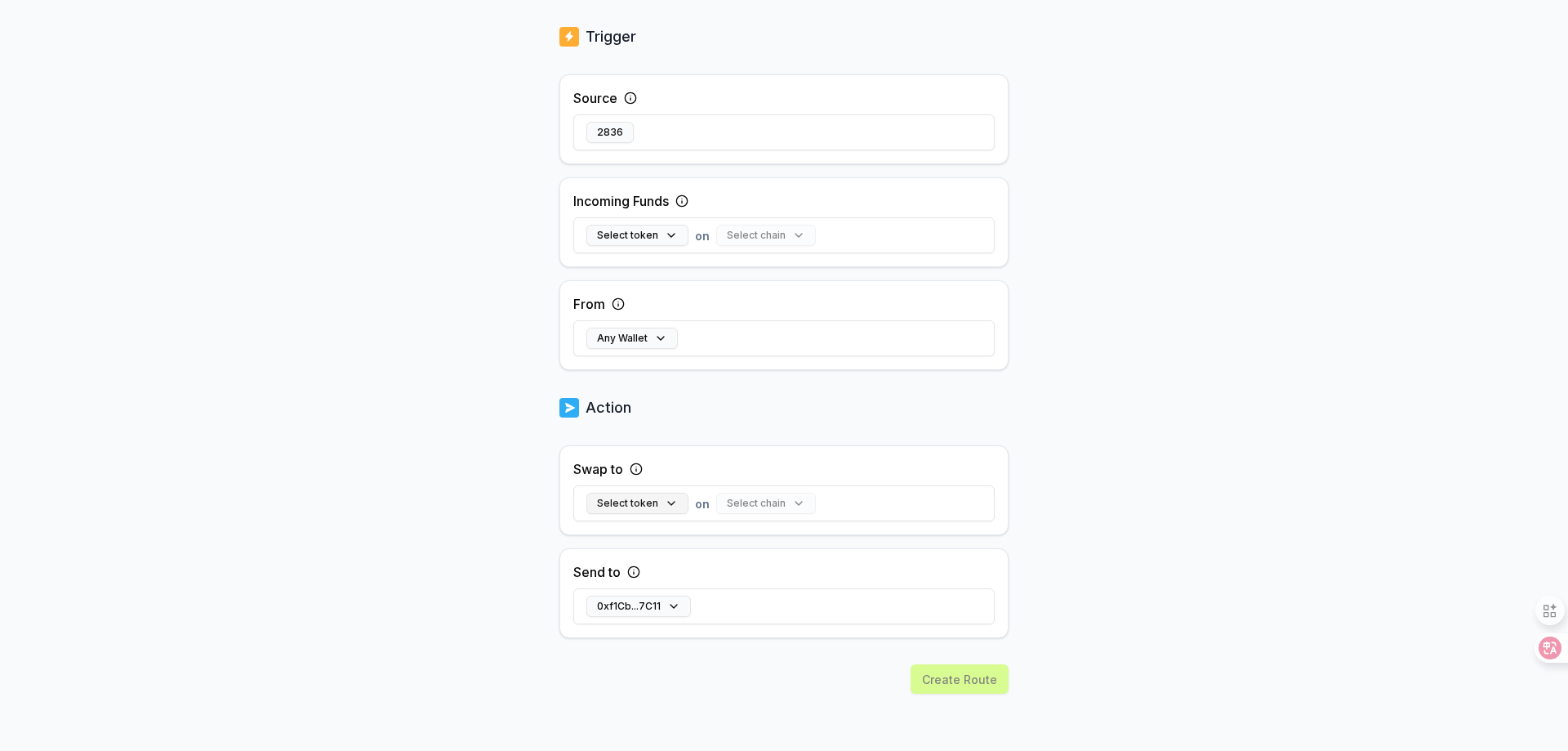
click at [660, 507] on button "Select token" at bounding box center [638, 503] width 102 height 22
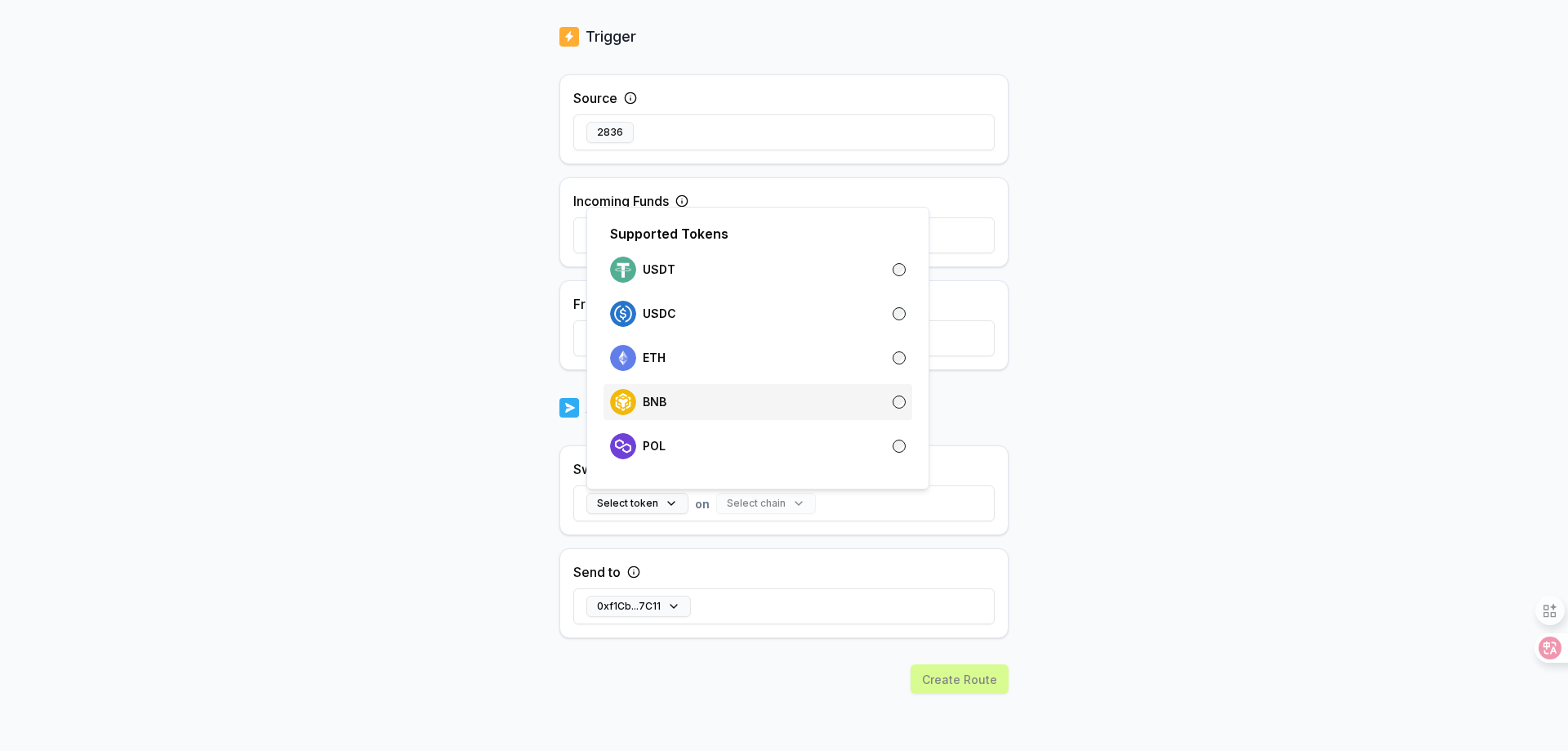
click at [690, 408] on div "BNB" at bounding box center [758, 402] width 296 height 26
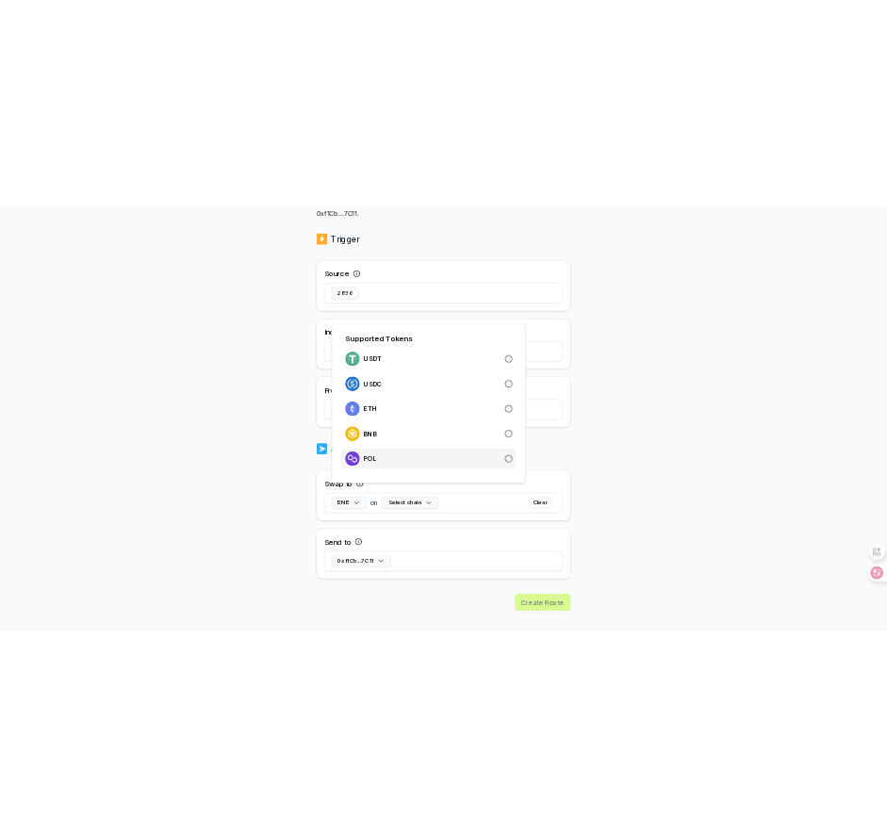
scroll to position [372, 0]
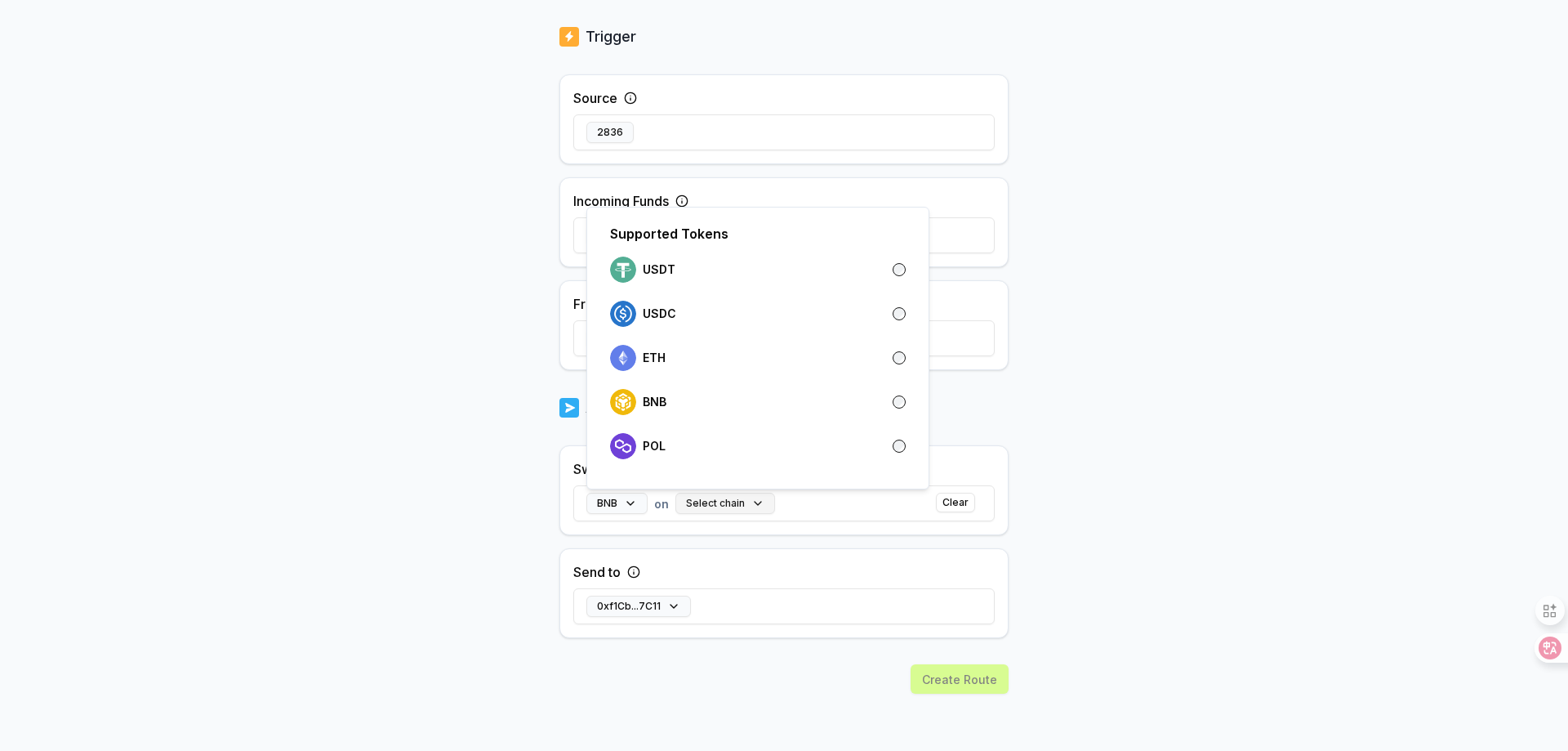
click at [750, 503] on button "Select chain" at bounding box center [725, 503] width 100 height 22
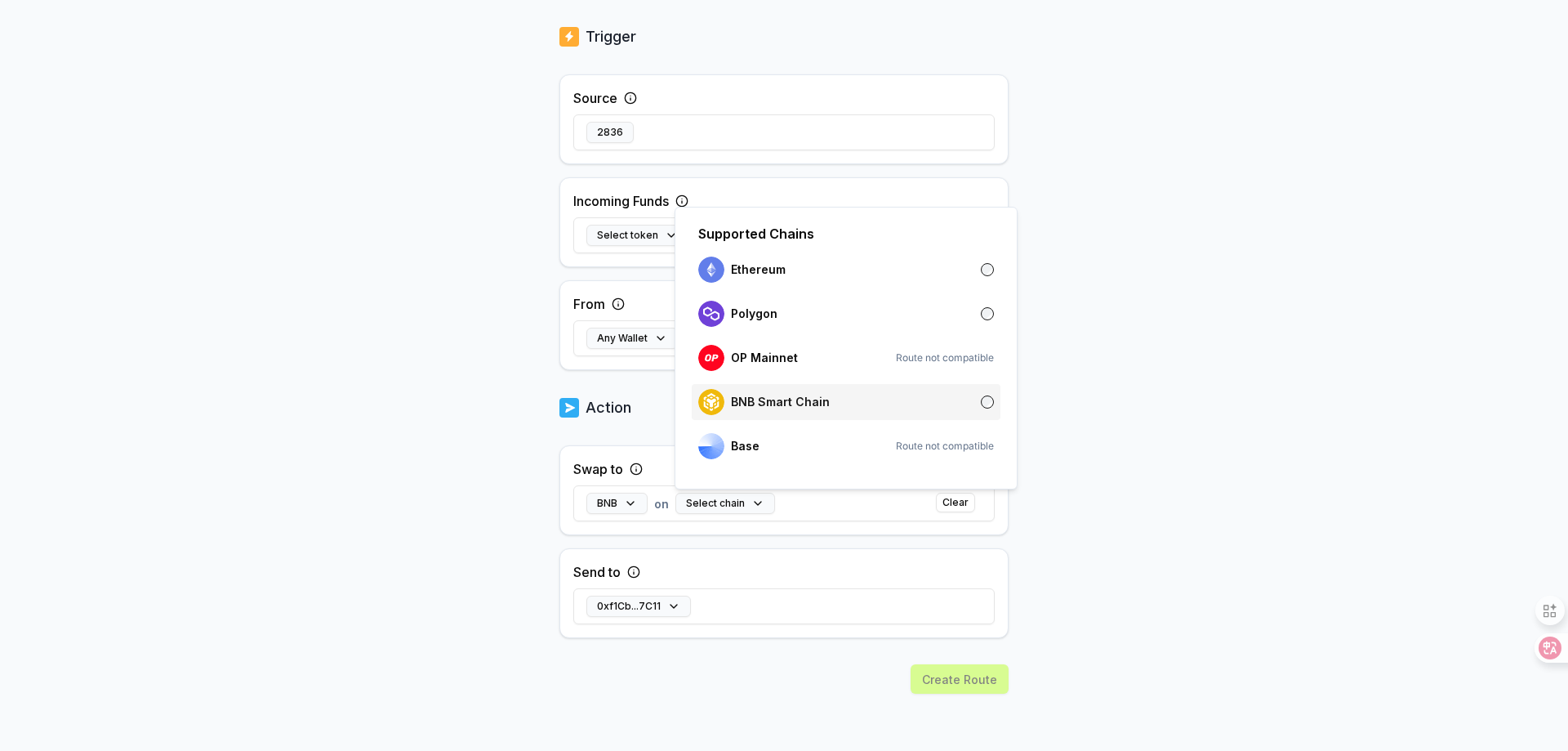
click at [799, 404] on p "BNB Smart Chain" at bounding box center [780, 402] width 99 height 13
click at [701, 601] on div "0xf1Cb...7C11" at bounding box center [784, 606] width 421 height 48
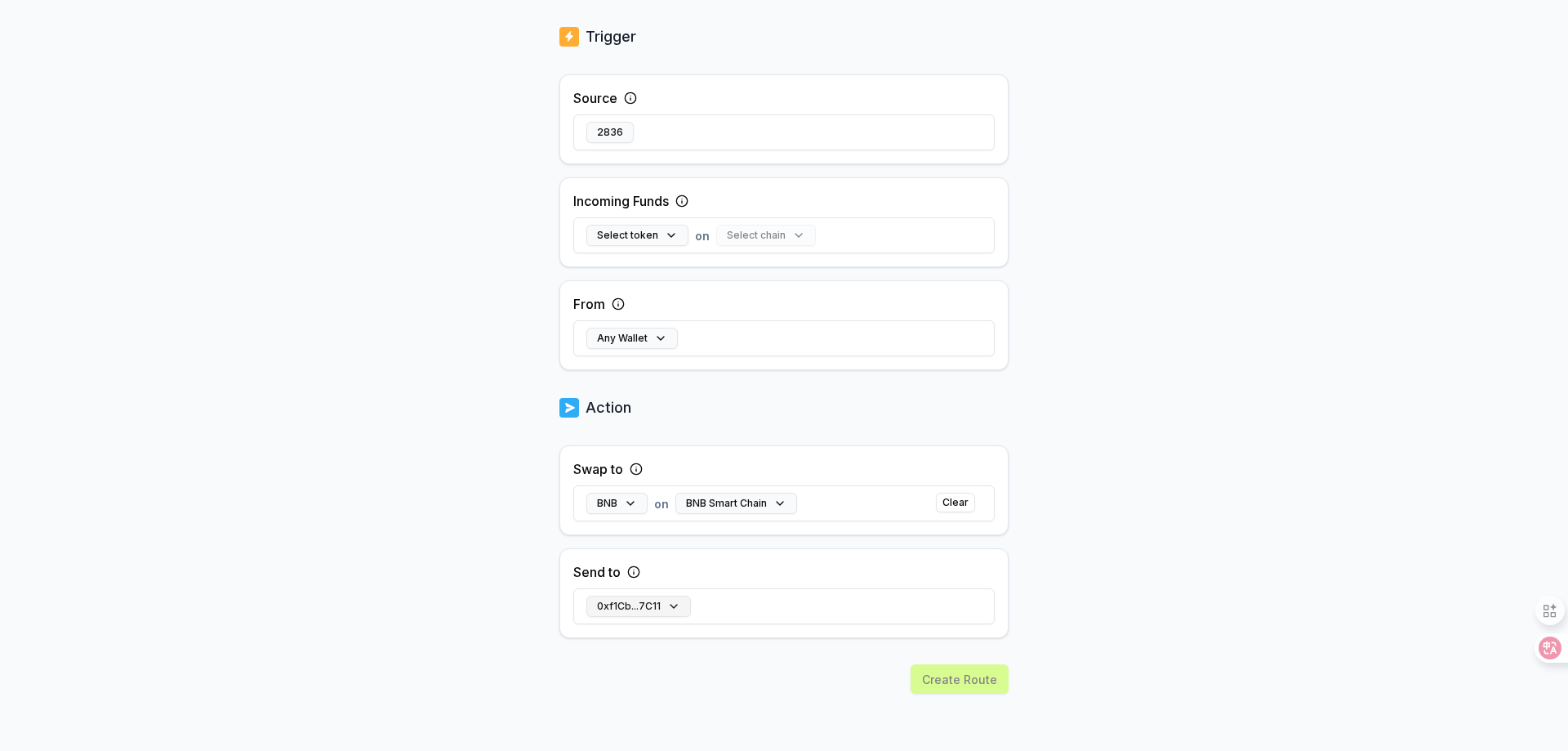
click at [673, 606] on button "0xf1Cb...7C11" at bounding box center [639, 606] width 105 height 22
click at [736, 504] on input at bounding box center [782, 506] width 358 height 29
paste input "**********"
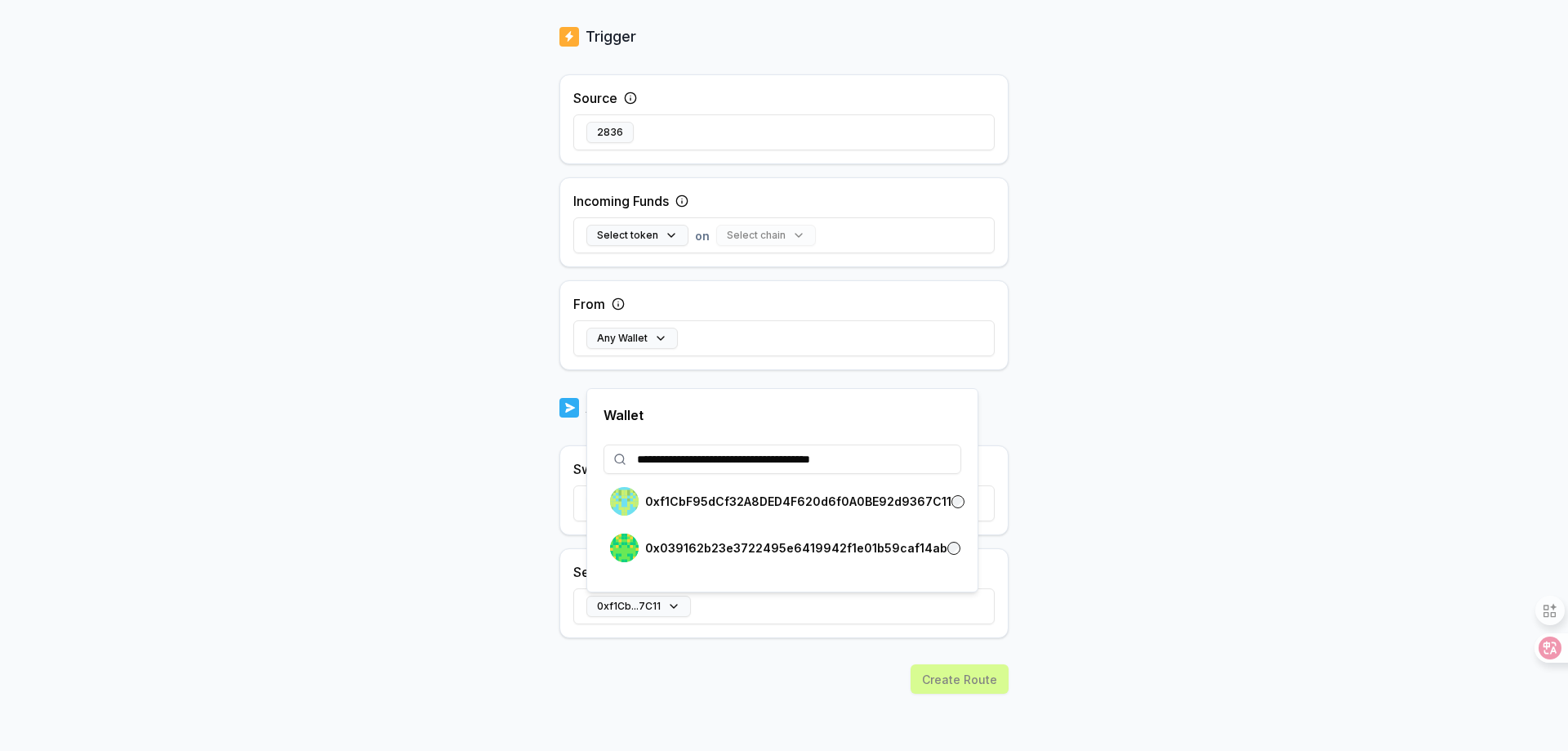
type input "**********"
click at [922, 549] on p "0x039162b23e3722495e6419942f1e01b59caf14ab" at bounding box center [797, 548] width 303 height 13
click at [888, 611] on div "0x0391...14ab" at bounding box center [784, 606] width 421 height 48
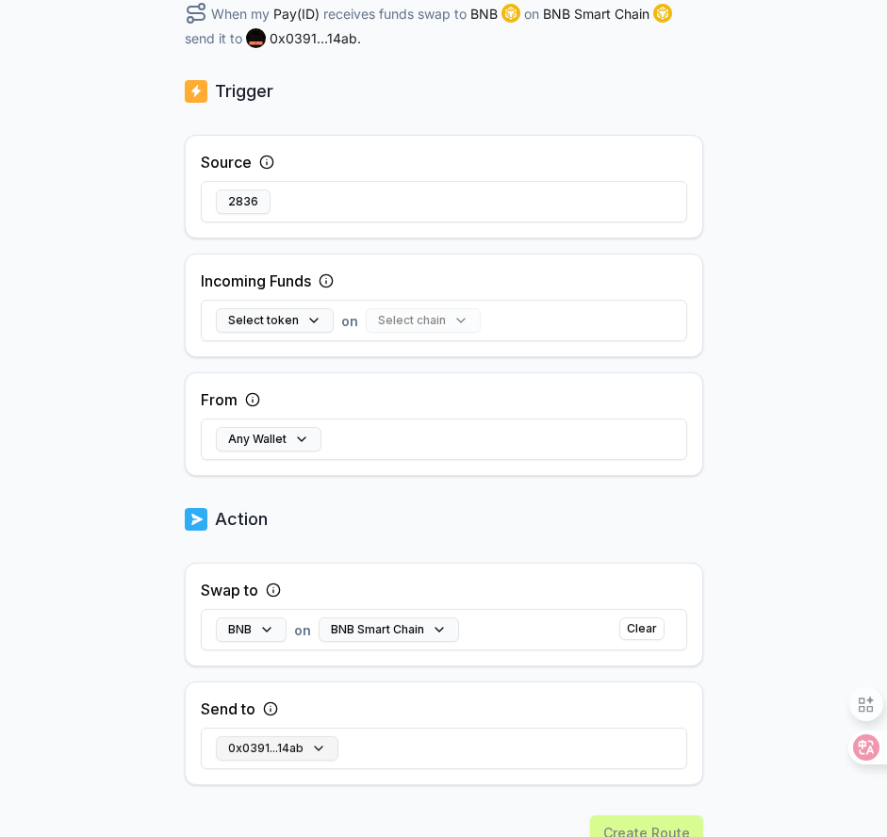
click at [326, 745] on button "0x0391...14ab" at bounding box center [277, 748] width 123 height 25
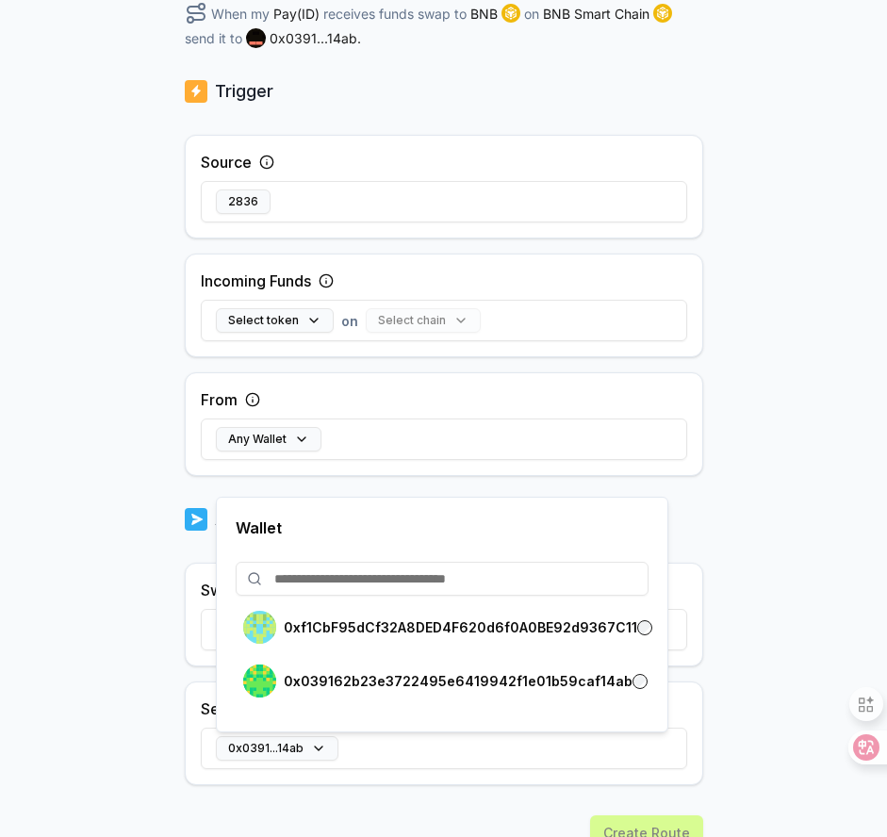
click at [483, 581] on input at bounding box center [442, 579] width 413 height 34
paste input "**********"
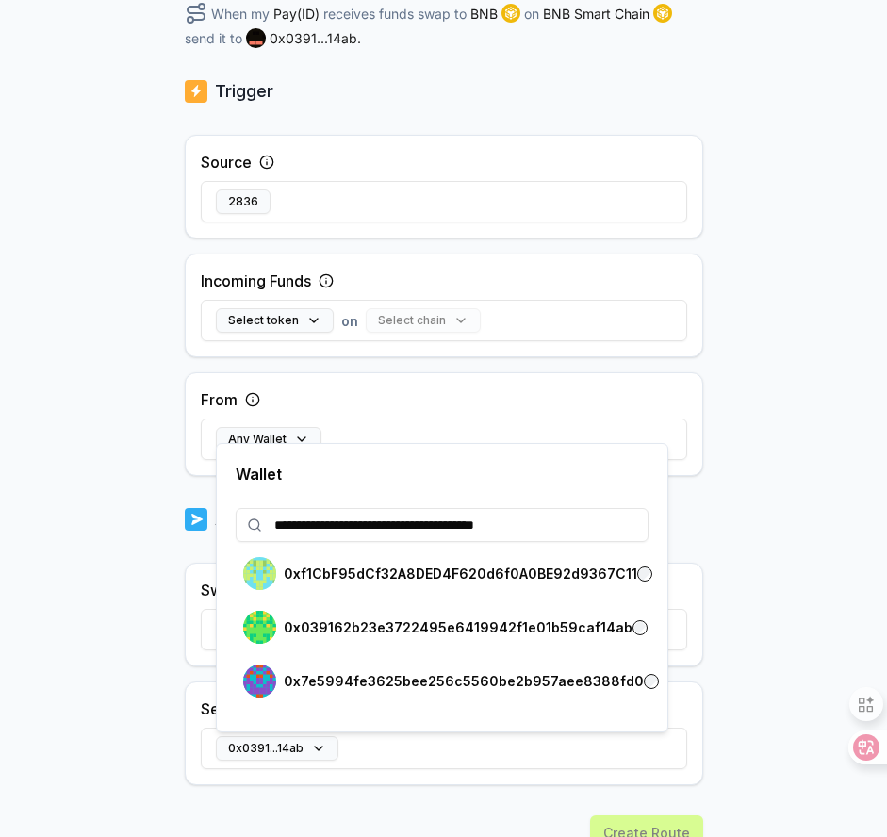
type input "**********"
click at [629, 756] on div "0x7e59...8fd0" at bounding box center [444, 748] width 486 height 55
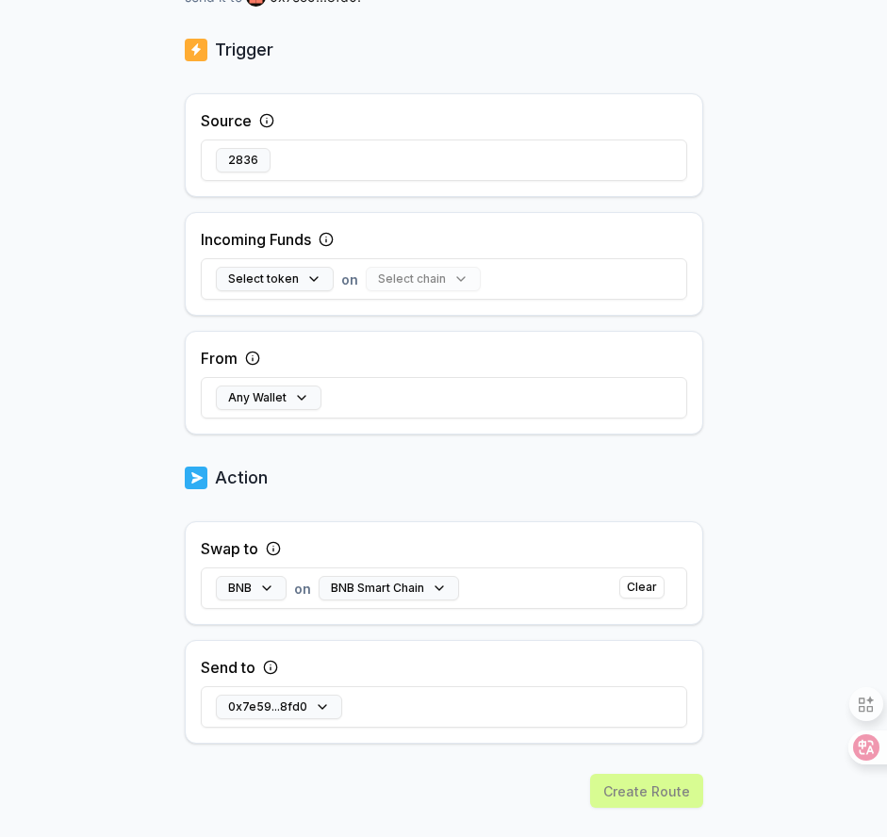
scroll to position [450, 0]
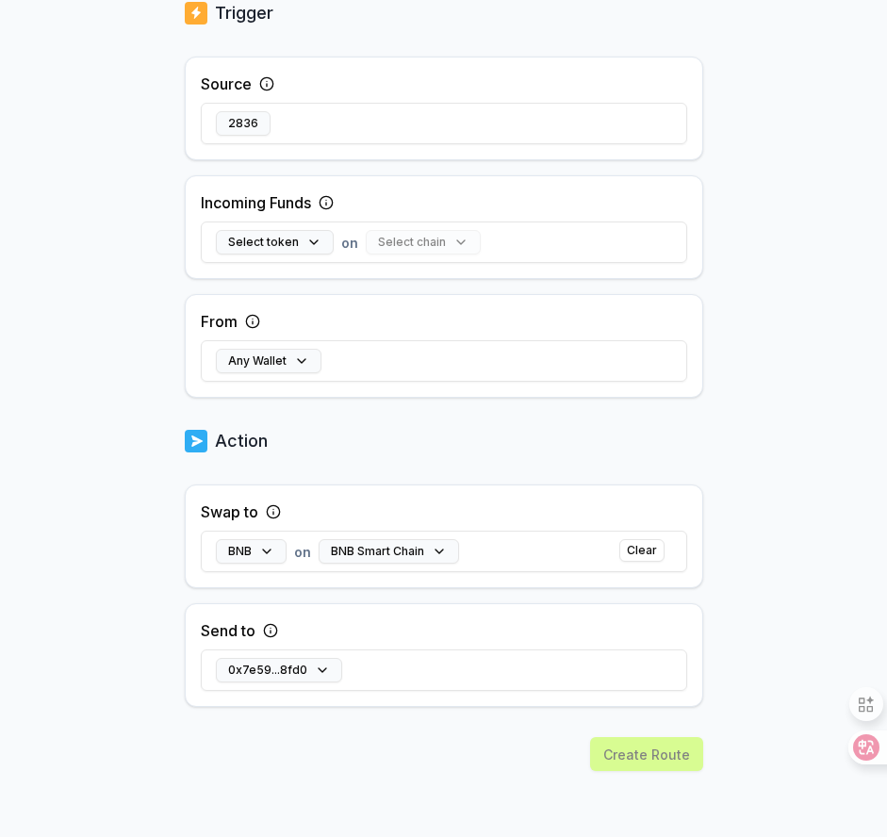
click at [673, 752] on div "Create Route" at bounding box center [444, 787] width 518 height 100
click at [639, 755] on div "Create Route" at bounding box center [444, 787] width 518 height 100
click at [640, 753] on div "Create Route" at bounding box center [444, 787] width 518 height 100
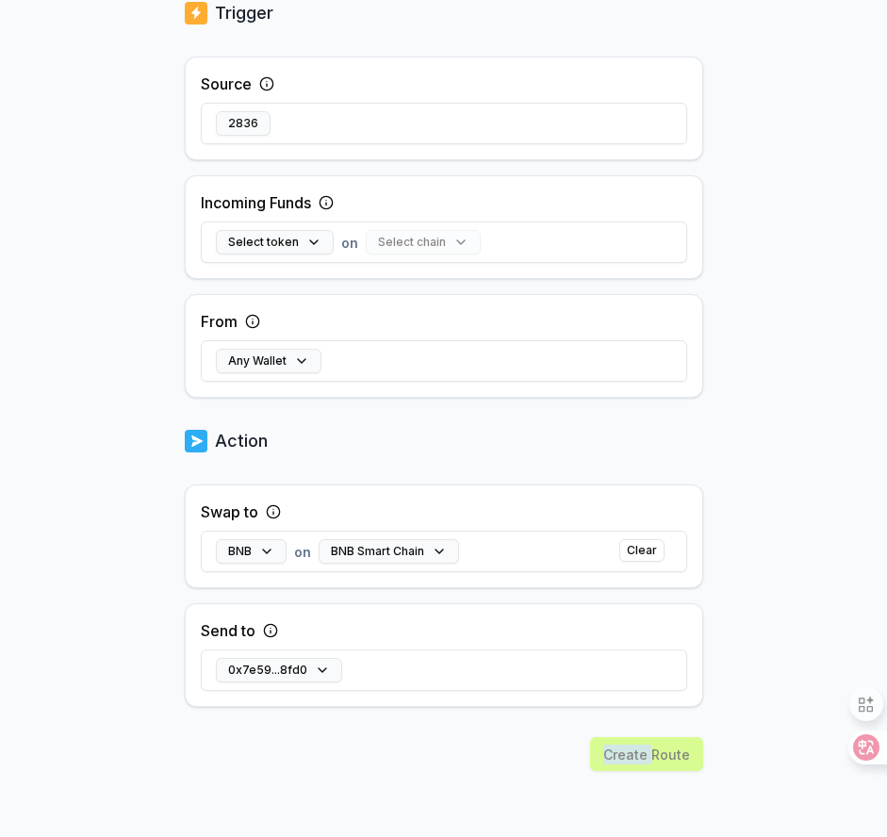
click at [640, 753] on div "Create Route" at bounding box center [444, 787] width 518 height 100
click at [298, 236] on button "Select token" at bounding box center [275, 242] width 118 height 25
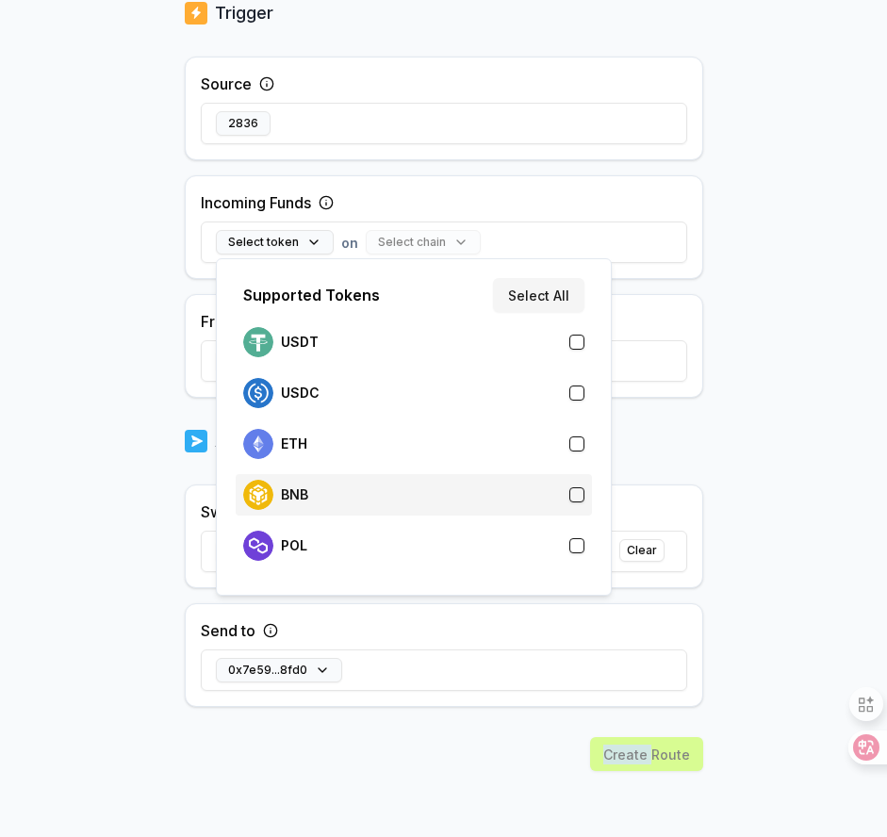
click at [346, 493] on div "BNB" at bounding box center [413, 495] width 341 height 30
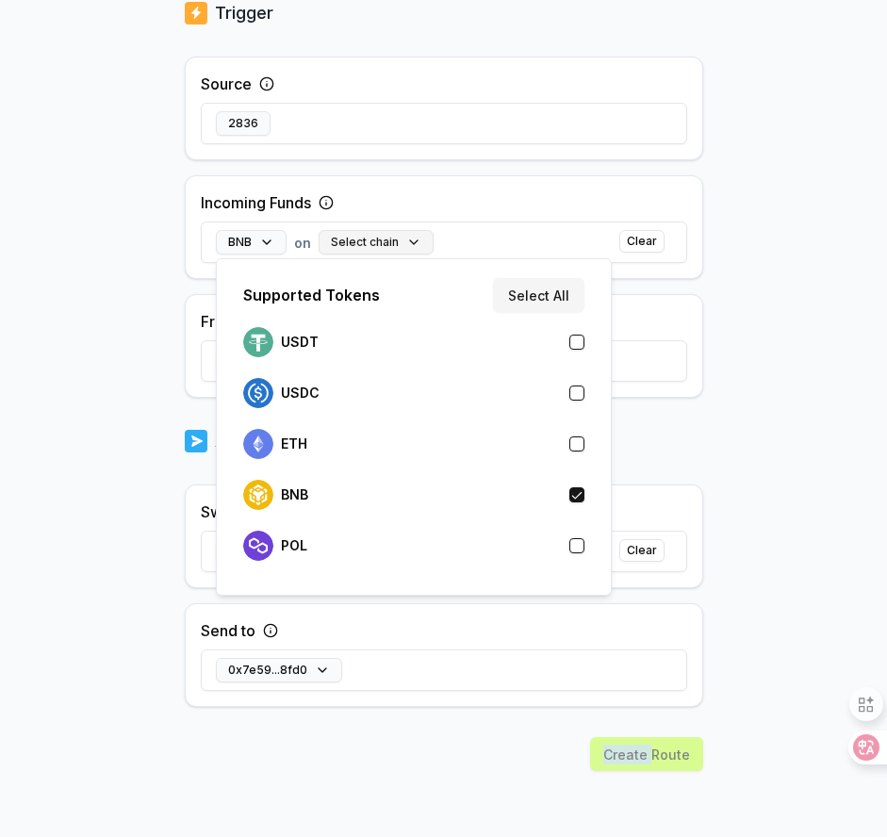
click at [411, 237] on button "Select chain" at bounding box center [376, 242] width 115 height 25
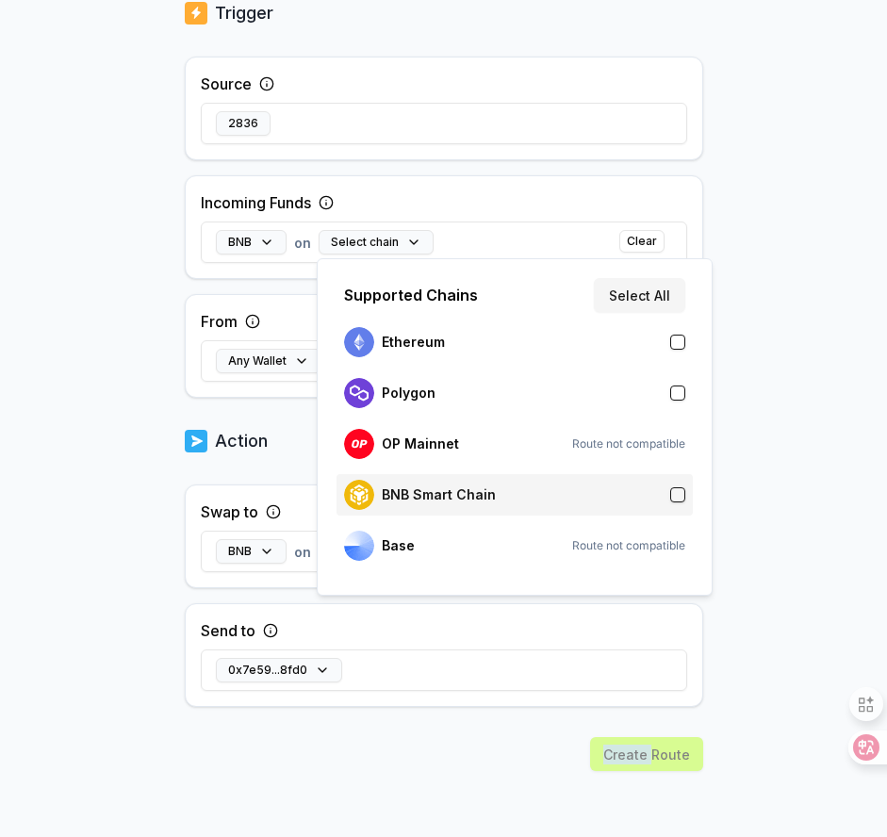
click at [454, 492] on p "BNB Smart Chain" at bounding box center [439, 494] width 114 height 15
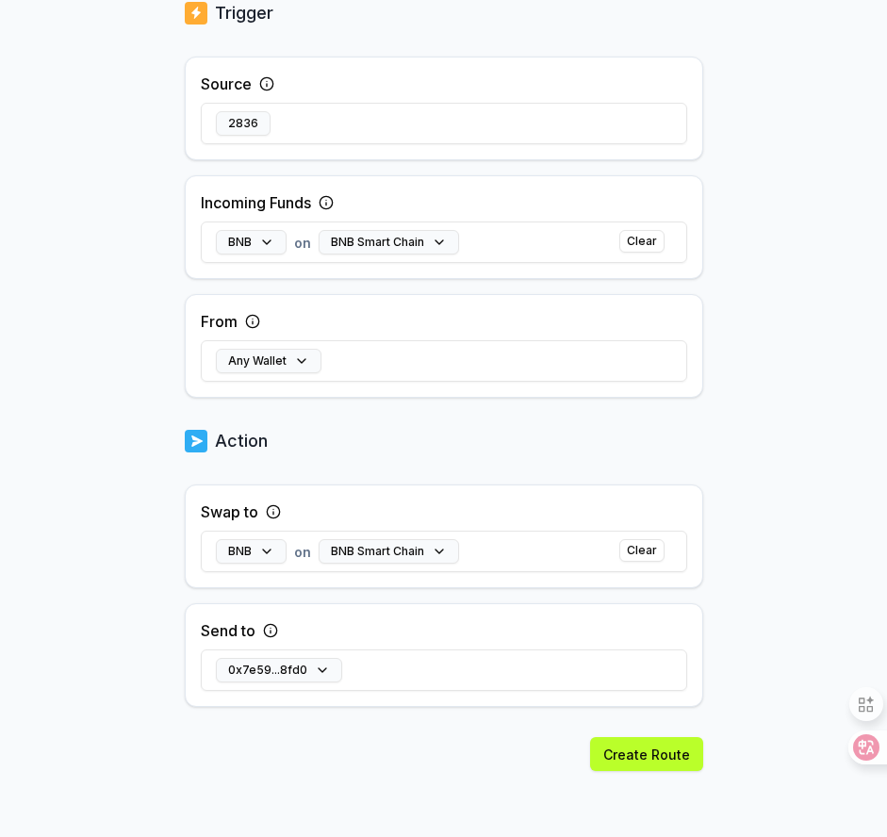
click at [774, 612] on body "Answer our quick survey for a chance to earn 10 USDT 📝 Alpha 0 Points Back Crea…" at bounding box center [443, 418] width 887 height 837
click at [646, 753] on button "Create Route" at bounding box center [646, 754] width 113 height 34
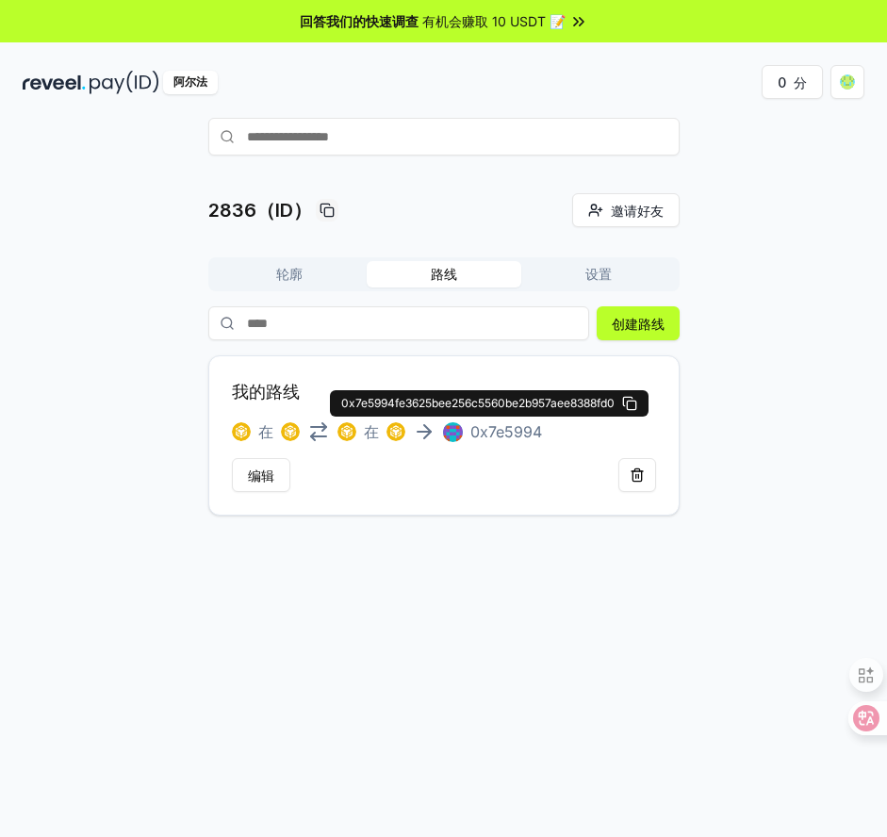
click at [491, 438] on font "0x7e5994" at bounding box center [506, 431] width 72 height 19
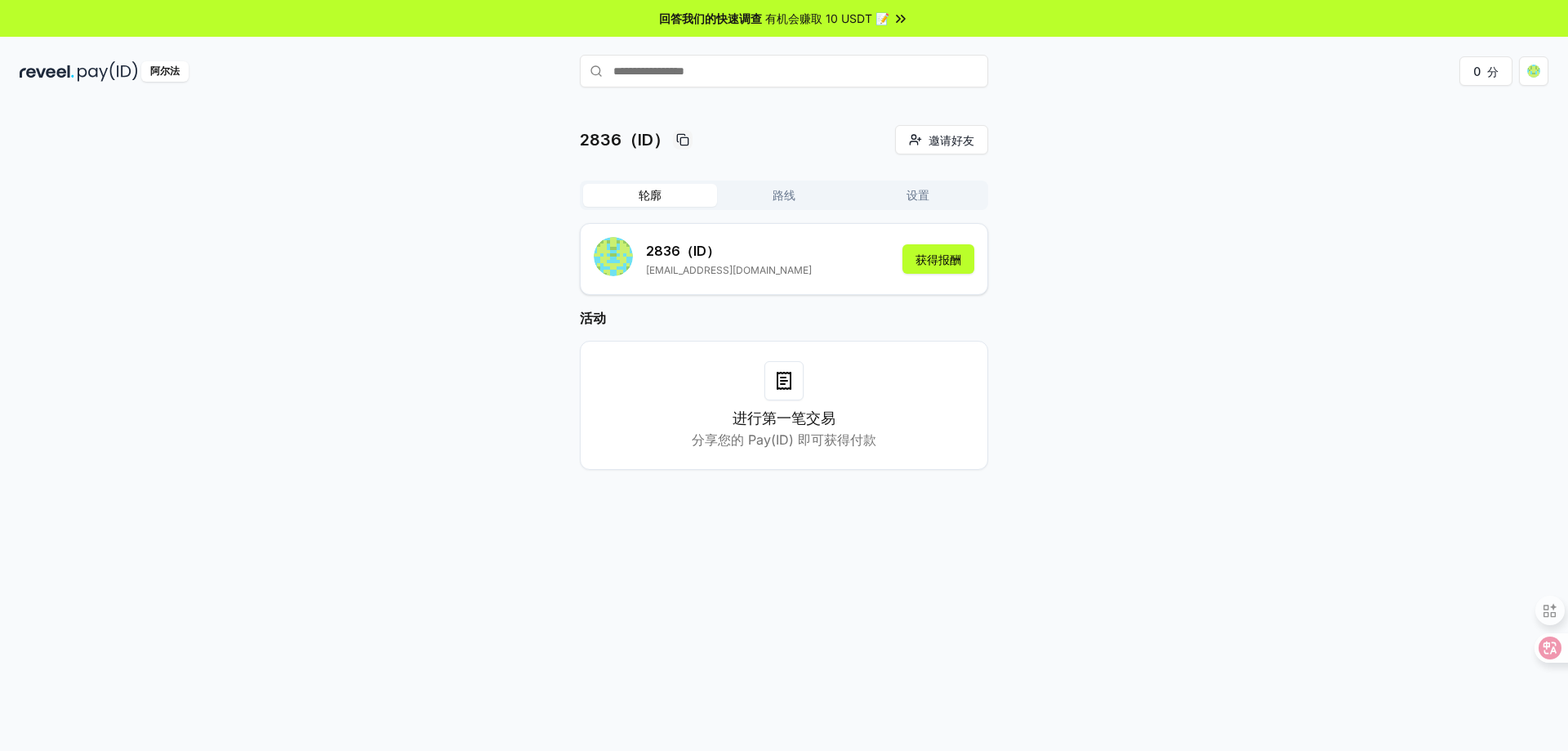
click at [784, 201] on font "路线" at bounding box center [784, 195] width 23 height 14
click at [647, 191] on font "轮廓" at bounding box center [650, 195] width 23 height 14
click at [721, 66] on input "text" at bounding box center [784, 71] width 408 height 33
type input "****"
click at [962, 108] on font "支付" at bounding box center [965, 102] width 20 height 11
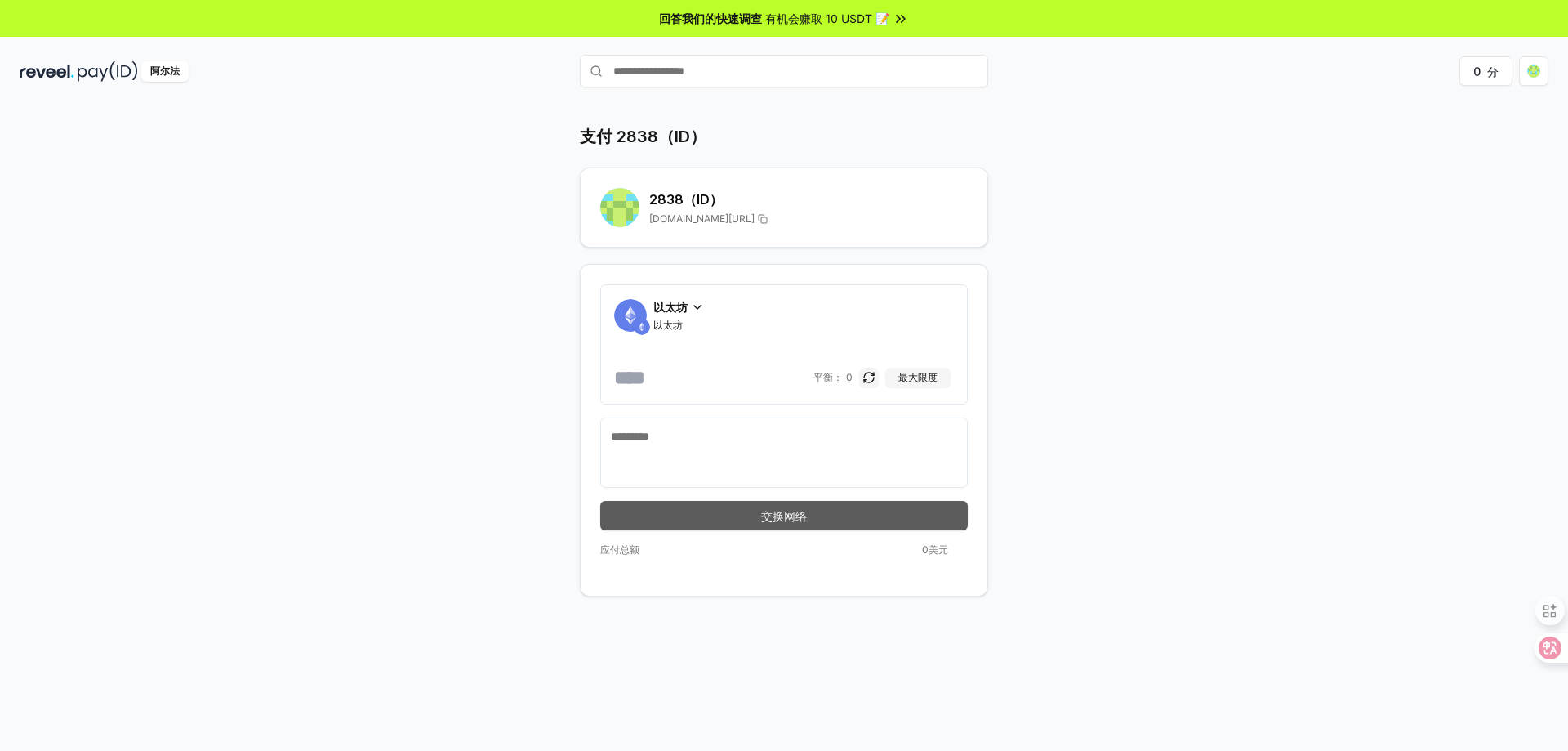
click at [775, 520] on font "交换网络" at bounding box center [784, 516] width 46 height 14
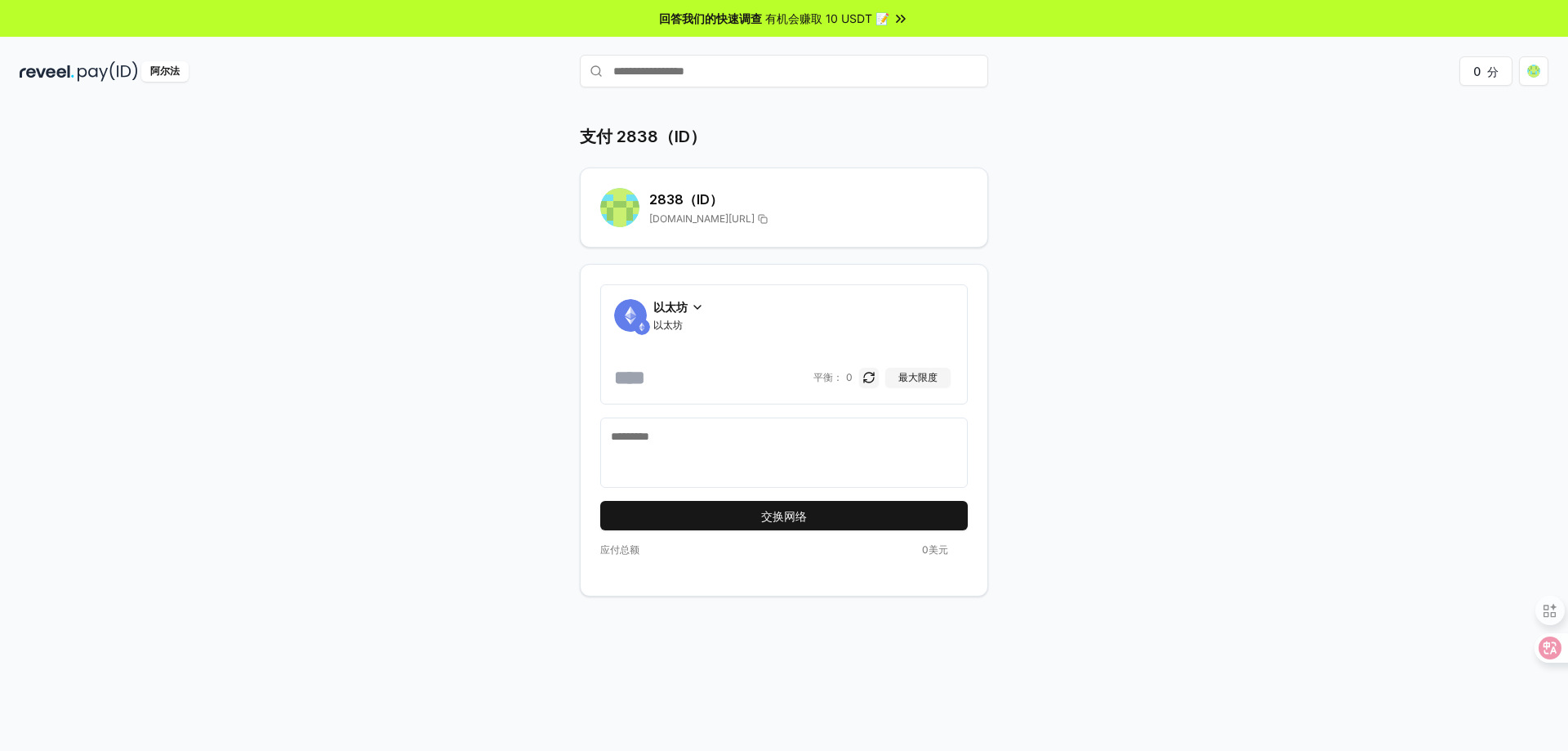
click at [695, 310] on icon at bounding box center [697, 307] width 13 height 13
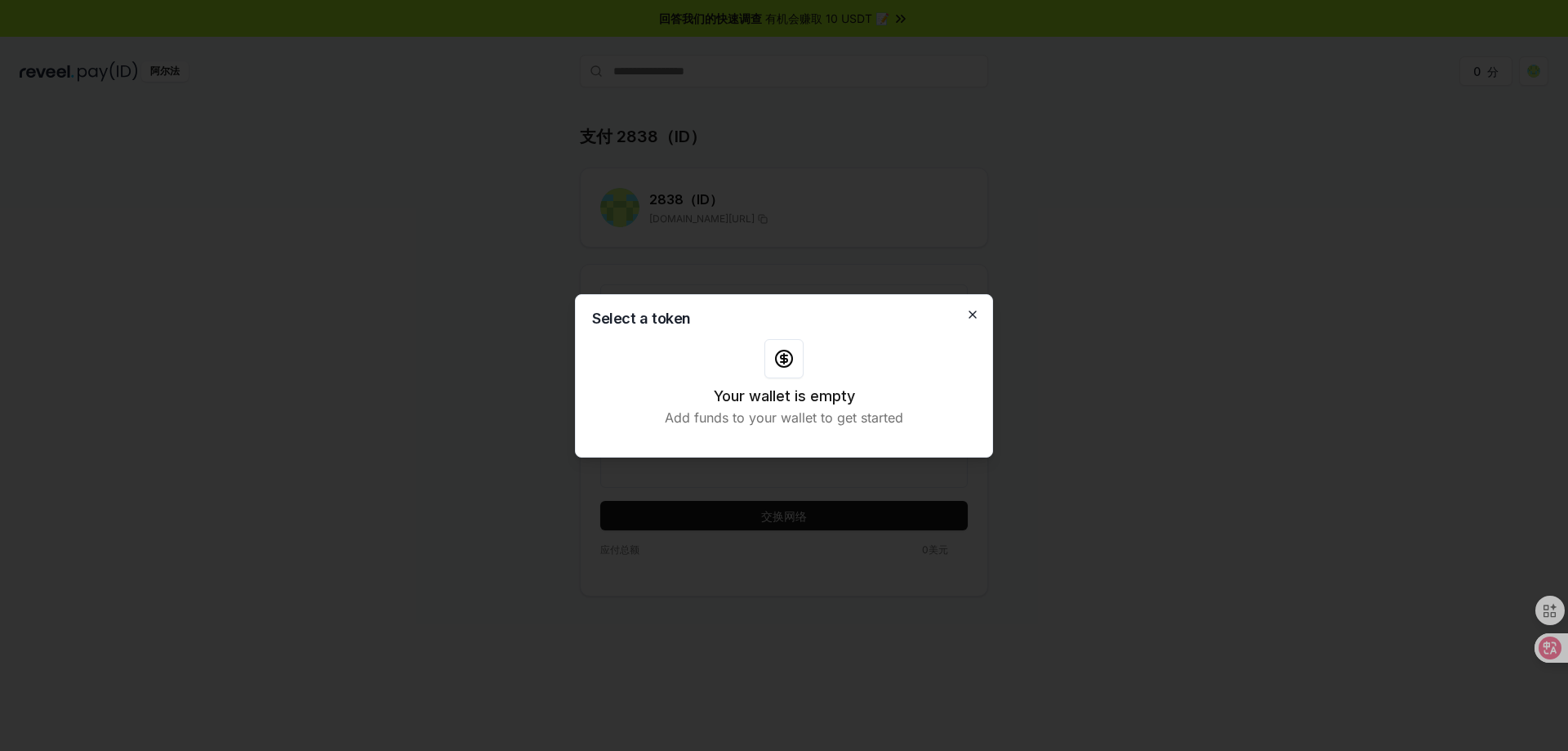
click at [972, 317] on icon "button" at bounding box center [973, 314] width 13 height 13
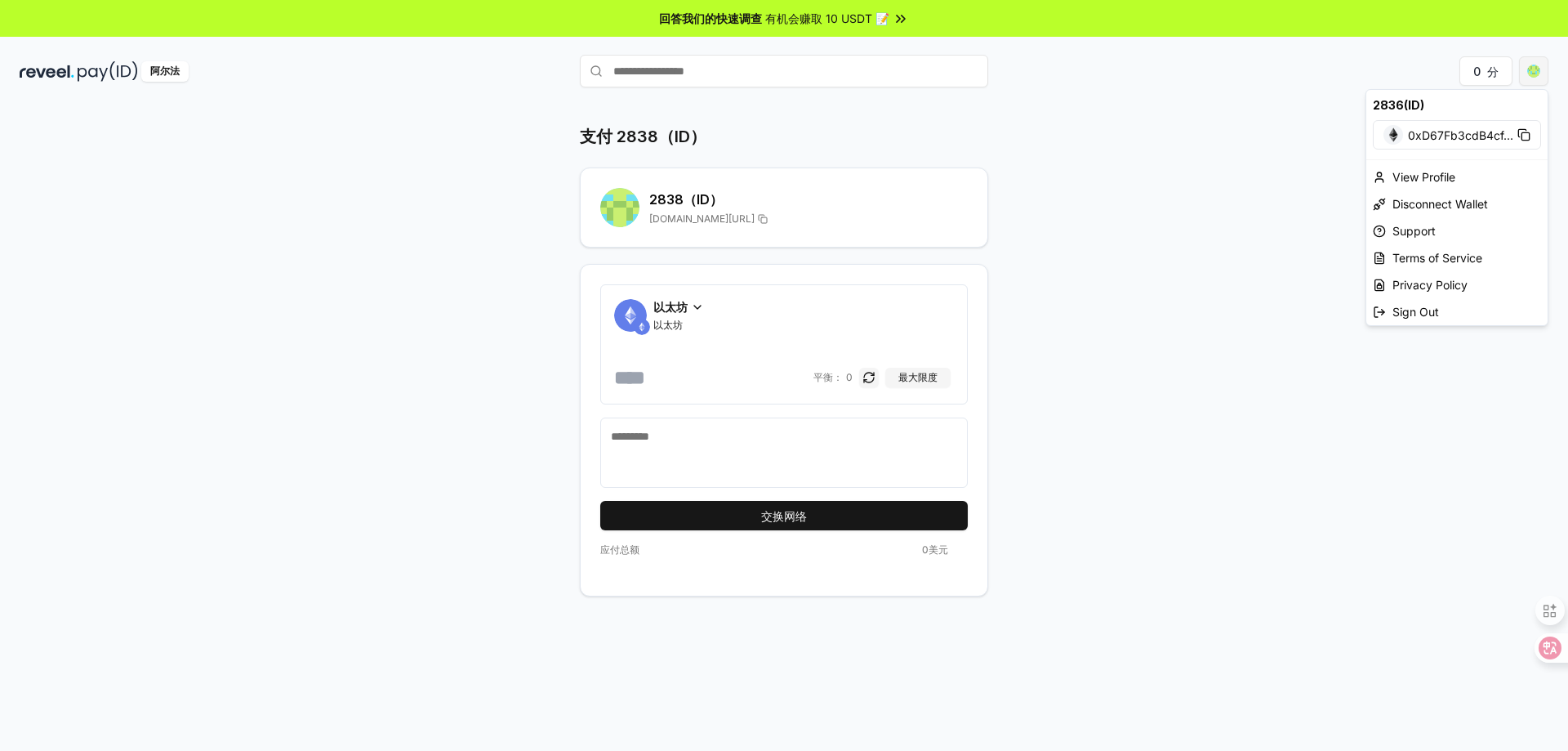
click at [1533, 75] on html "回答我们的快速调查 有机会赚取 10 USDT 📝 阿尔法 0 分 支付 2838（ID） 2838 （ID） [DOMAIN_NAME][URL] 以太坊 …" at bounding box center [784, 376] width 1568 height 751
click at [1428, 212] on div "断开钱包" at bounding box center [1457, 204] width 181 height 27
click at [1526, 78] on html "回答我们的快速调查 有机会赚取 10 USDT 📝 阿尔法 0 分 支付 2838（ID） 2838 （ID） [DOMAIN_NAME][URL] 以太坊 …" at bounding box center [784, 376] width 1568 height 751
click at [1524, 129] on icon at bounding box center [1522, 133] width 7 height 7
click at [1424, 197] on font "断开钱包" at bounding box center [1415, 204] width 46 height 14
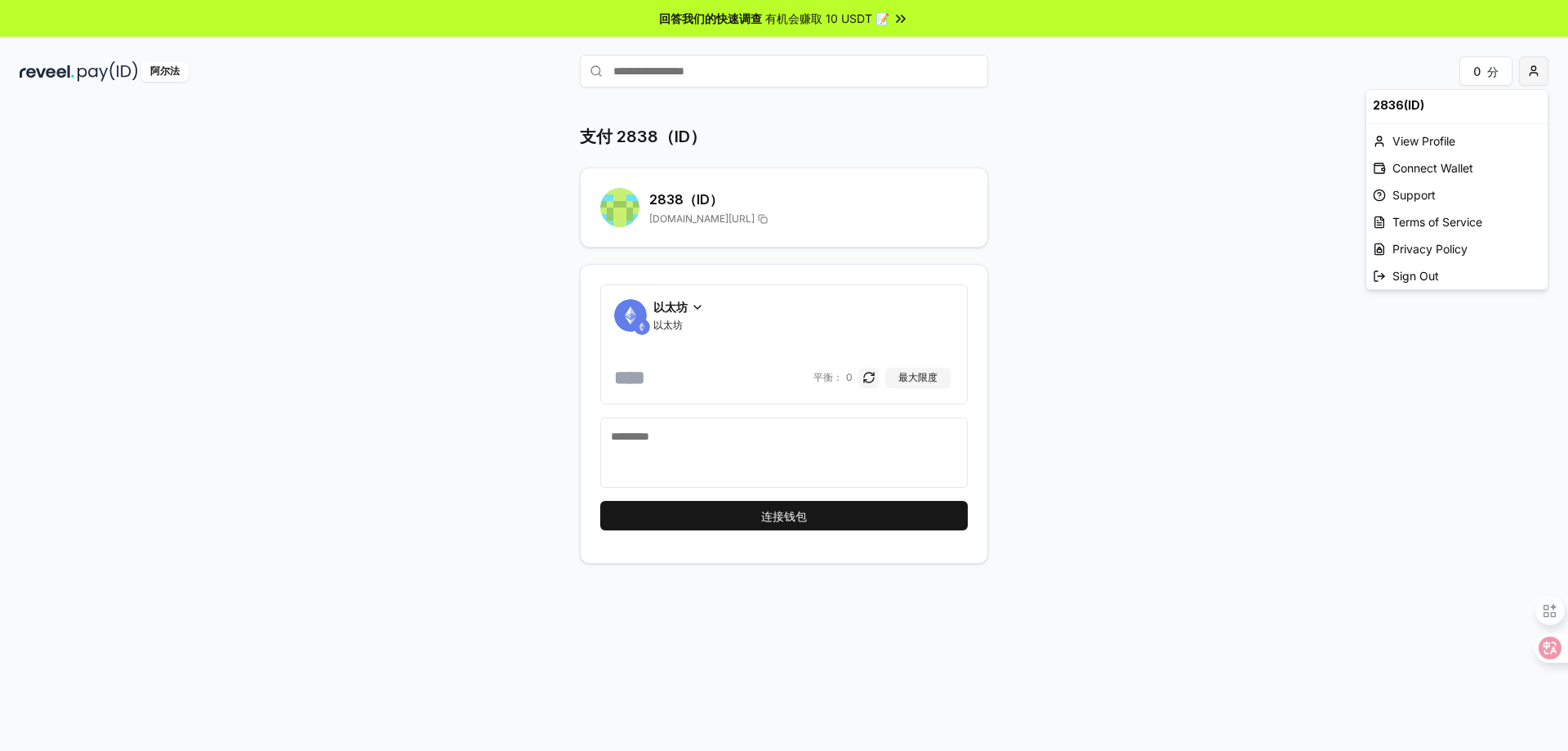
click at [1532, 67] on html "回答我们的快速调查 有机会赚取 10 USDT 📝 阿尔法 0 分 支付 2838（ID） 2838 （ID） [DOMAIN_NAME][URL] 以太坊 …" at bounding box center [784, 376] width 1568 height 751
click at [1416, 164] on font "连接钱包" at bounding box center [1415, 168] width 46 height 14
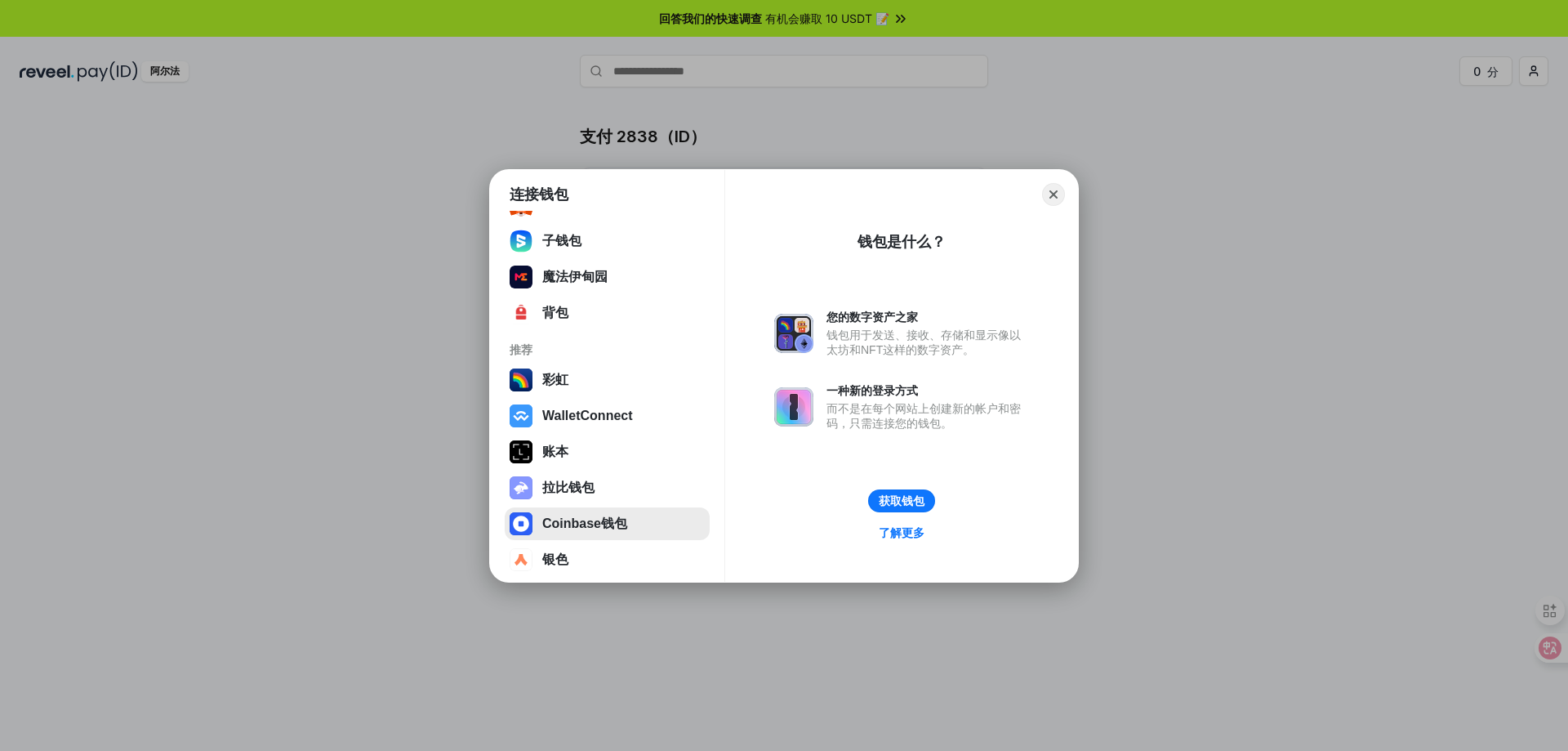
scroll to position [178, 0]
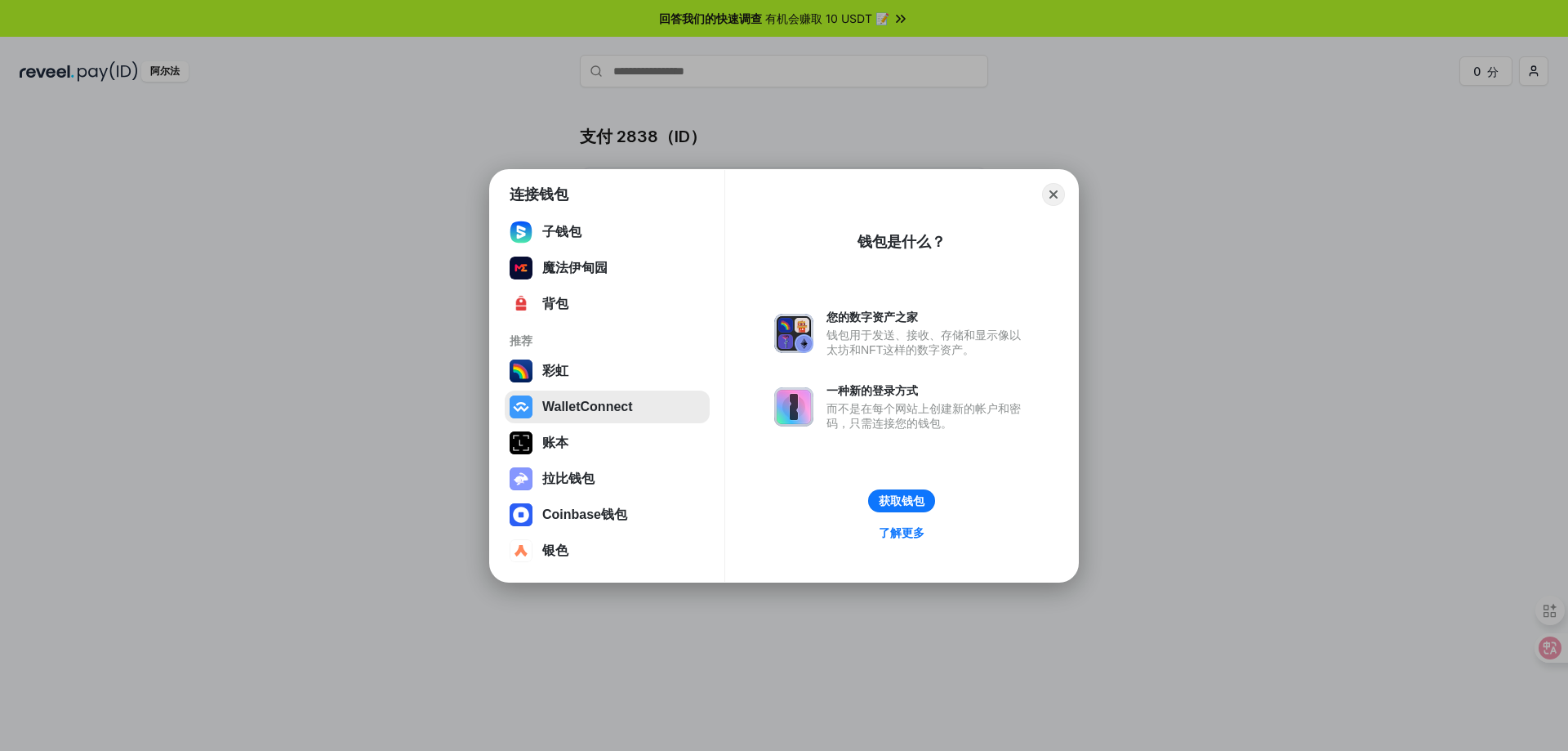
click at [595, 411] on button "WalletConnect" at bounding box center [607, 407] width 205 height 33
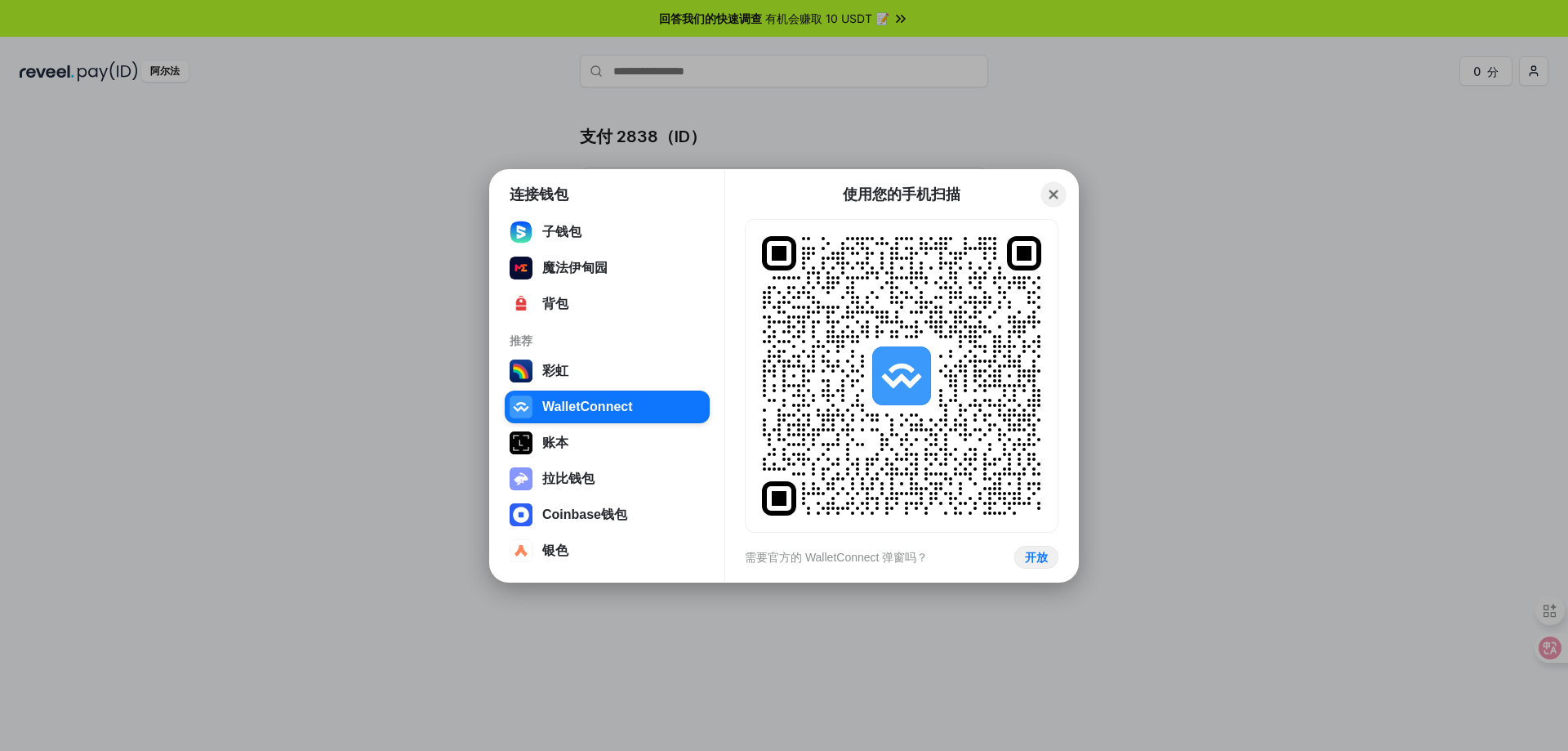
click at [1049, 185] on button "Close" at bounding box center [1054, 193] width 25 height 25
